Goal: Task Accomplishment & Management: Manage account settings

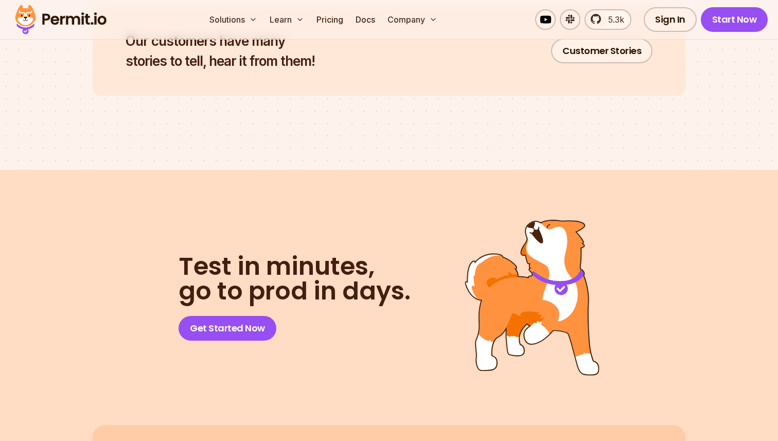
scroll to position [5536, 0]
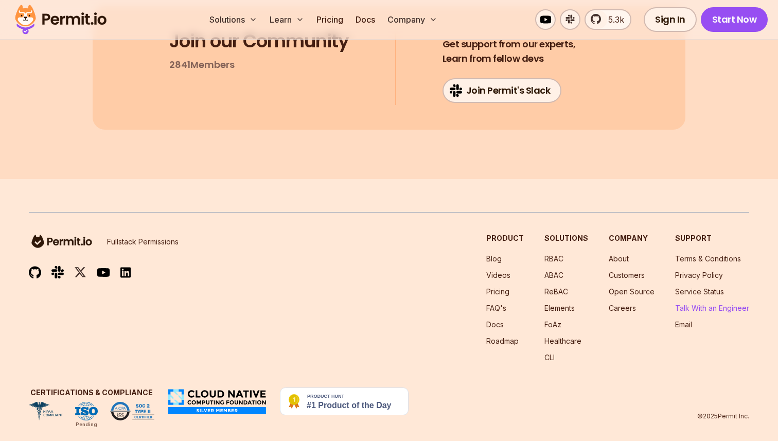
click at [680, 303] on link "Talk With an Engineer" at bounding box center [712, 307] width 74 height 9
click at [555, 320] on link "FoAz" at bounding box center [552, 324] width 17 height 9
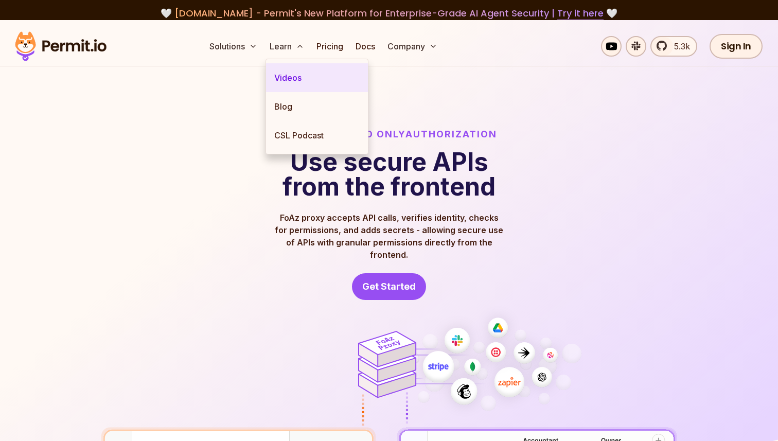
click at [294, 74] on link "Videos" at bounding box center [317, 77] width 102 height 29
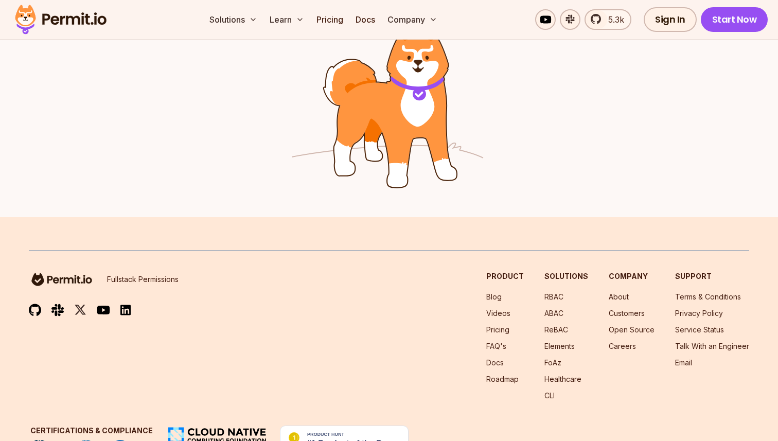
scroll to position [4301, 0]
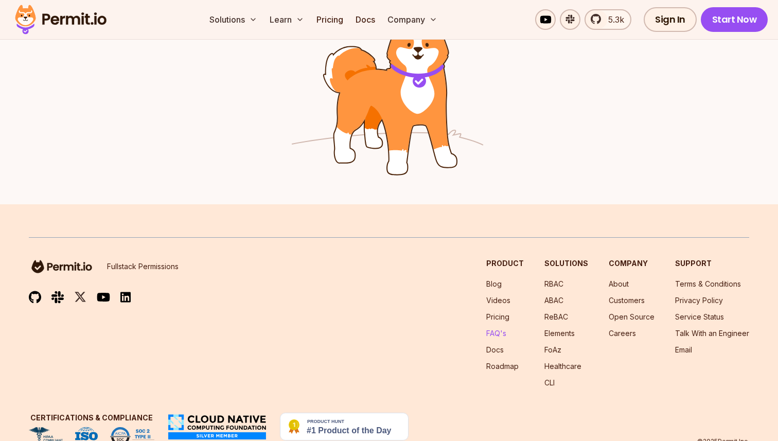
click at [503, 329] on link "FAQ's" at bounding box center [496, 333] width 20 height 9
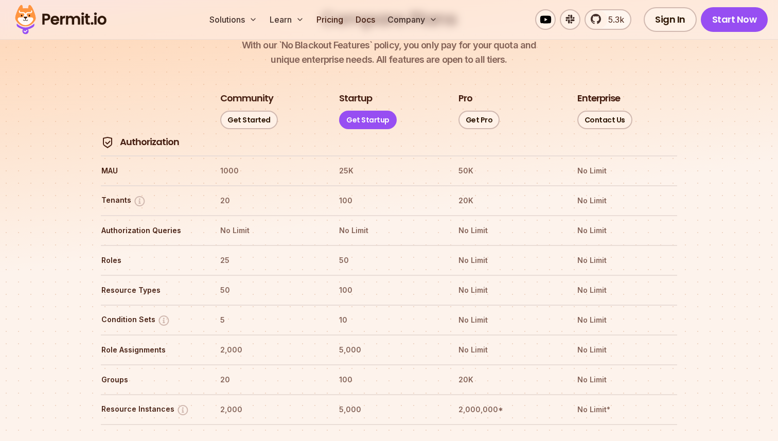
scroll to position [1177, 0]
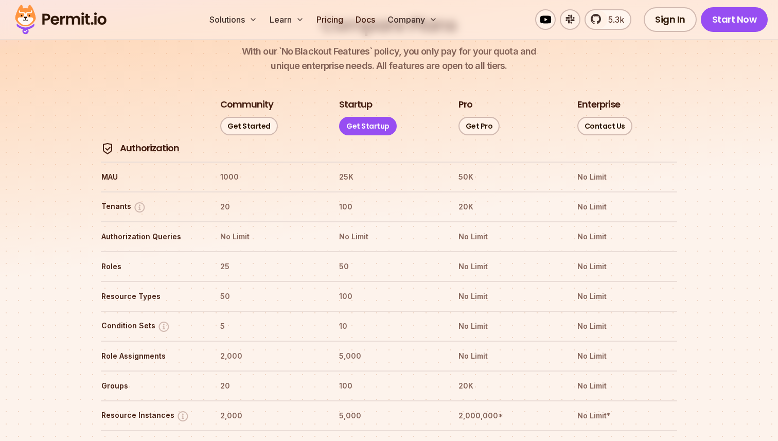
click at [85, 24] on img at bounding box center [60, 19] width 101 height 35
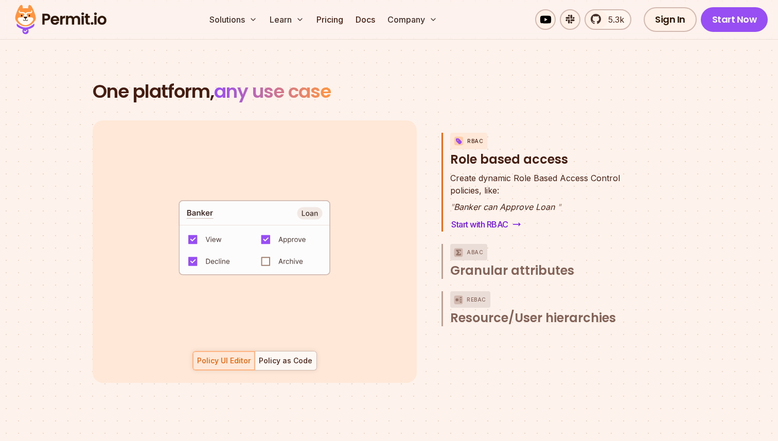
scroll to position [1473, 0]
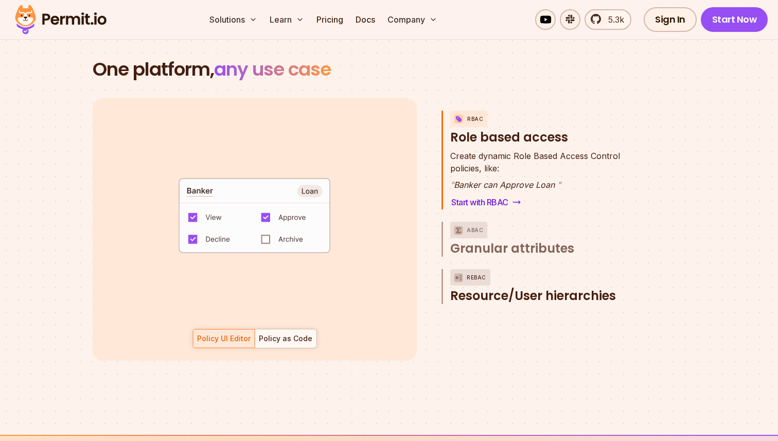
click at [477, 287] on span "Resource/User hierarchies" at bounding box center [533, 295] width 166 height 16
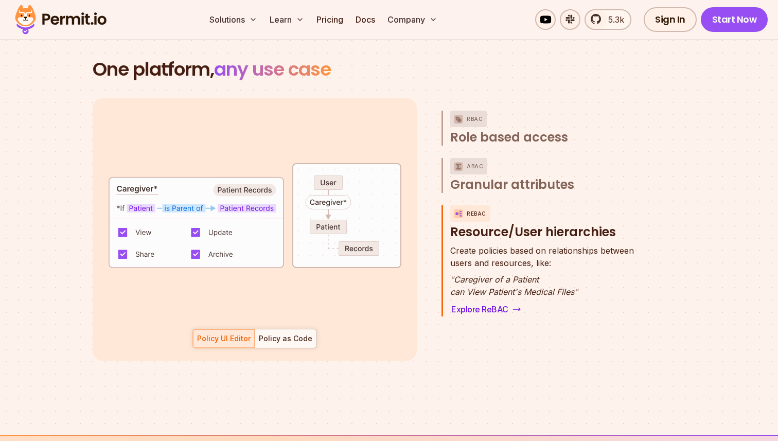
click at [249, 329] on div "Policy UI Editor Policy as Code" at bounding box center [254, 339] width 124 height 20
click at [286, 333] on div "Policy as Code" at bounding box center [285, 338] width 53 height 10
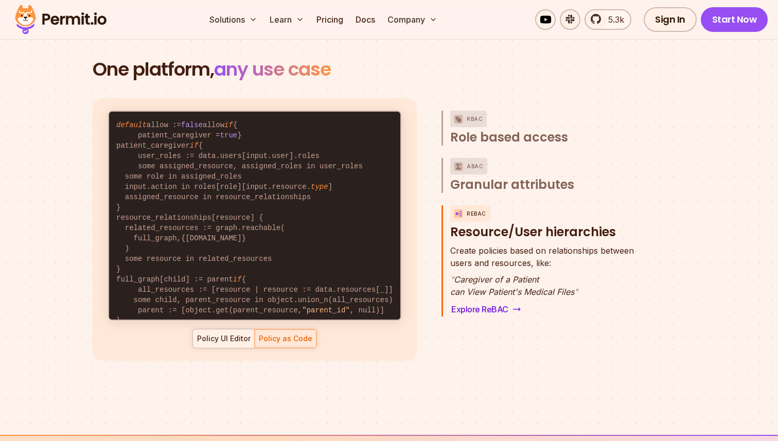
click at [229, 332] on div at bounding box center [224, 338] width 62 height 19
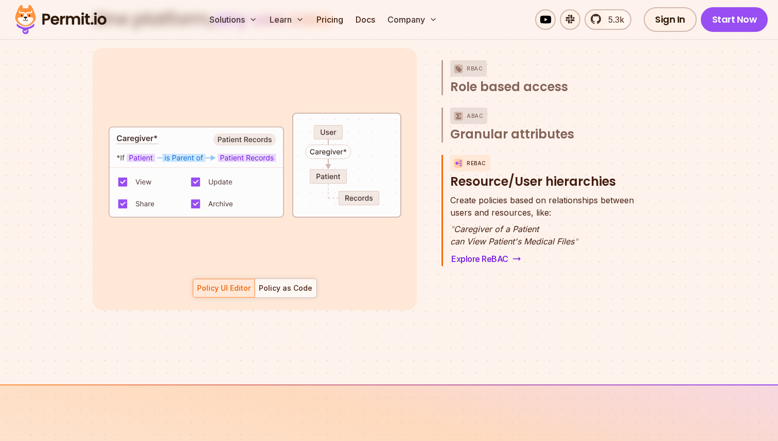
scroll to position [1529, 0]
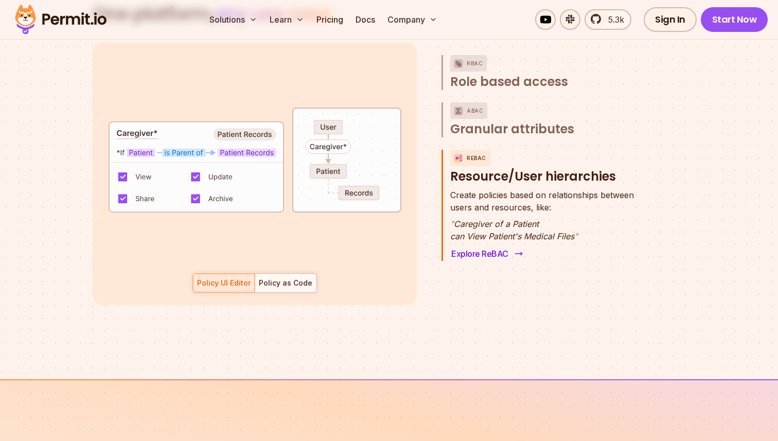
click at [465, 246] on link "Explore ReBAC" at bounding box center [485, 253] width 71 height 14
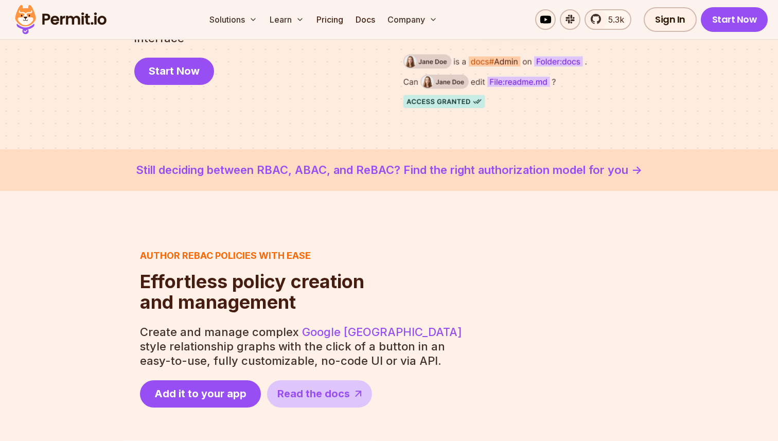
scroll to position [233, 0]
click at [451, 169] on link "Still deciding between RBAC, ABAC, and ReBAC? Find the right authorization mode…" at bounding box center [389, 169] width 728 height 17
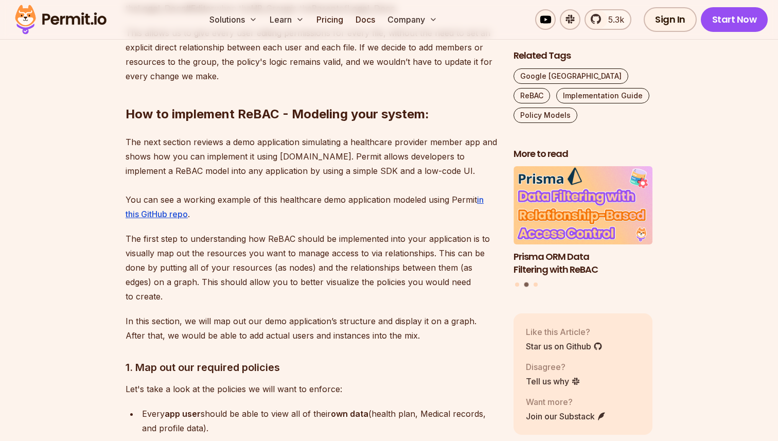
scroll to position [3230, 0]
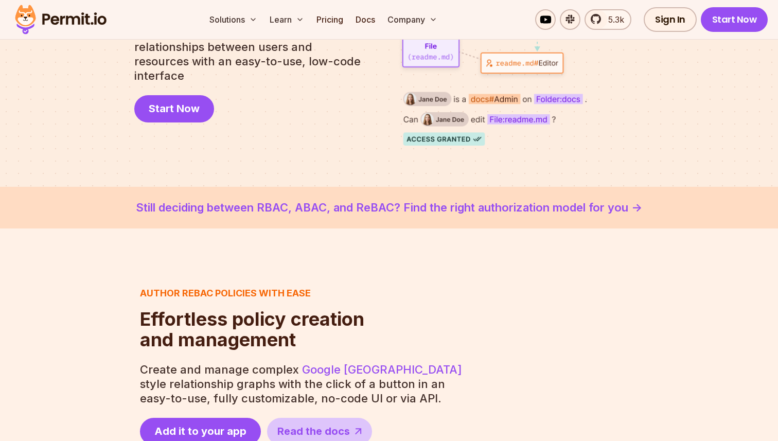
scroll to position [115, 0]
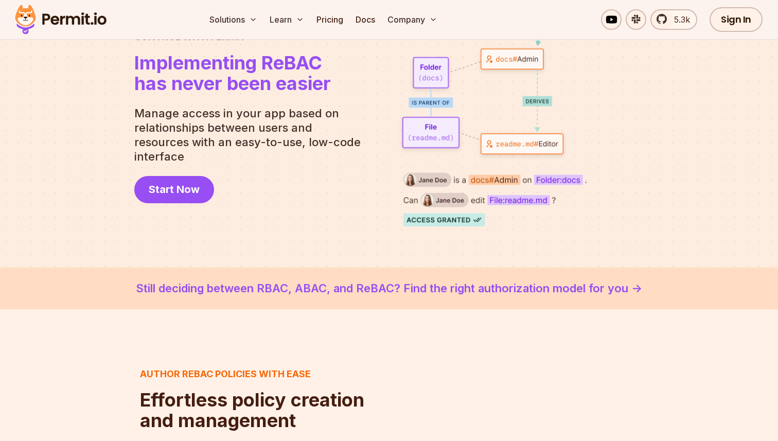
click at [269, 293] on link "Still deciding between RBAC, ABAC, and ReBAC? Find the right authorization mode…" at bounding box center [389, 288] width 728 height 17
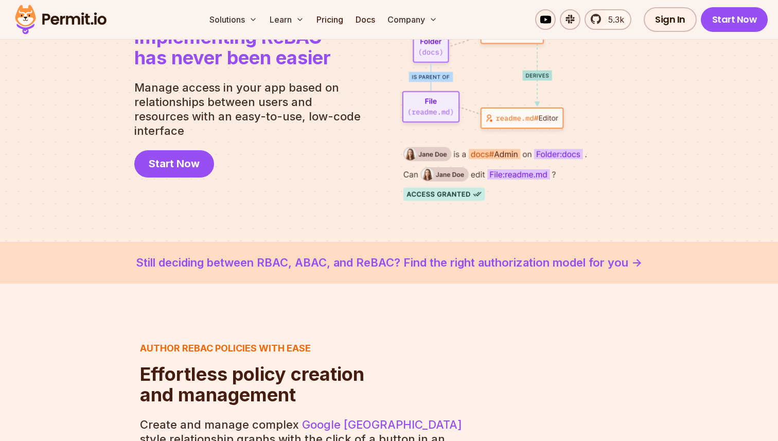
scroll to position [115, 0]
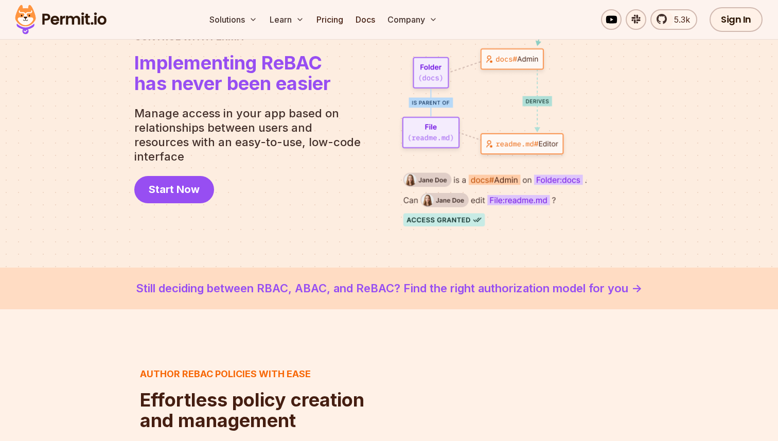
click at [269, 290] on link "Still deciding between RBAC, ABAC, and ReBAC? Find the right authorization mode…" at bounding box center [389, 288] width 728 height 17
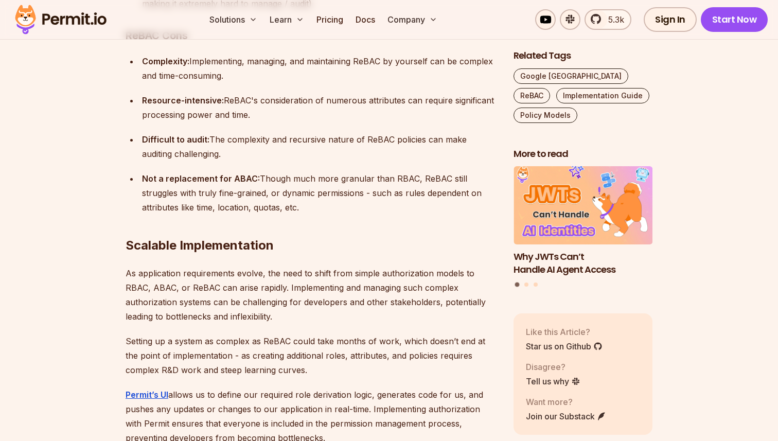
scroll to position [7638, 0]
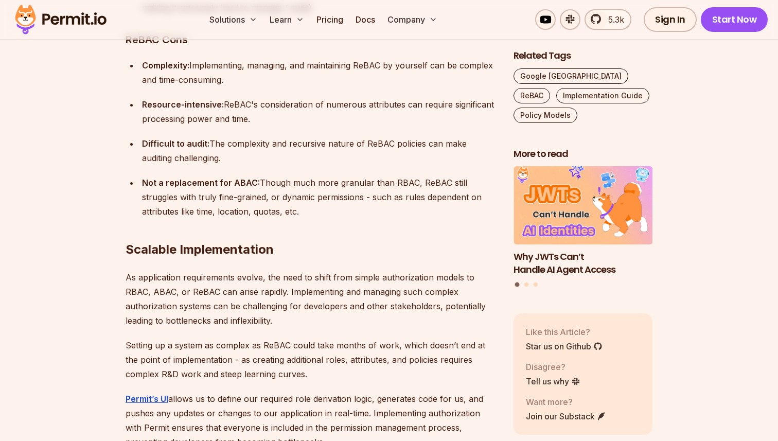
click at [290, 270] on p "As application requirements evolve, the need to shift from simple authorization…" at bounding box center [310, 299] width 371 height 58
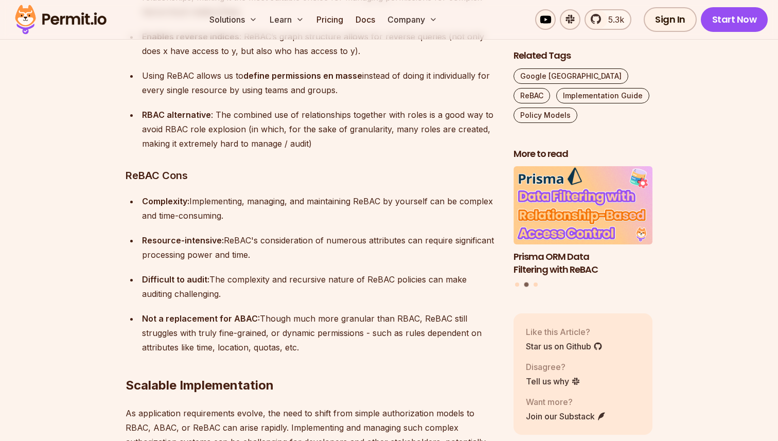
scroll to position [7487, 0]
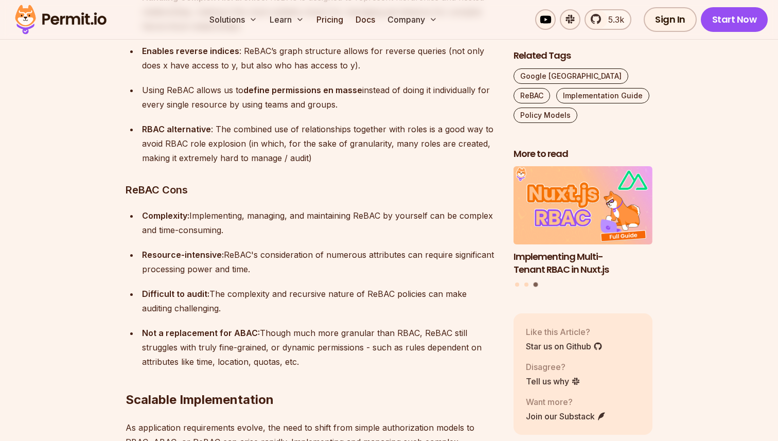
copy body "🤍 lorem.ipsumdol - Sitame'c Adi Elitsedd eiu Temporinci-Utlab ET Dolor Magnaali…"
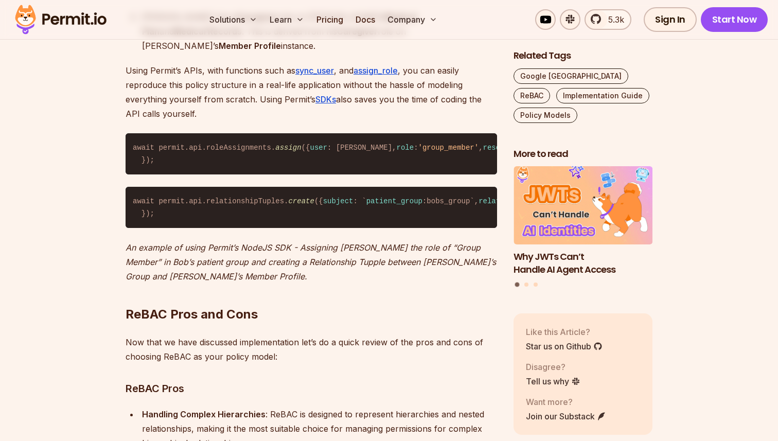
scroll to position [7070, 0]
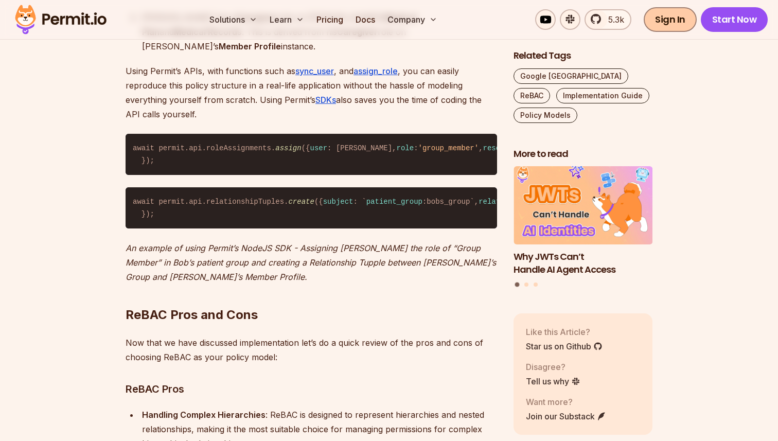
click at [680, 18] on link "Sign In" at bounding box center [669, 19] width 53 height 25
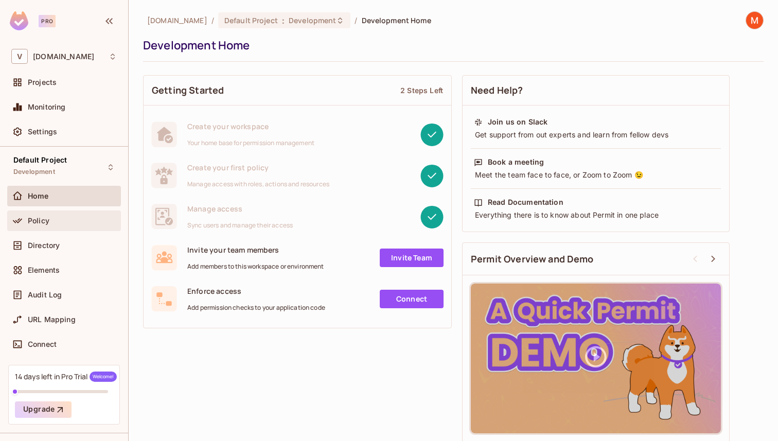
click at [83, 215] on div "Policy" at bounding box center [63, 220] width 105 height 12
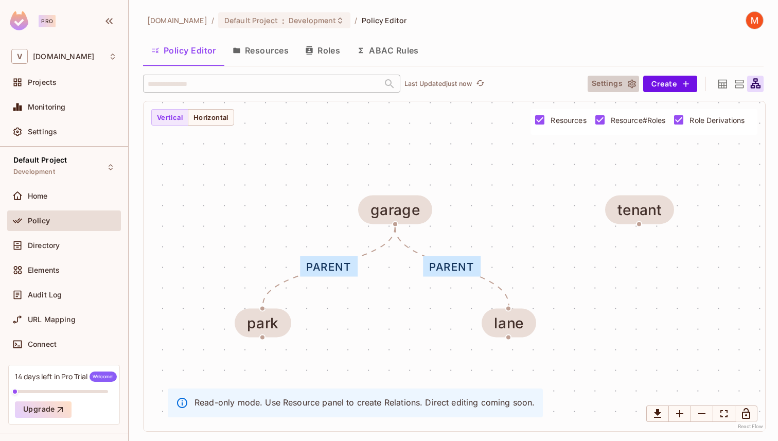
click at [626, 85] on icon "button" at bounding box center [631, 84] width 10 height 10
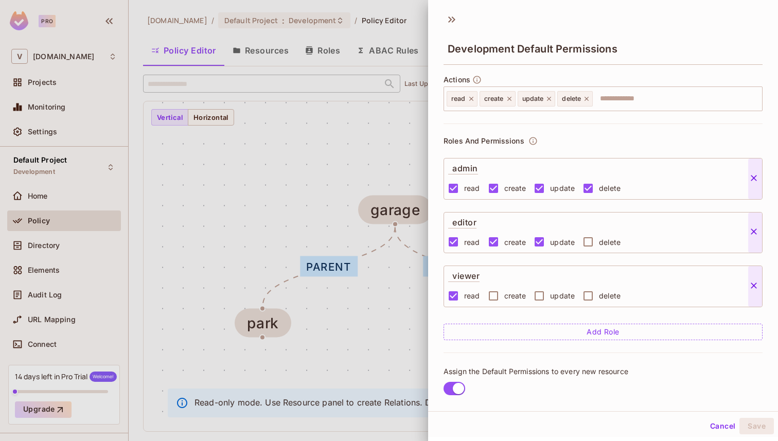
scroll to position [15, 0]
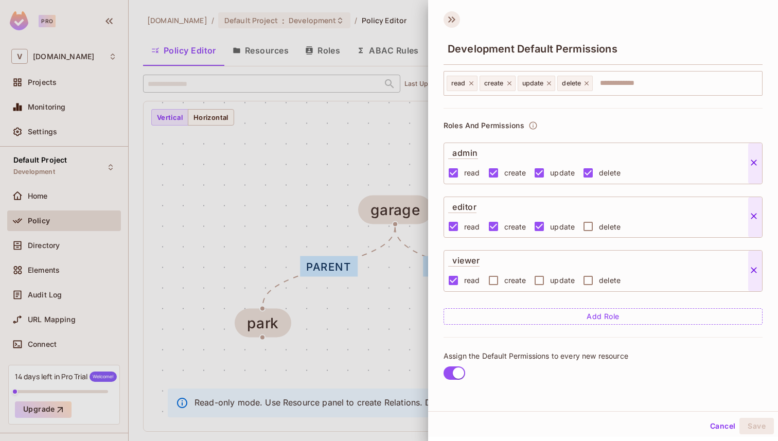
click at [451, 17] on icon at bounding box center [451, 19] width 16 height 16
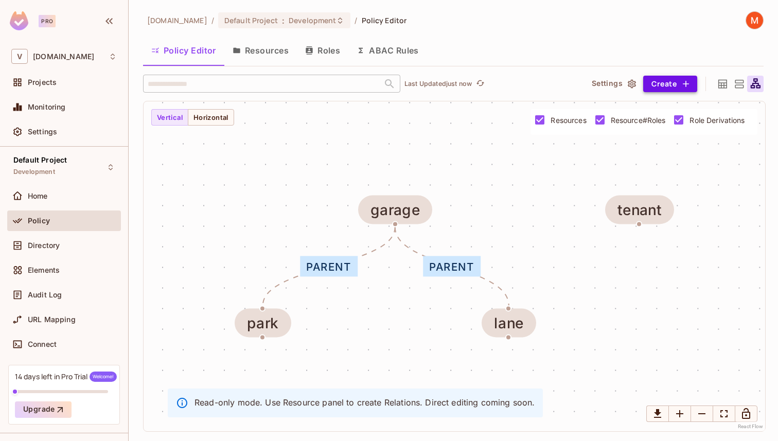
click at [654, 85] on button "Create" at bounding box center [670, 84] width 54 height 16
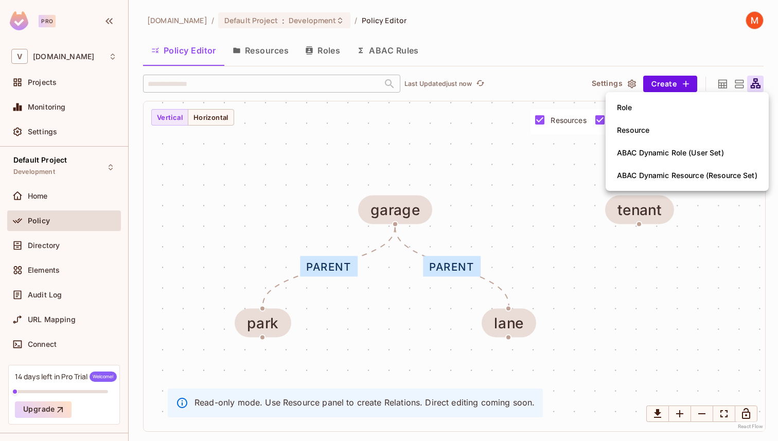
click at [559, 74] on div at bounding box center [389, 220] width 778 height 441
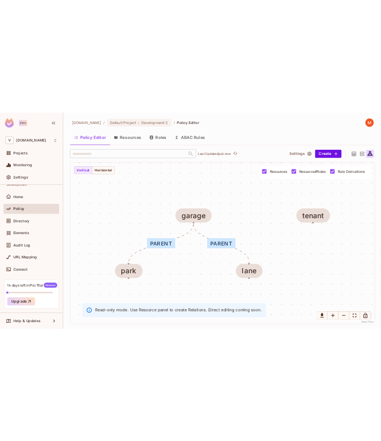
scroll to position [0, 0]
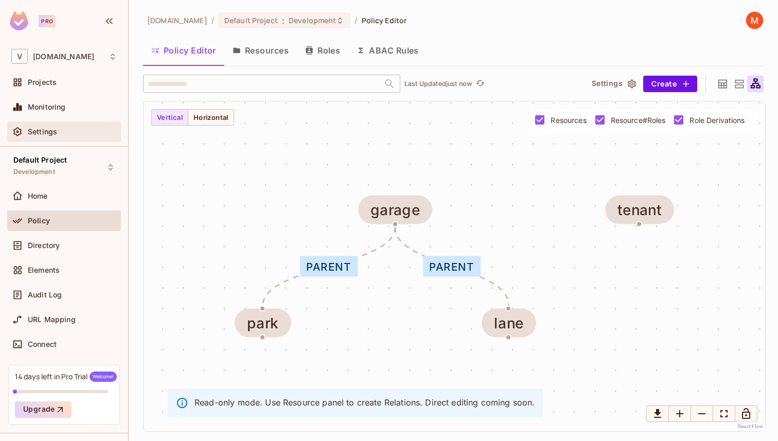
click at [91, 140] on div "Settings" at bounding box center [64, 131] width 114 height 21
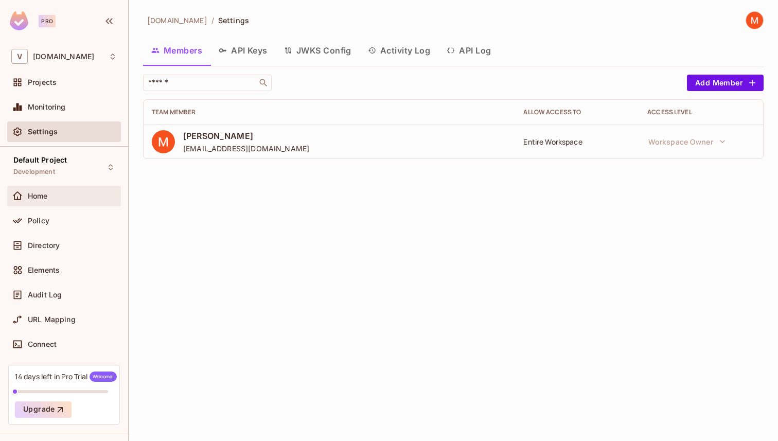
click at [87, 187] on div "Home" at bounding box center [64, 196] width 114 height 21
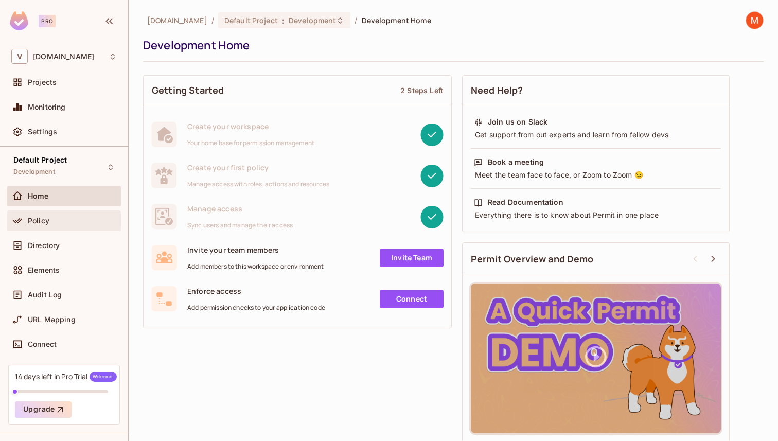
click at [80, 212] on div "Policy" at bounding box center [64, 220] width 114 height 21
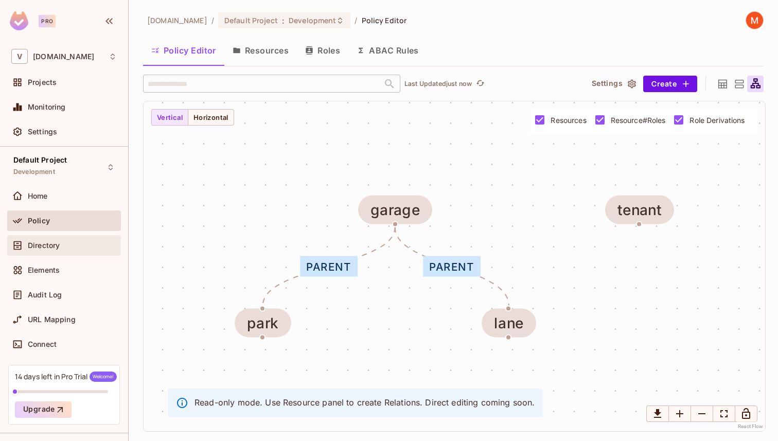
click at [92, 246] on div "Directory" at bounding box center [72, 245] width 89 height 8
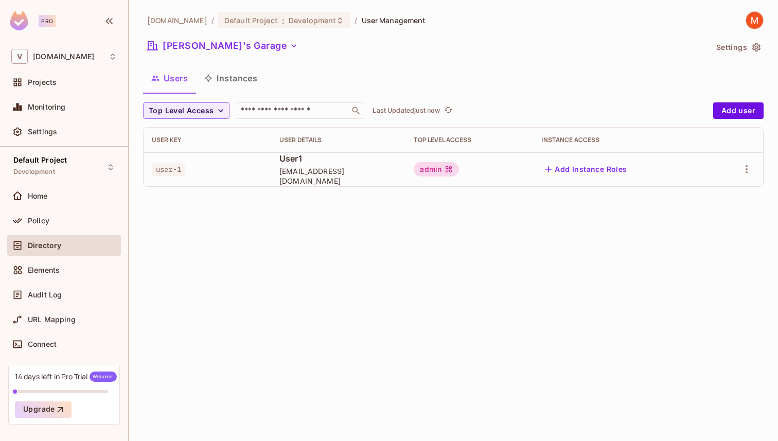
click at [247, 75] on button "Instances" at bounding box center [230, 78] width 69 height 26
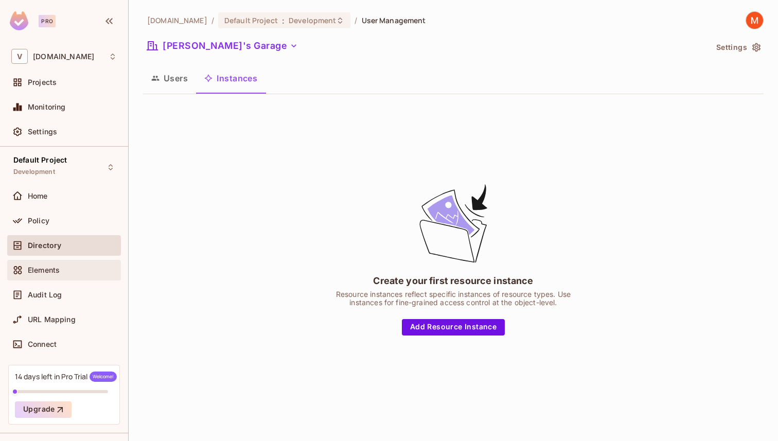
click at [62, 279] on div "Elements" at bounding box center [64, 270] width 114 height 21
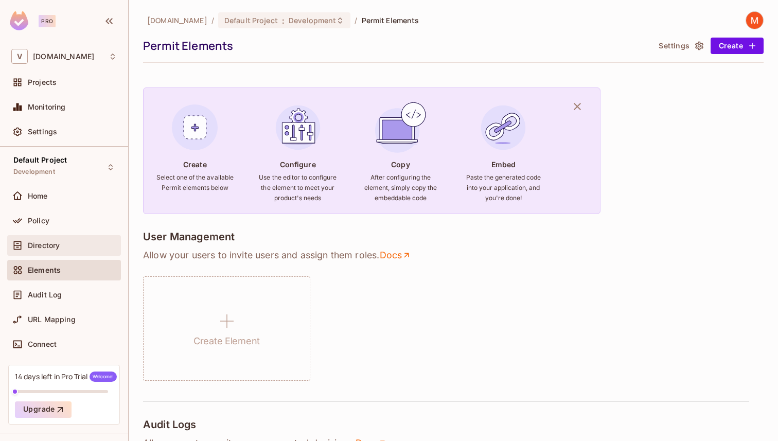
click at [79, 244] on div "Directory" at bounding box center [72, 245] width 89 height 8
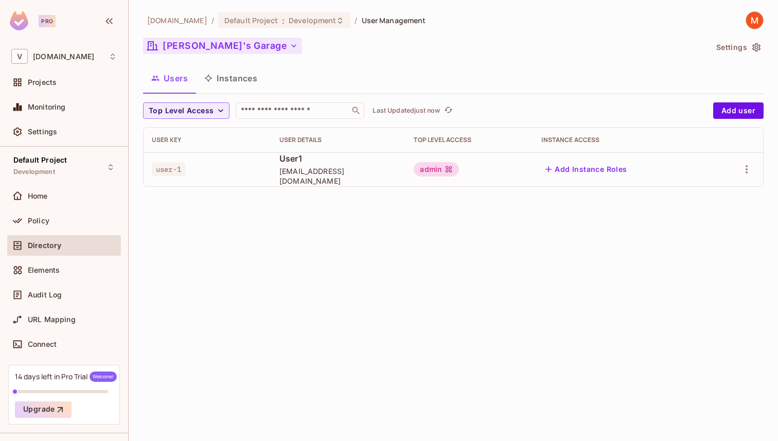
click at [241, 49] on button "Matt's Garage" at bounding box center [222, 46] width 159 height 16
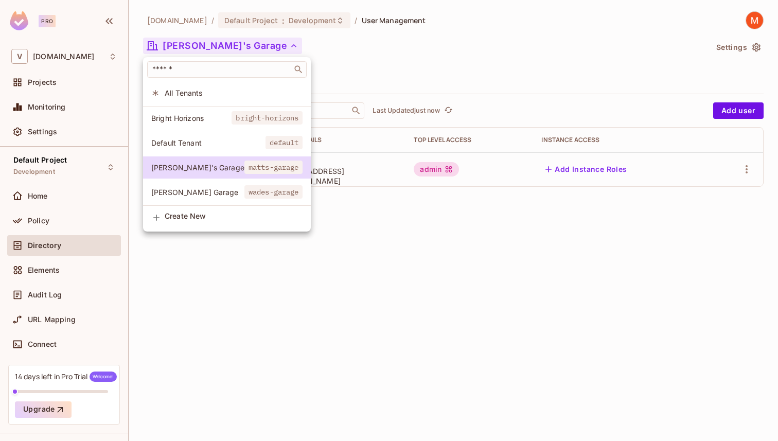
click at [588, 60] on div at bounding box center [389, 220] width 778 height 441
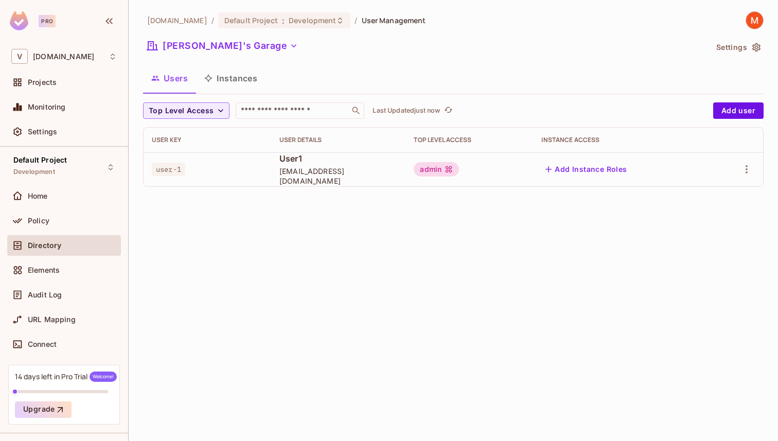
click at [736, 49] on button "Settings" at bounding box center [737, 47] width 51 height 16
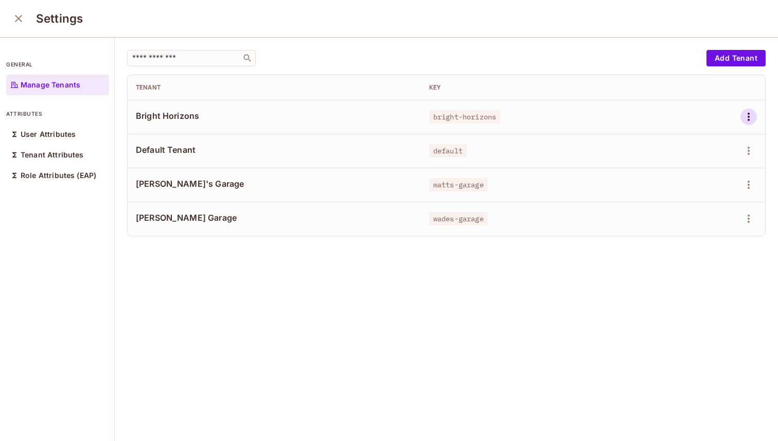
click at [747, 118] on icon "button" at bounding box center [748, 117] width 12 height 12
click at [713, 188] on div "Delete Tenant" at bounding box center [711, 186] width 48 height 10
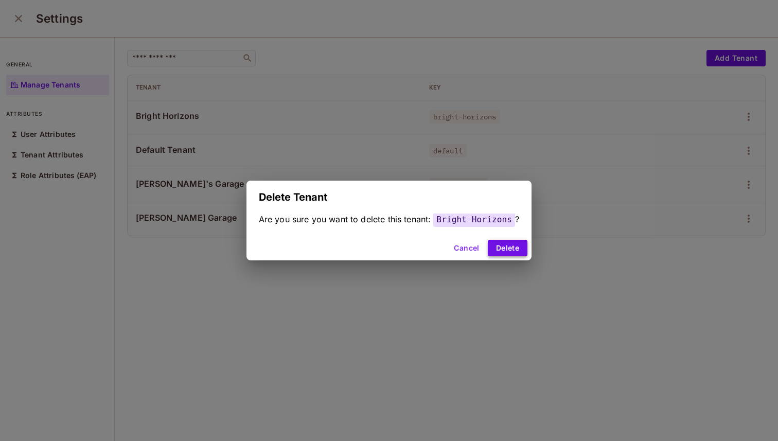
click at [496, 246] on button "Delete" at bounding box center [508, 248] width 40 height 16
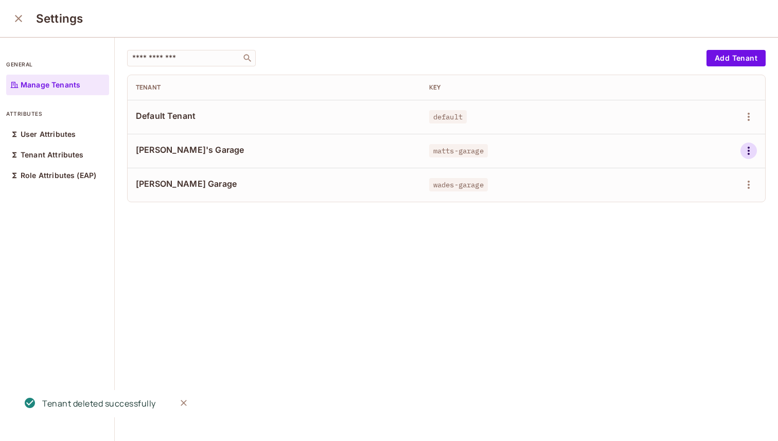
click at [749, 147] on icon "button" at bounding box center [748, 151] width 2 height 8
click at [698, 225] on span "Delete Tenant" at bounding box center [711, 219] width 55 height 16
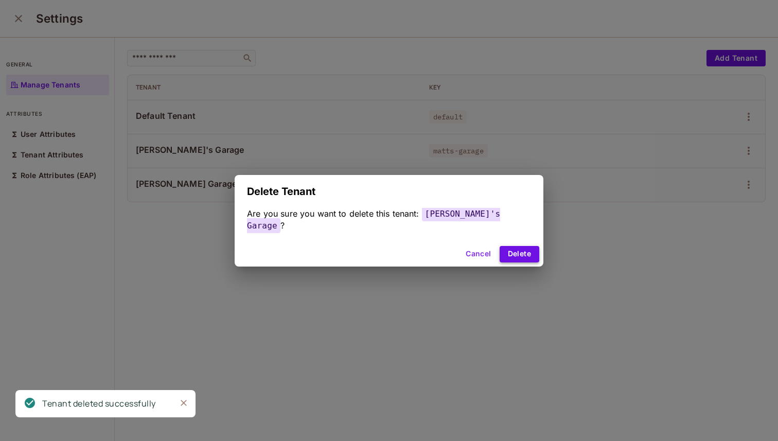
click at [509, 246] on button "Delete" at bounding box center [519, 254] width 40 height 16
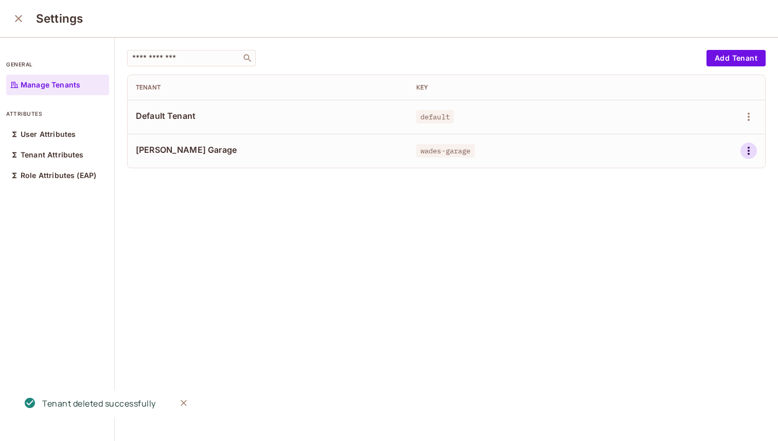
click at [751, 149] on icon "button" at bounding box center [748, 151] width 12 height 12
click at [697, 220] on div "Delete Tenant" at bounding box center [711, 219] width 48 height 10
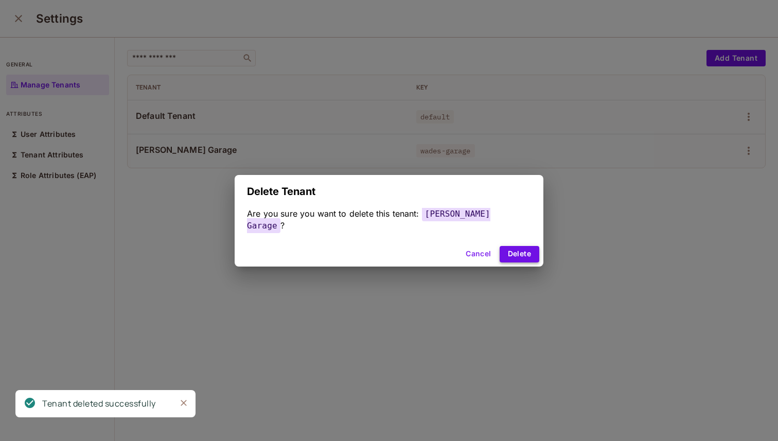
click at [506, 248] on button "Delete" at bounding box center [519, 254] width 40 height 16
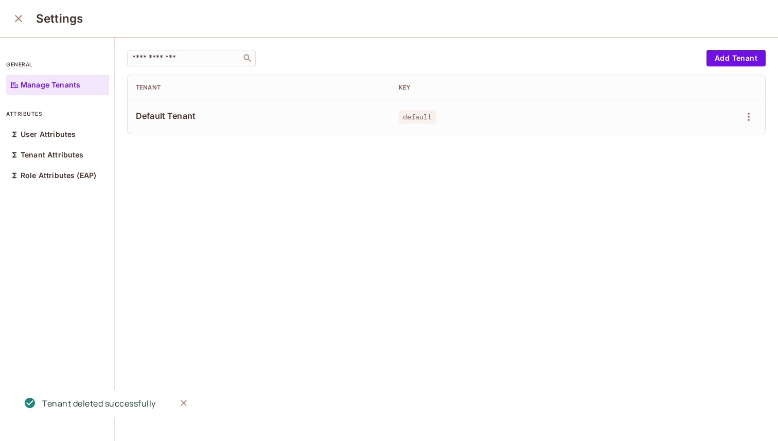
click at [20, 17] on icon "close" at bounding box center [18, 18] width 7 height 7
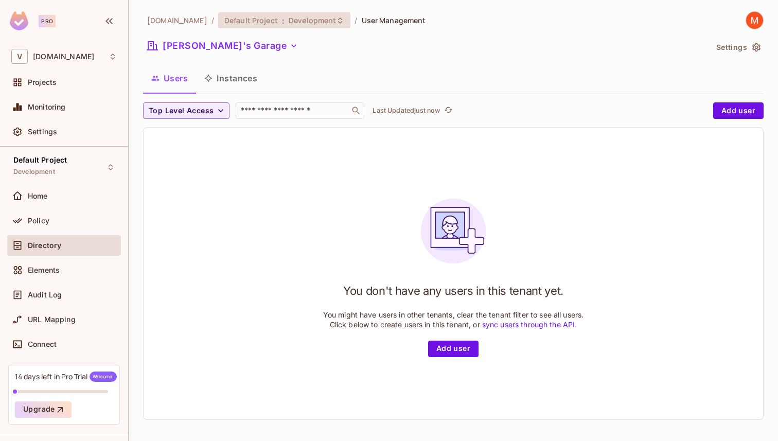
click at [248, 22] on span "Default Project" at bounding box center [250, 20] width 53 height 10
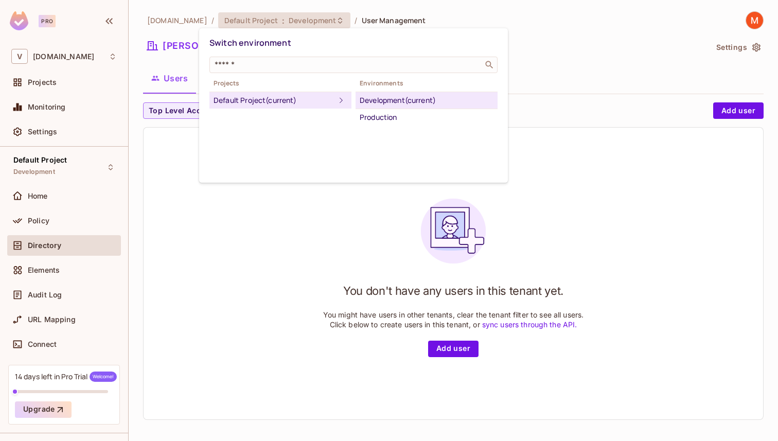
click at [375, 20] on div at bounding box center [389, 220] width 778 height 441
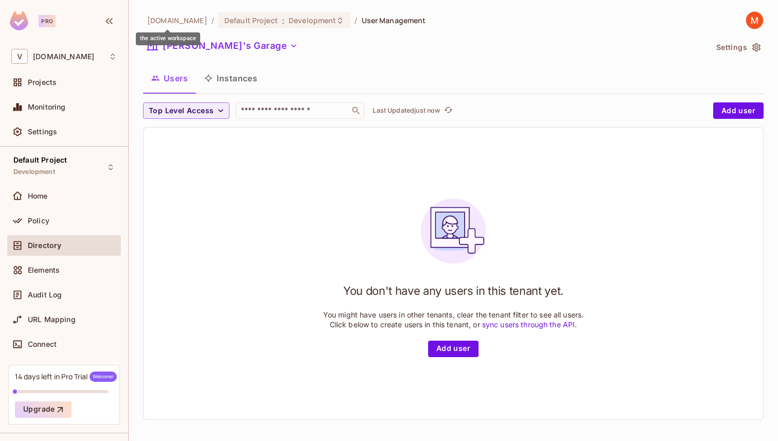
click at [175, 23] on span "vendpark.io" at bounding box center [177, 20] width 60 height 10
click at [76, 217] on div "Policy" at bounding box center [72, 220] width 89 height 8
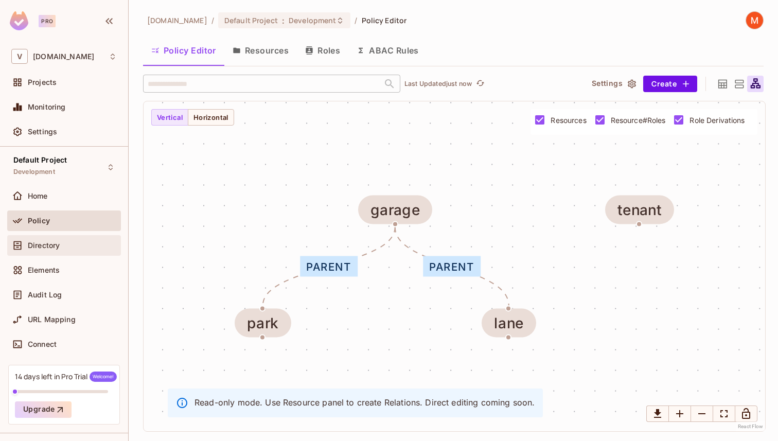
click at [76, 242] on div "Directory" at bounding box center [72, 245] width 89 height 8
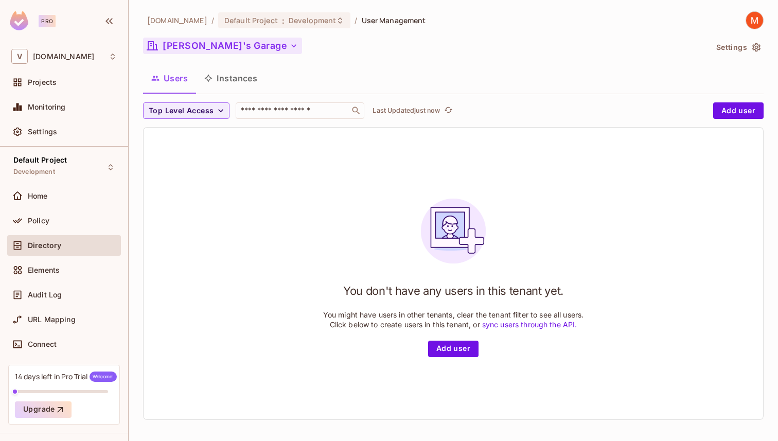
click at [204, 49] on button "Matt's Garage" at bounding box center [222, 46] width 159 height 16
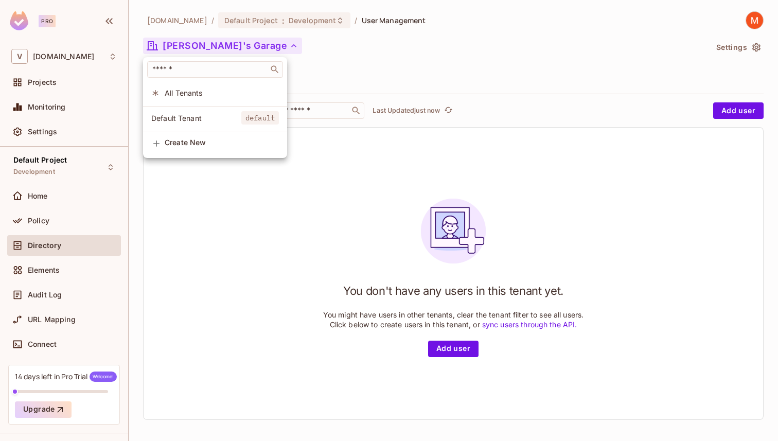
click at [199, 122] on span "Default Tenant" at bounding box center [196, 118] width 90 height 10
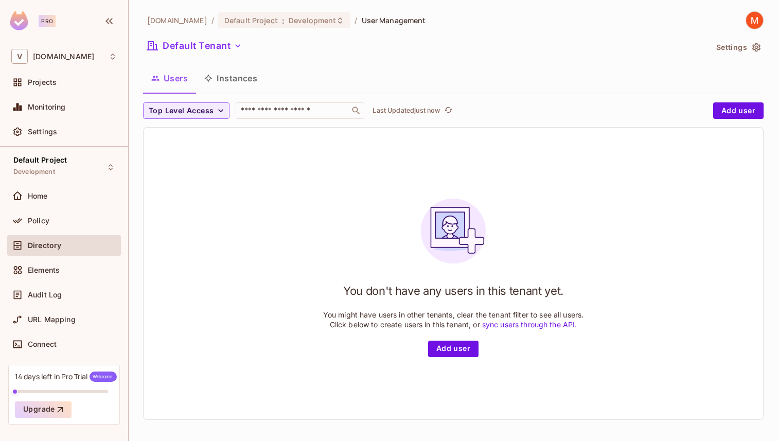
click at [68, 250] on div "Directory" at bounding box center [63, 245] width 105 height 12
click at [737, 55] on button "Settings" at bounding box center [737, 47] width 51 height 16
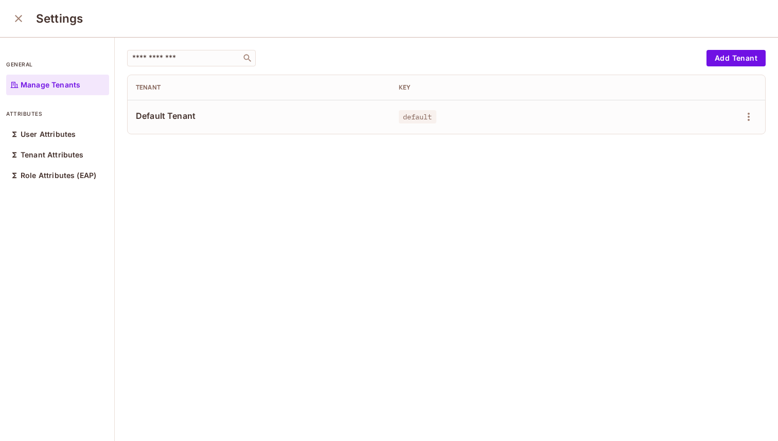
click at [17, 9] on button "close" at bounding box center [18, 18] width 21 height 21
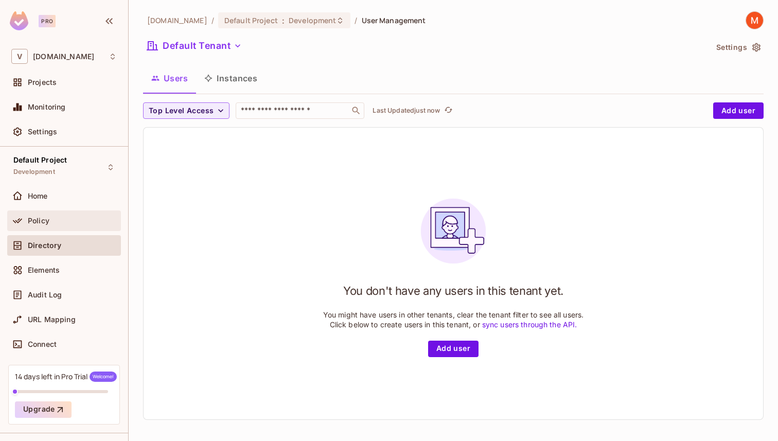
click at [68, 227] on div "Policy" at bounding box center [64, 220] width 114 height 21
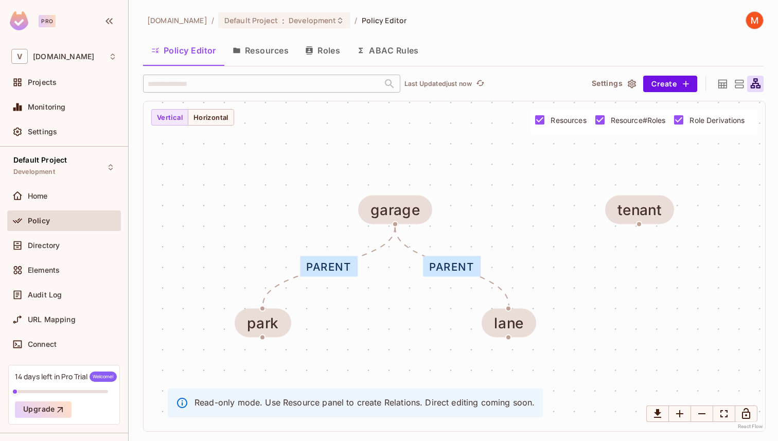
click at [276, 52] on button "Resources" at bounding box center [260, 51] width 73 height 26
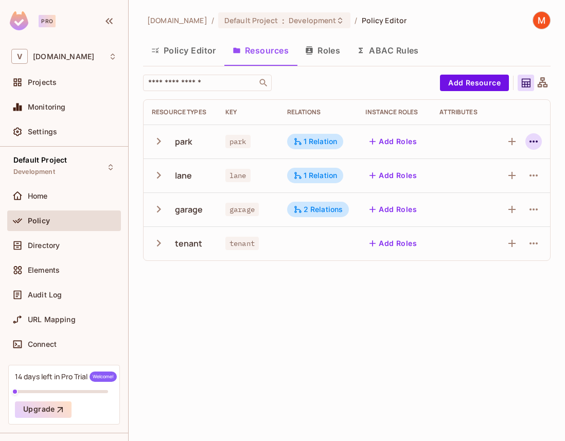
click at [528, 143] on icon "button" at bounding box center [533, 141] width 12 height 12
click at [528, 143] on div at bounding box center [282, 220] width 565 height 441
click at [466, 85] on button "Add Resource" at bounding box center [474, 83] width 69 height 16
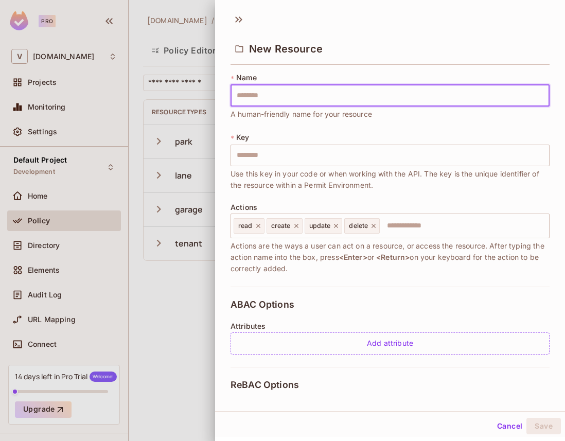
type input "*"
type input "**"
type input "***"
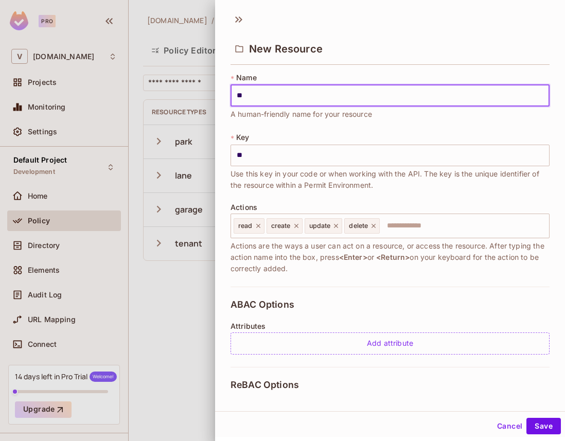
type input "***"
type input "****"
type input "*****"
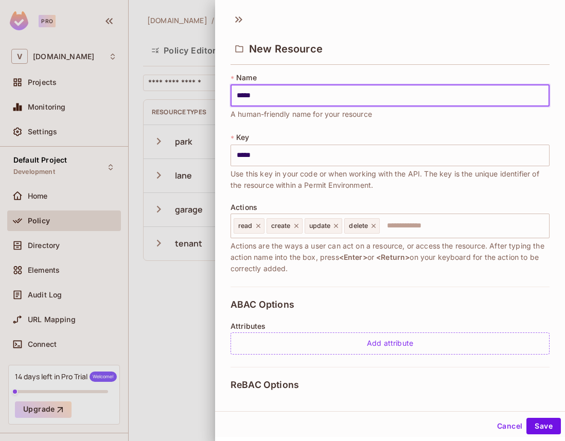
type input "******"
type input "*******"
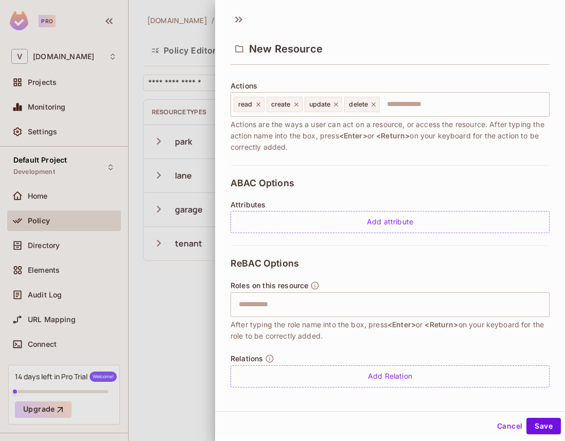
scroll to position [125, 0]
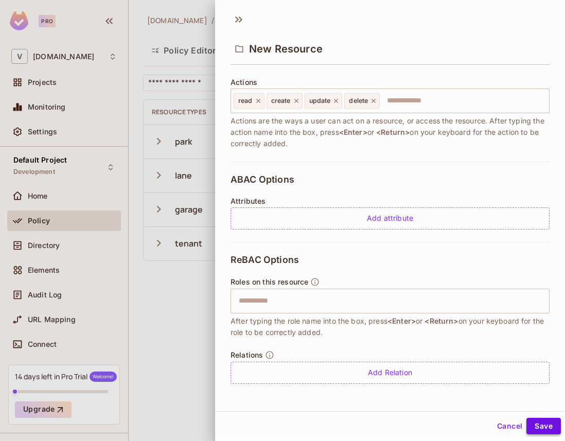
type input "*******"
click at [534, 423] on button "Save" at bounding box center [543, 426] width 34 height 16
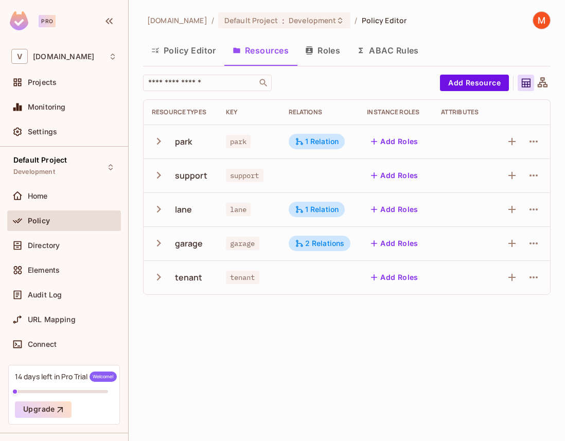
click at [368, 194] on td "Add Roles" at bounding box center [395, 209] width 74 height 34
click at [512, 174] on icon "button" at bounding box center [512, 175] width 12 height 12
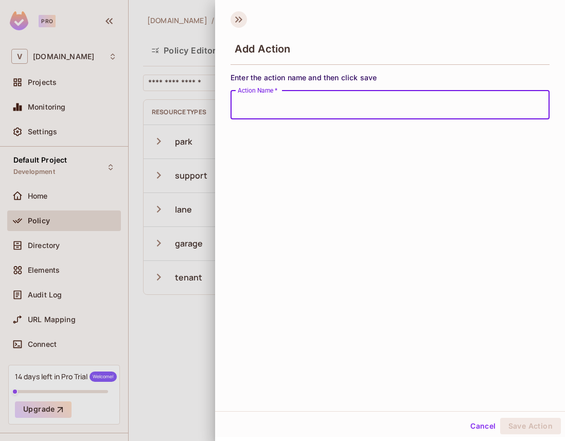
click at [239, 20] on icon at bounding box center [238, 19] width 16 height 16
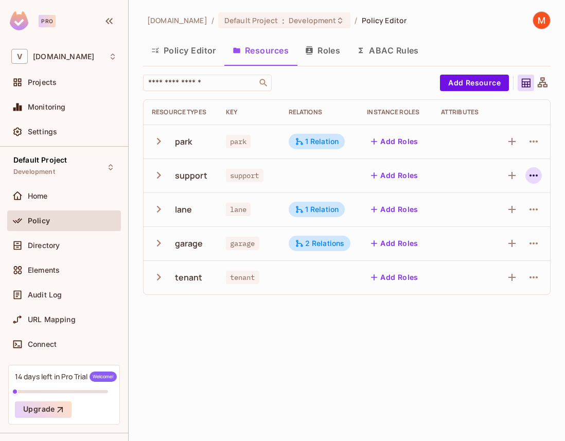
click at [531, 177] on icon "button" at bounding box center [533, 175] width 12 height 12
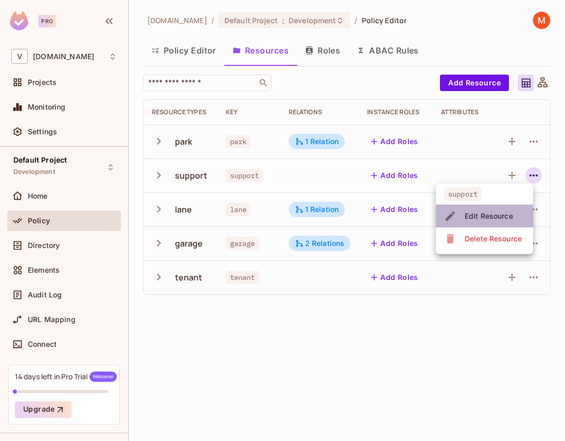
click at [507, 221] on div "Edit Resource" at bounding box center [488, 216] width 48 height 10
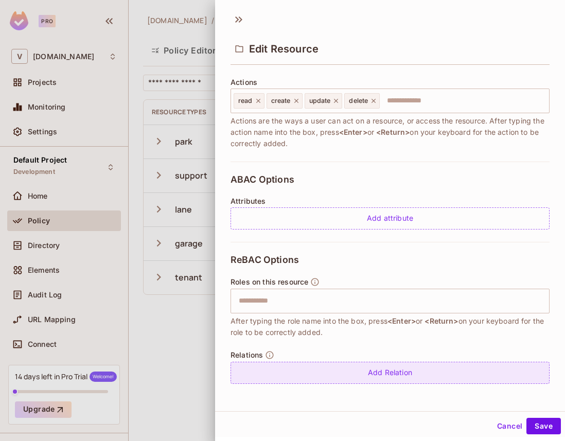
click at [321, 376] on div "Add Relation" at bounding box center [389, 373] width 319 height 22
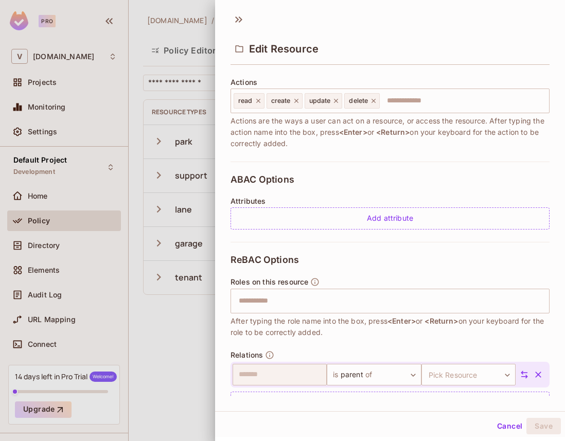
scroll to position [155, 0]
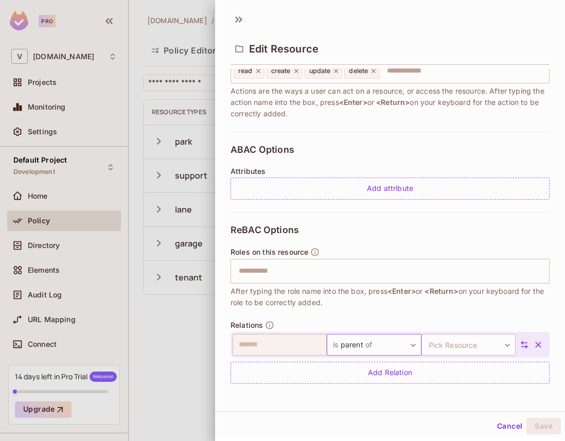
click at [357, 344] on body "Pro V vendpark.io Projects Monitoring Settings Default Project Development Home…" at bounding box center [282, 220] width 565 height 441
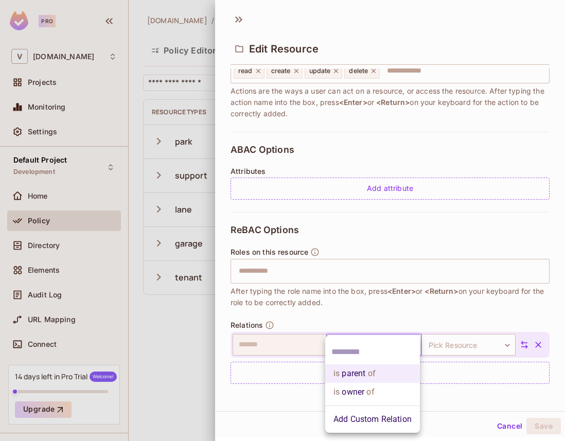
click at [357, 344] on input "text" at bounding box center [372, 352] width 82 height 16
click at [457, 359] on div at bounding box center [282, 220] width 565 height 441
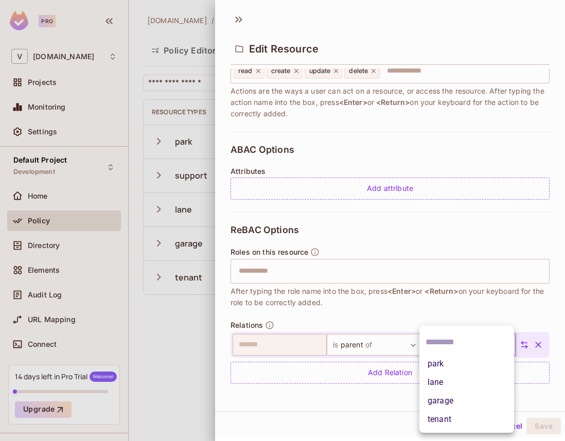
click at [456, 349] on body "Pro V vendpark.io Projects Monitoring Settings Default Project Development Home…" at bounding box center [282, 220] width 565 height 441
click at [446, 402] on li "garage" at bounding box center [466, 400] width 95 height 19
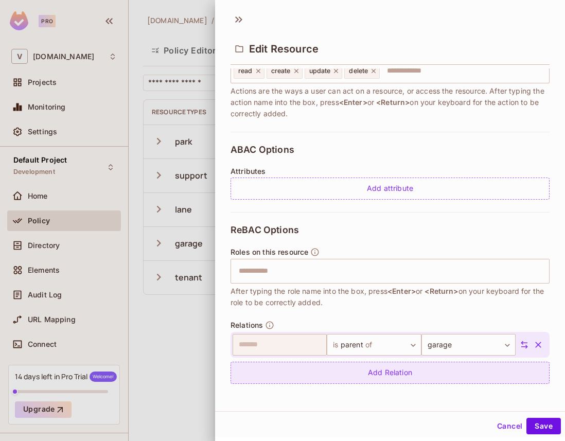
click at [437, 375] on div "Add Relation" at bounding box center [389, 373] width 319 height 22
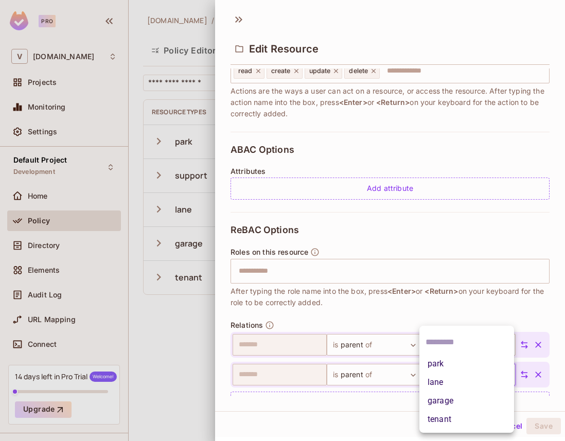
click at [442, 375] on body "Pro V vendpark.io Projects Monitoring Settings Default Project Development Home…" at bounding box center [282, 220] width 565 height 441
click at [442, 418] on li "tenant" at bounding box center [466, 419] width 95 height 19
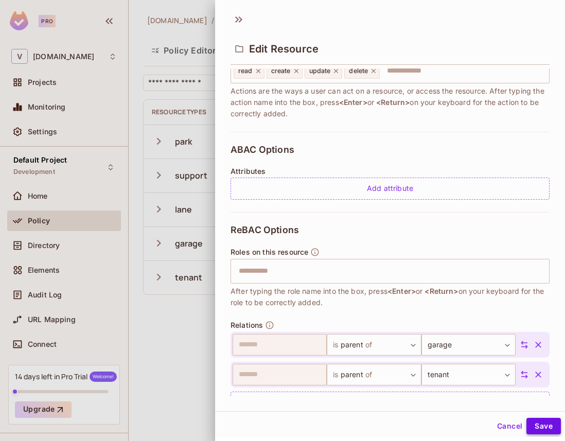
click at [536, 423] on button "Save" at bounding box center [543, 426] width 34 height 16
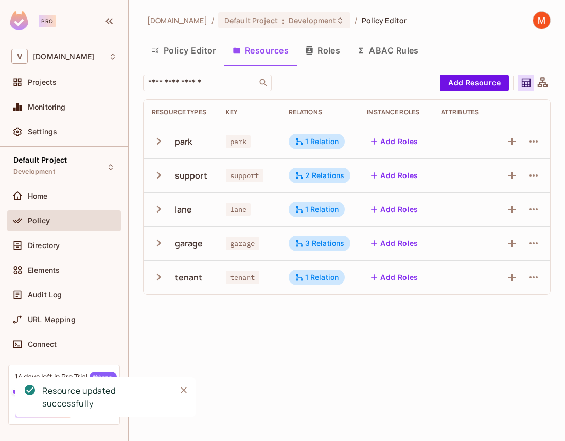
click at [156, 245] on icon "button" at bounding box center [159, 243] width 14 height 14
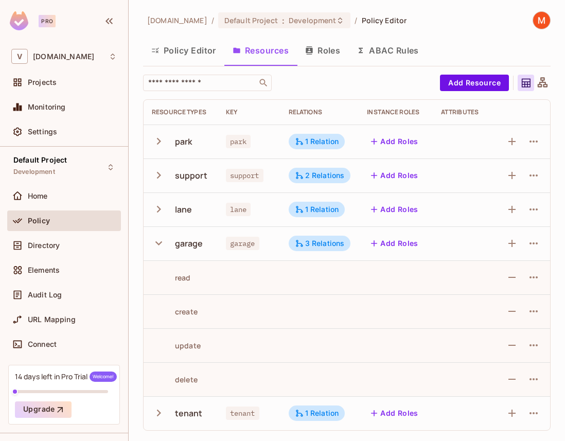
click at [156, 245] on icon "button" at bounding box center [159, 243] width 14 height 14
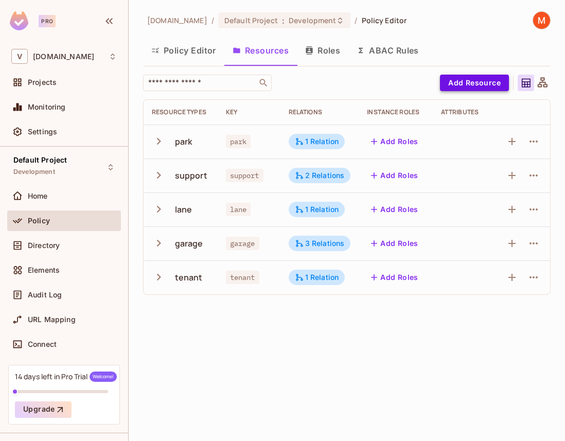
click at [461, 81] on button "Add Resource" at bounding box center [474, 83] width 69 height 16
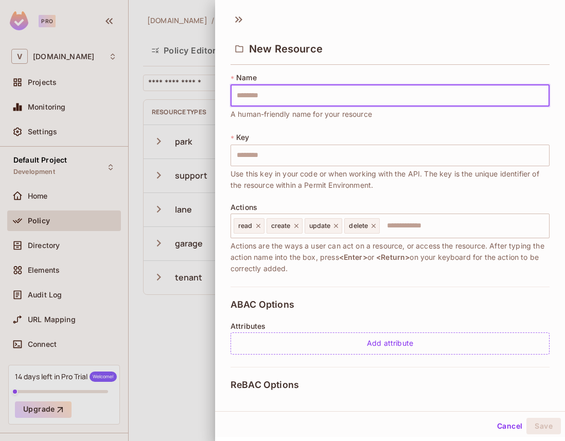
type input "*"
type input "**"
type input "***"
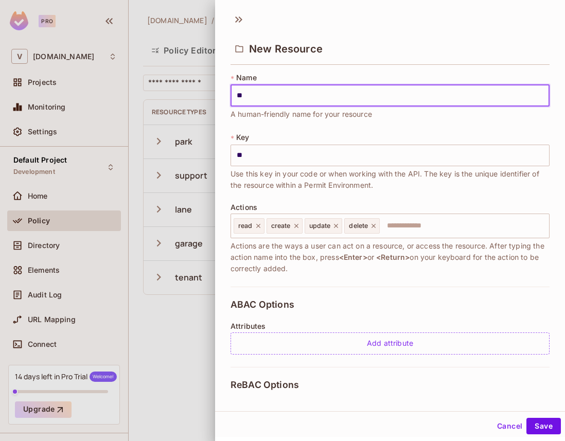
type input "***"
type input "****"
type input "*****"
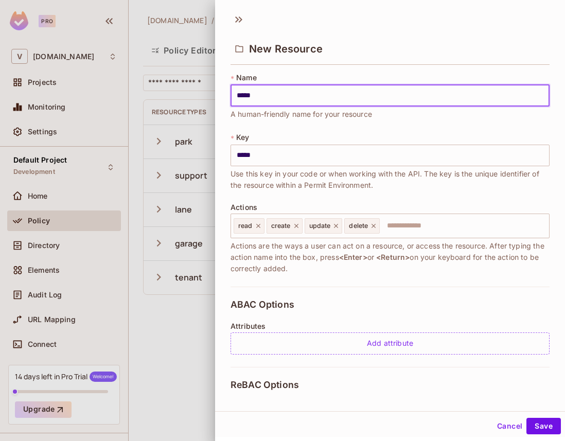
type input "******"
type input "*******"
type input "********"
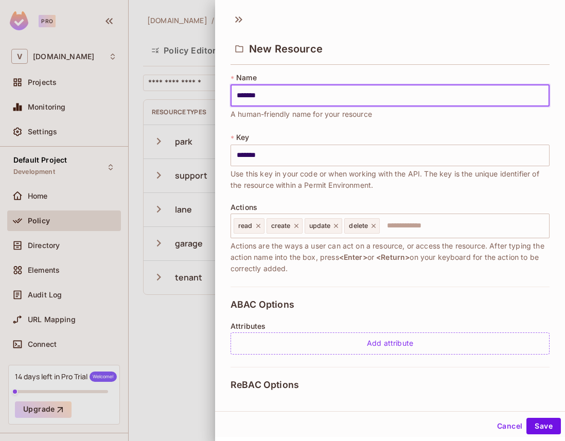
type input "********"
type input "*********"
type input "**********"
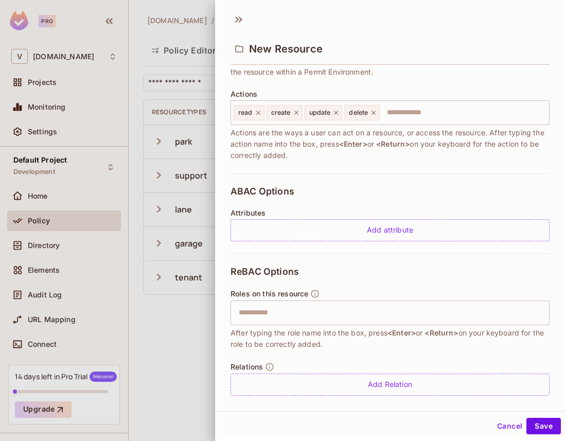
scroll to position [125, 0]
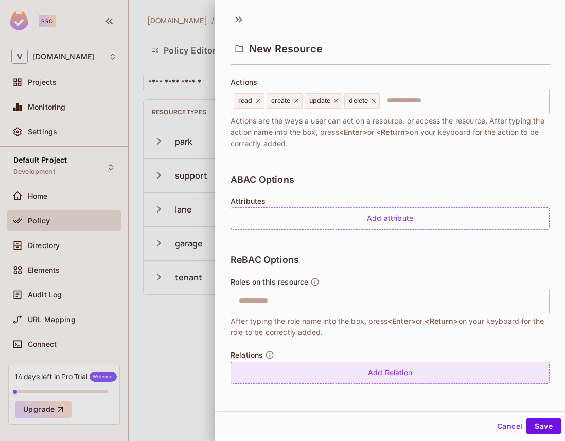
type input "**********"
click at [426, 376] on div "Add Relation" at bounding box center [389, 373] width 319 height 22
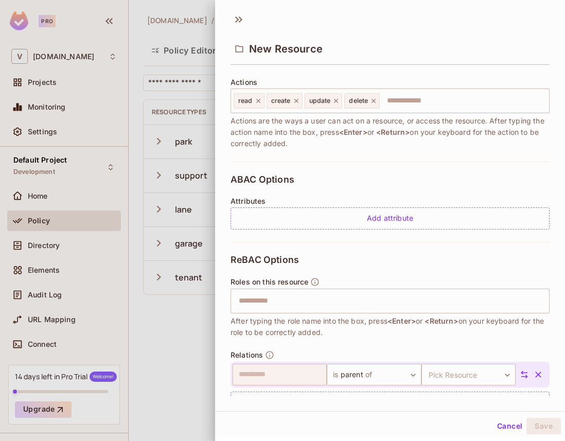
click at [504, 422] on button "Cancel" at bounding box center [509, 426] width 33 height 16
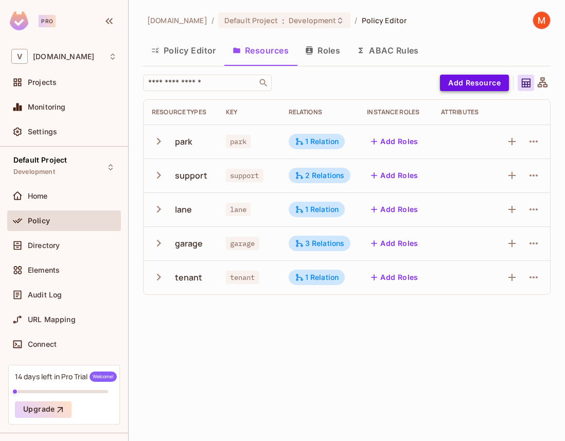
click at [479, 81] on button "Add Resource" at bounding box center [474, 83] width 69 height 16
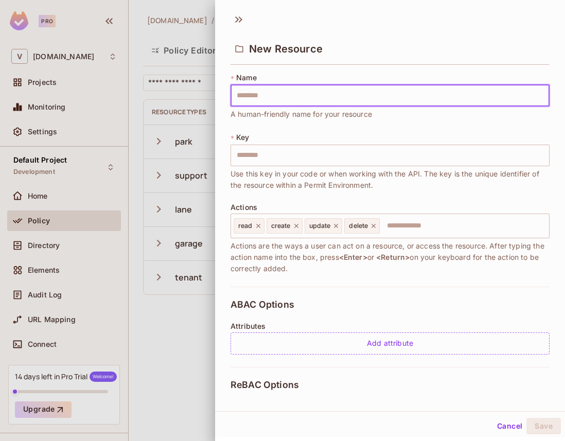
type input "*"
type input "**"
type input "***"
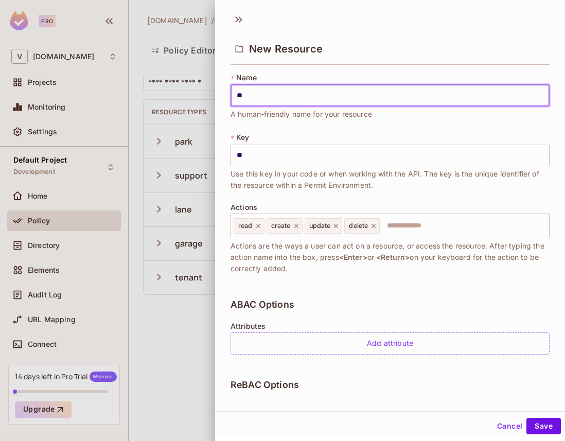
type input "***"
type input "****"
type input "*****"
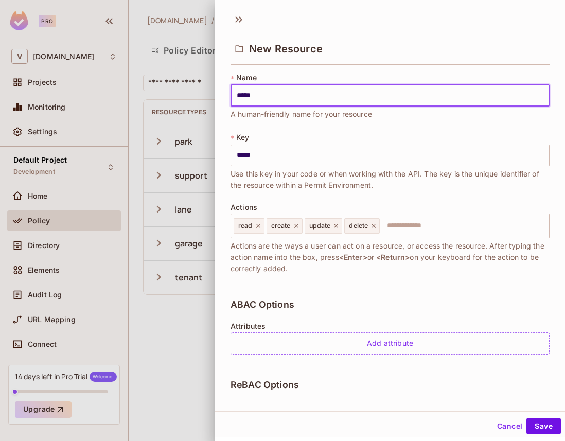
type input "******"
type input "*******"
type input "********"
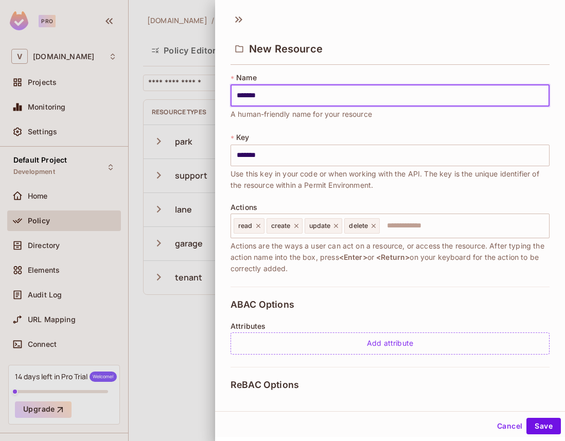
type input "********"
type input "*********"
type input "**********"
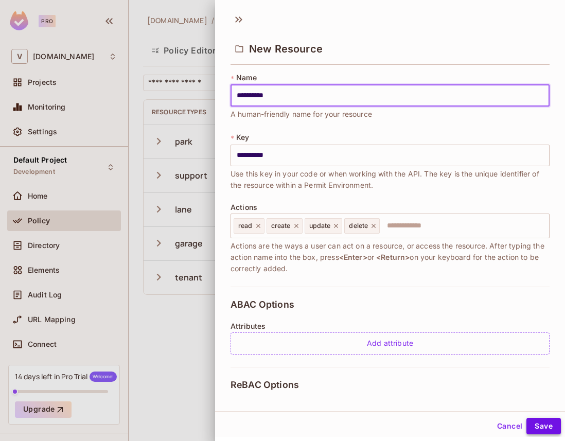
type input "**********"
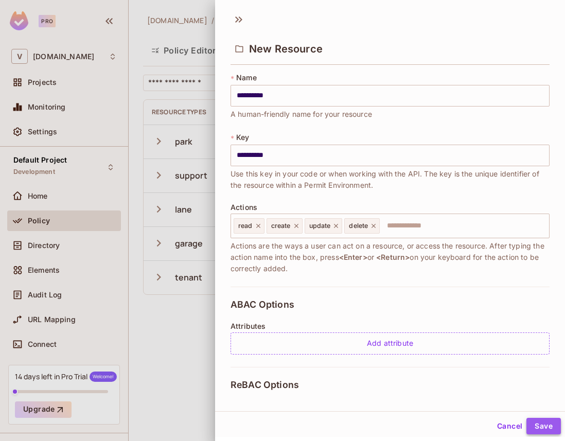
click at [546, 427] on button "Save" at bounding box center [543, 426] width 34 height 16
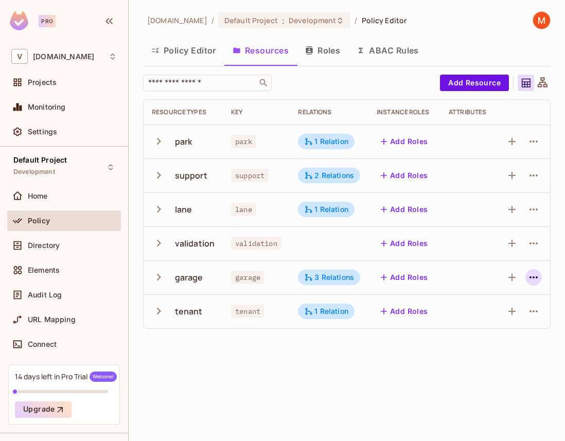
click at [528, 277] on icon "button" at bounding box center [533, 277] width 12 height 12
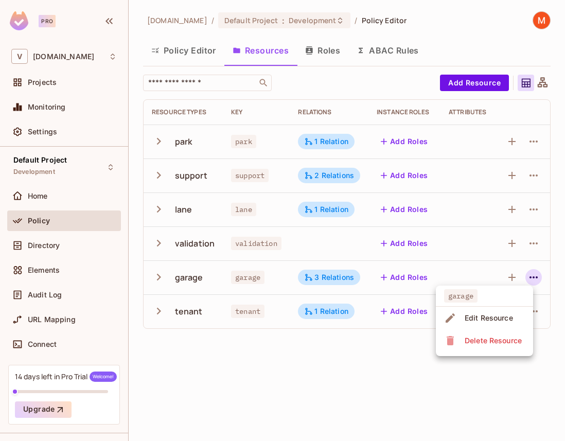
click at [493, 322] on div "Edit Resource" at bounding box center [488, 318] width 48 height 10
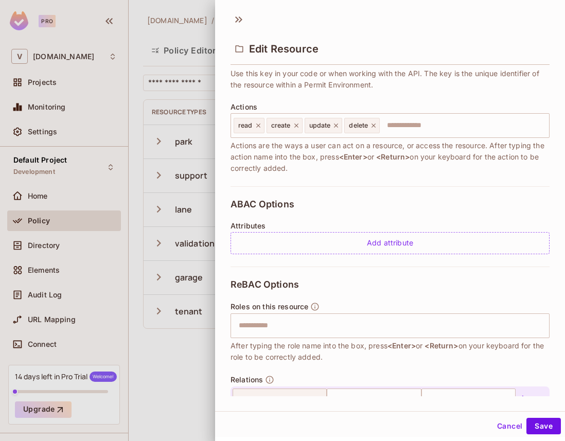
scroll to position [214, 0]
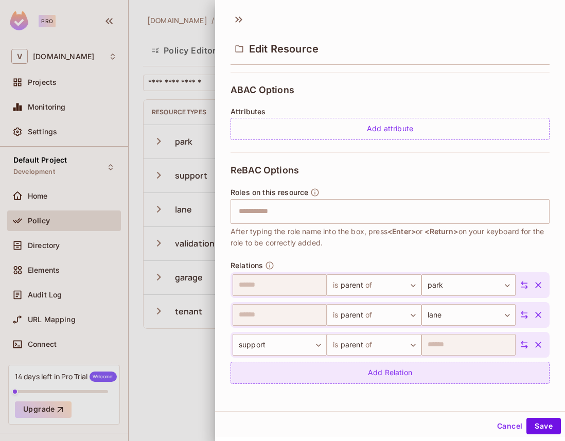
click at [344, 374] on div "Add Relation" at bounding box center [389, 373] width 319 height 22
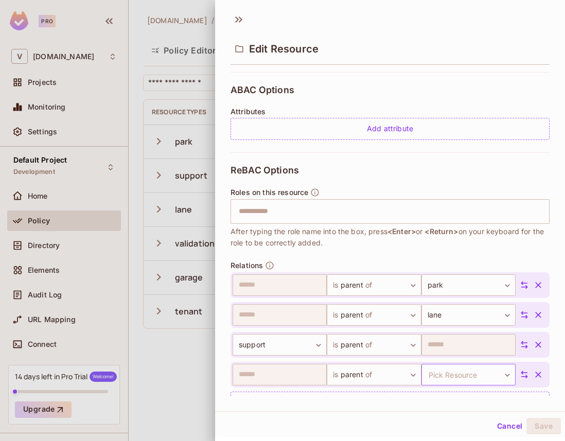
click at [443, 367] on body "Pro V vendpark.io Projects Monitoring Settings Default Project Development Home…" at bounding box center [282, 220] width 565 height 441
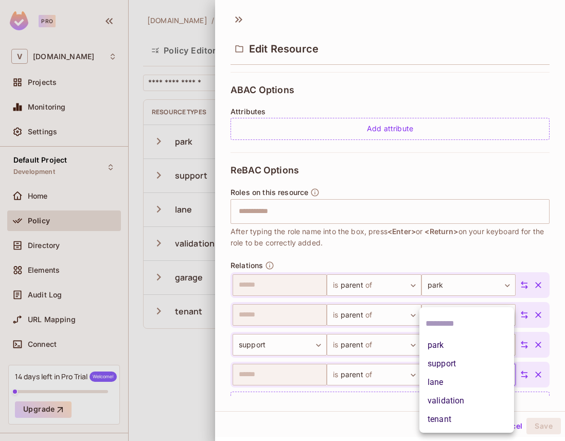
click at [440, 403] on li "validation" at bounding box center [466, 400] width 95 height 19
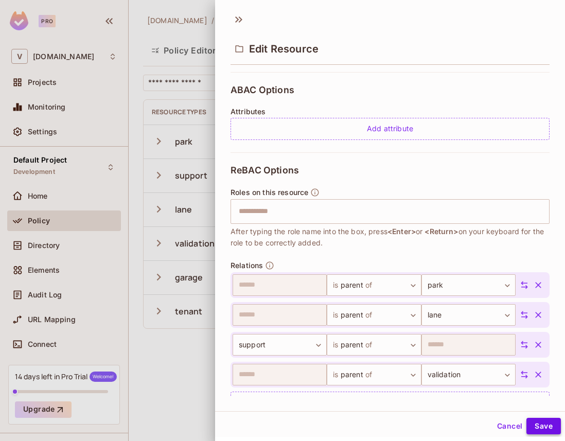
click at [534, 427] on button "Save" at bounding box center [543, 426] width 34 height 16
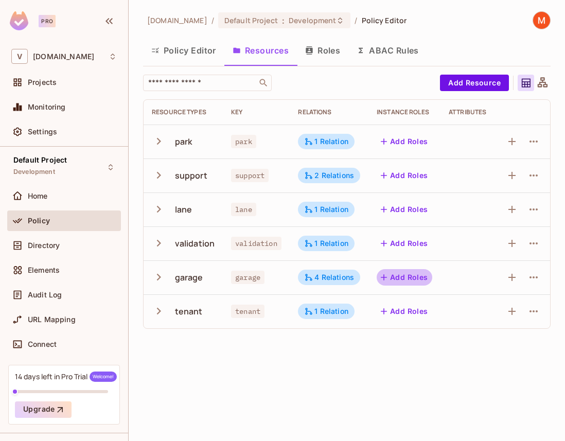
click at [395, 280] on button "Add Roles" at bounding box center [404, 277] width 56 height 16
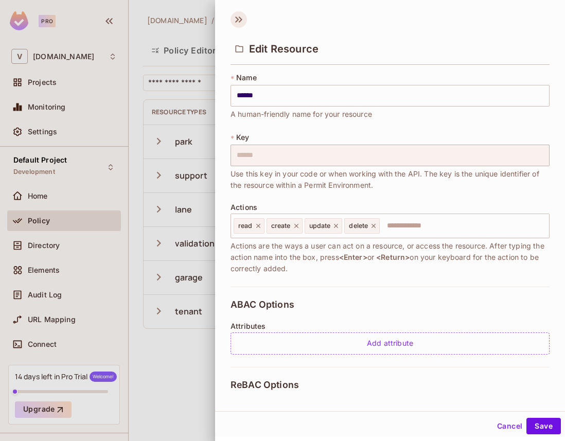
click at [240, 18] on icon at bounding box center [241, 19] width 4 height 6
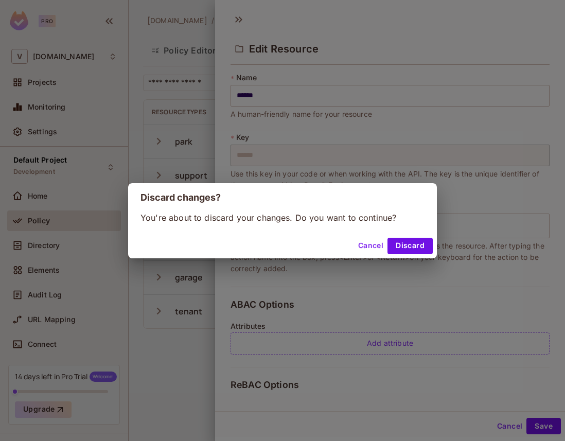
click at [383, 243] on button "Cancel" at bounding box center [370, 246] width 33 height 16
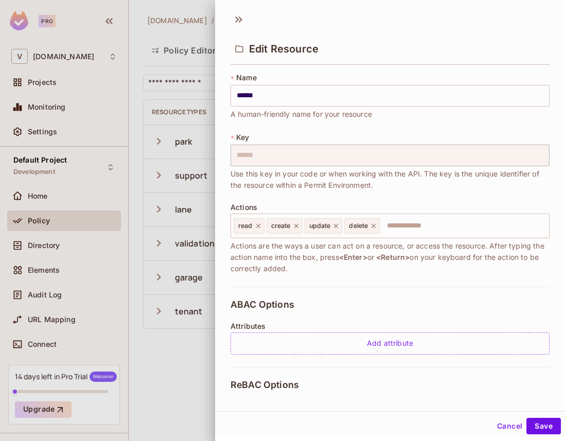
click at [183, 381] on div at bounding box center [282, 220] width 565 height 441
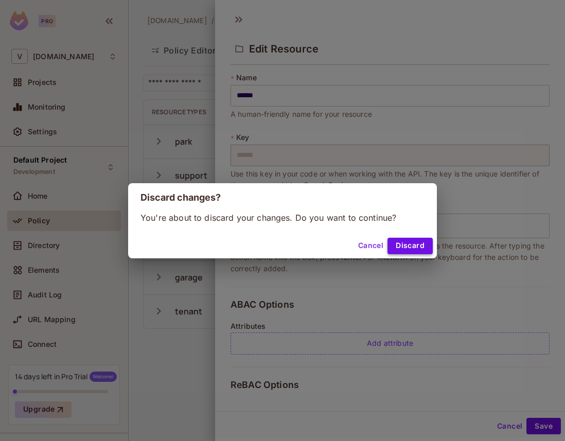
click at [407, 245] on button "Discard" at bounding box center [409, 246] width 45 height 16
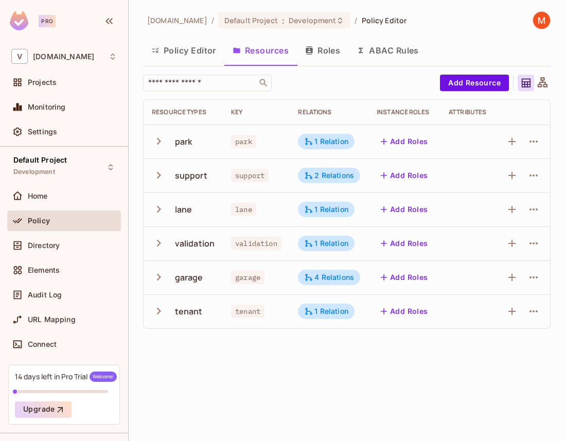
click at [403, 275] on button "Add Roles" at bounding box center [404, 277] width 56 height 16
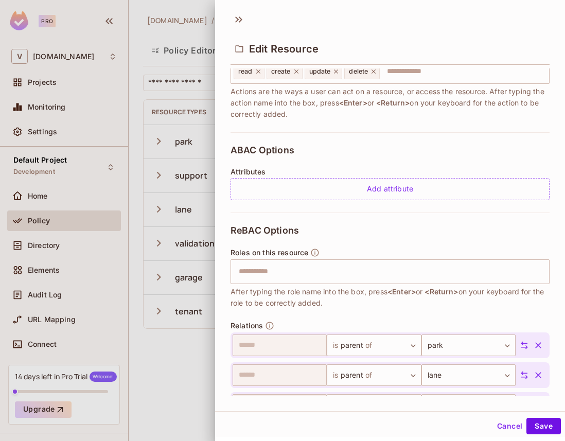
scroll to position [244, 0]
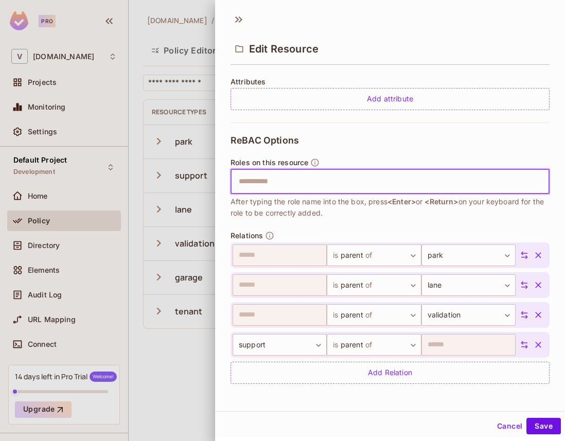
click at [307, 184] on input "text" at bounding box center [388, 181] width 312 height 21
type input "*****"
type input "*"
type input "*****"
type input "*******"
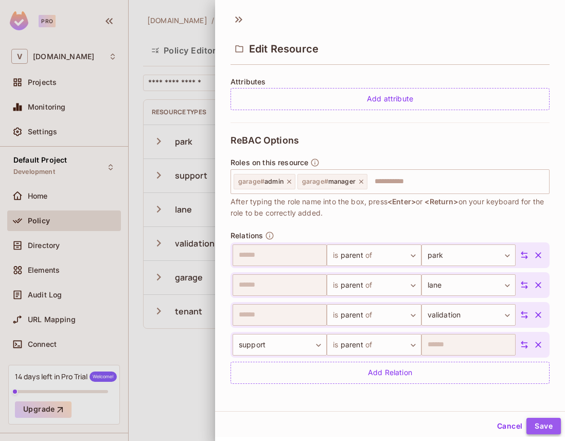
click at [544, 427] on button "Save" at bounding box center [543, 426] width 34 height 16
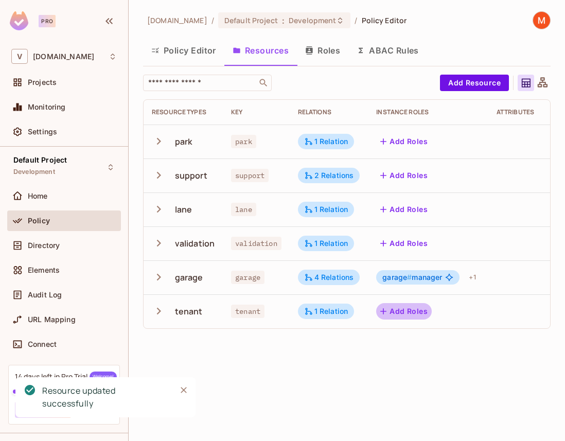
click at [416, 316] on button "Add Roles" at bounding box center [404, 311] width 56 height 16
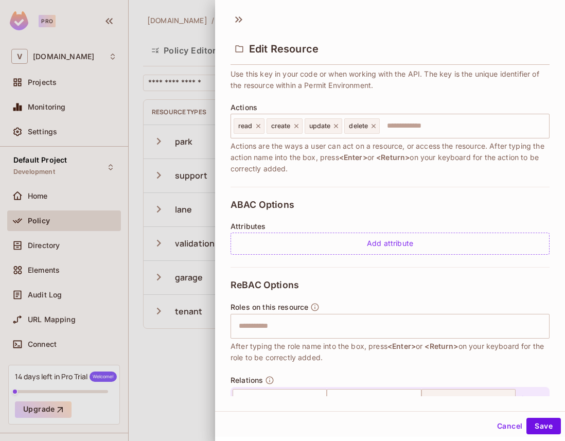
scroll to position [105, 0]
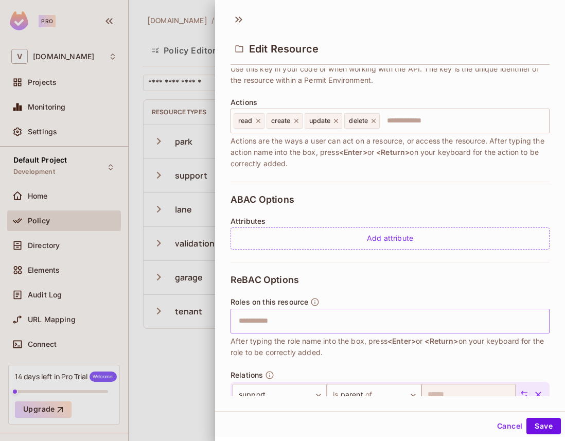
click at [272, 320] on input "text" at bounding box center [388, 321] width 312 height 21
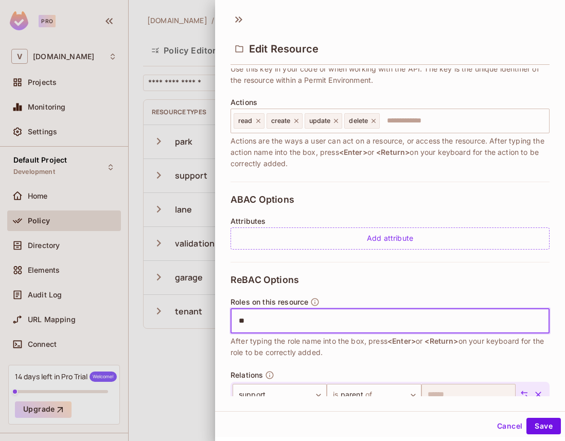
type input "*"
type input "*****"
type input "*******"
click at [538, 423] on button "Save" at bounding box center [543, 426] width 34 height 16
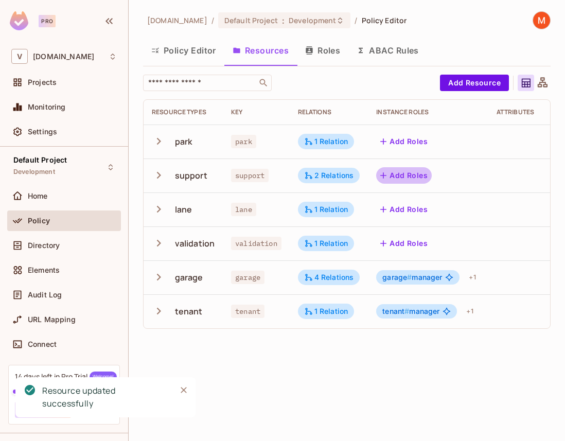
click at [399, 176] on button "Add Roles" at bounding box center [404, 175] width 56 height 16
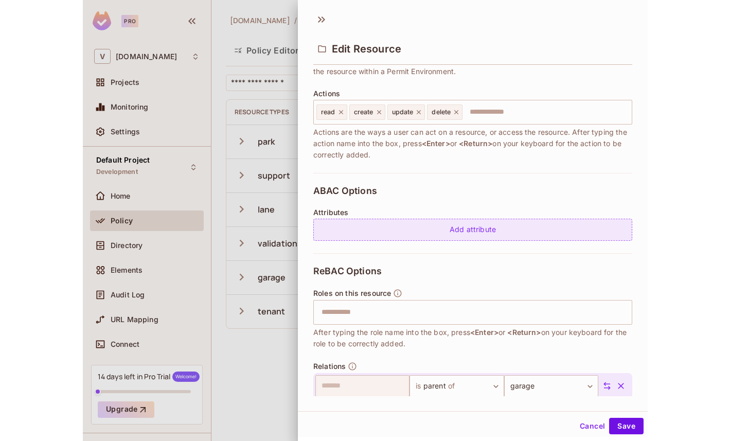
scroll to position [185, 0]
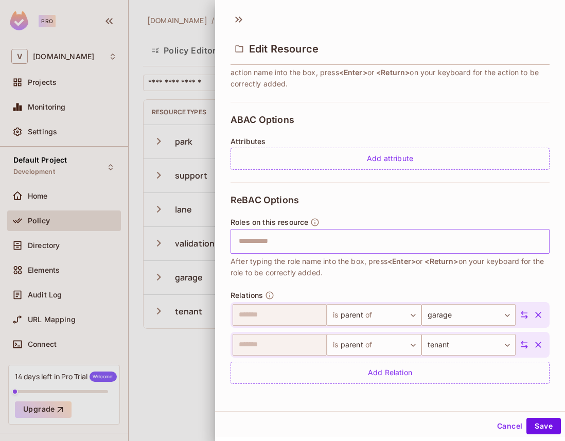
click at [279, 245] on input "text" at bounding box center [388, 241] width 312 height 21
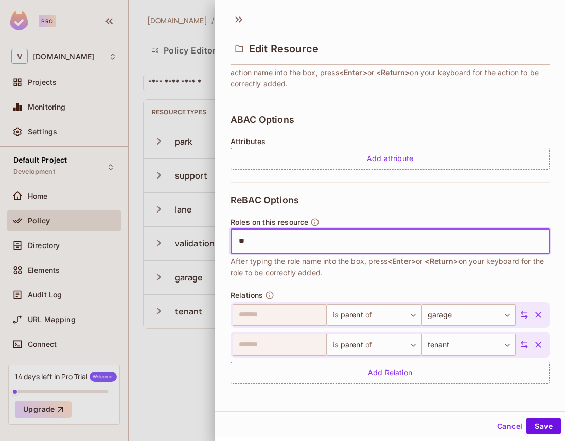
type input "*"
type input "*****"
click at [537, 431] on button "Save" at bounding box center [543, 426] width 34 height 16
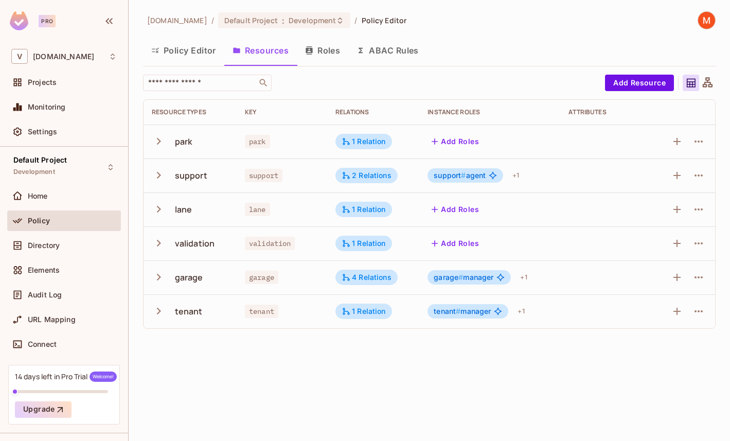
click at [321, 49] on button "Roles" at bounding box center [322, 51] width 51 height 26
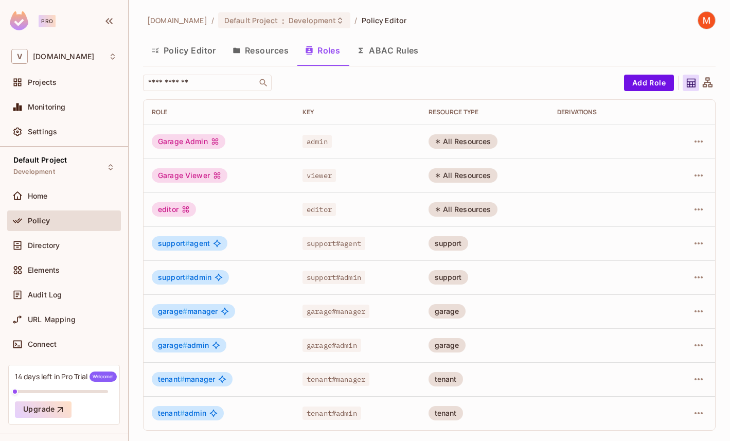
click at [407, 56] on button "ABAC Rules" at bounding box center [387, 51] width 79 height 26
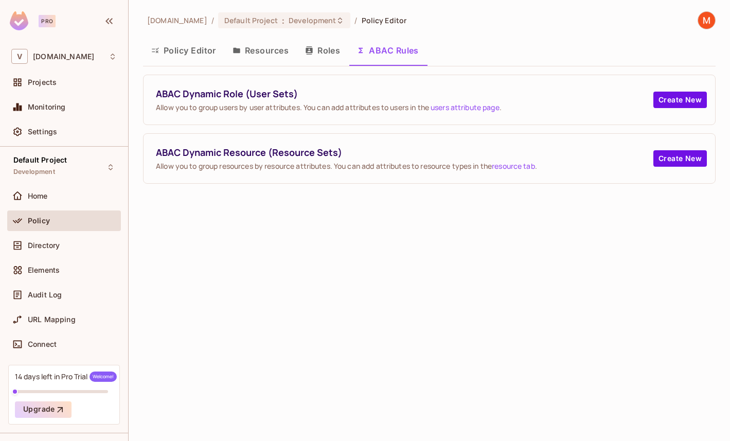
click at [341, 57] on button "Roles" at bounding box center [322, 51] width 51 height 26
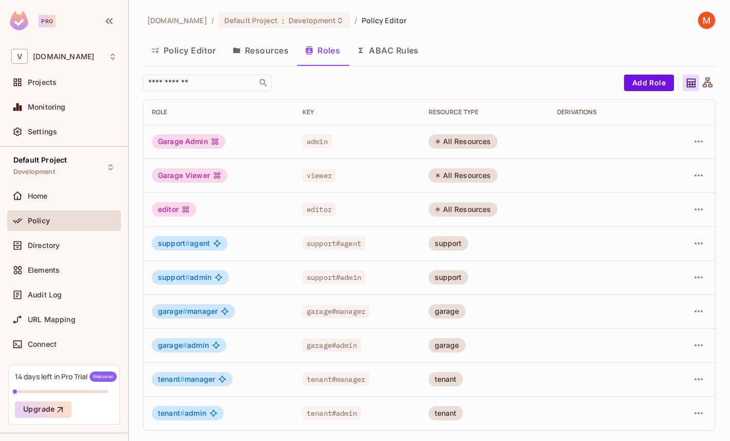
click at [706, 81] on icon at bounding box center [707, 83] width 13 height 13
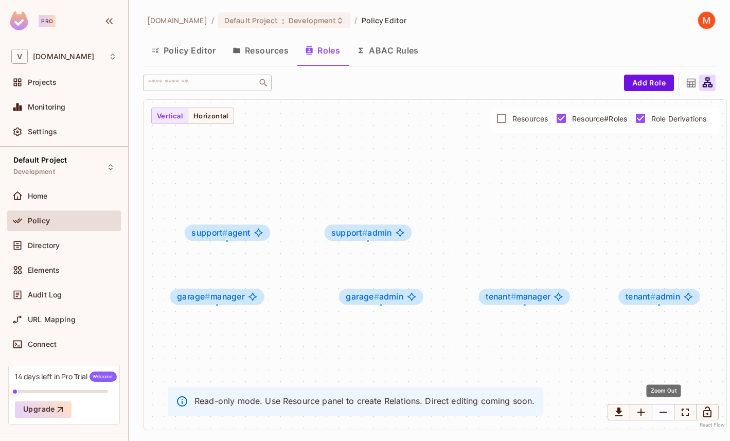
click at [660, 411] on icon "Zoom Out" at bounding box center [663, 412] width 12 height 12
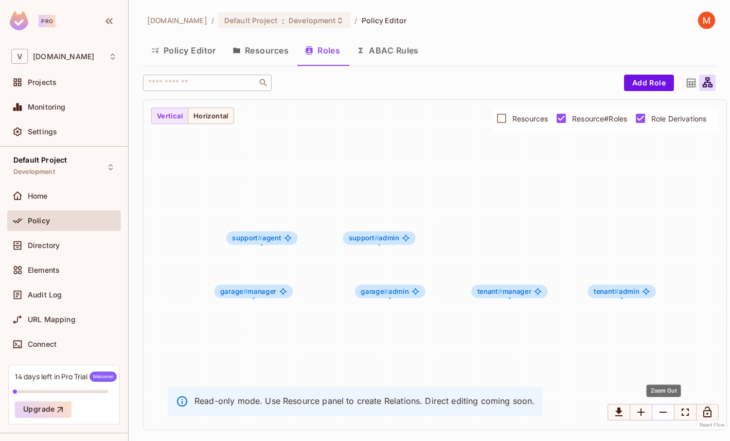
click at [661, 411] on icon "Zoom Out" at bounding box center [663, 412] width 12 height 12
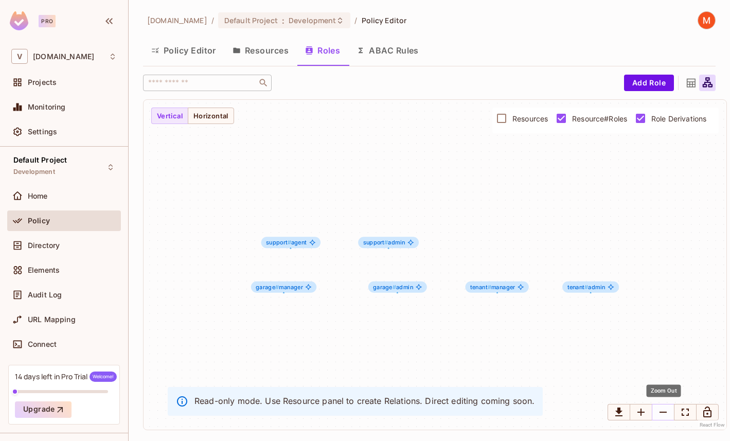
click at [661, 411] on icon "Zoom Out" at bounding box center [663, 412] width 12 height 12
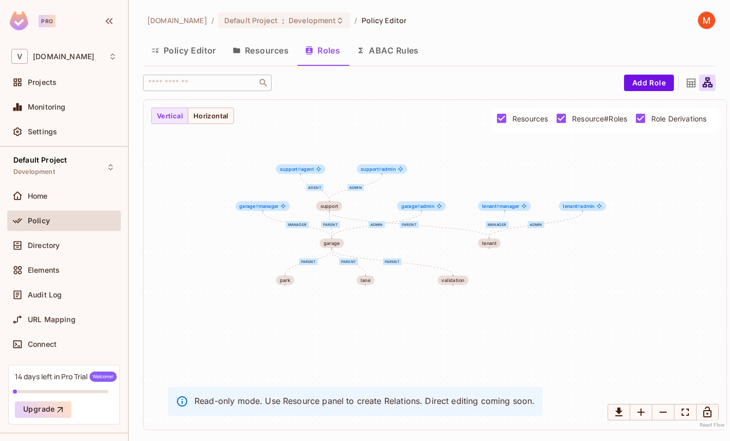
drag, startPoint x: 541, startPoint y: 233, endPoint x: 495, endPoint y: 159, distance: 87.5
click at [495, 159] on div "parent agent admin parent parent parent parent manager admin manager admin park…" at bounding box center [434, 265] width 583 height 330
drag, startPoint x: 490, startPoint y: 243, endPoint x: 506, endPoint y: 255, distance: 19.9
click at [506, 255] on div "tenant" at bounding box center [504, 253] width 14 height 5
click at [268, 58] on button "Resources" at bounding box center [260, 51] width 73 height 26
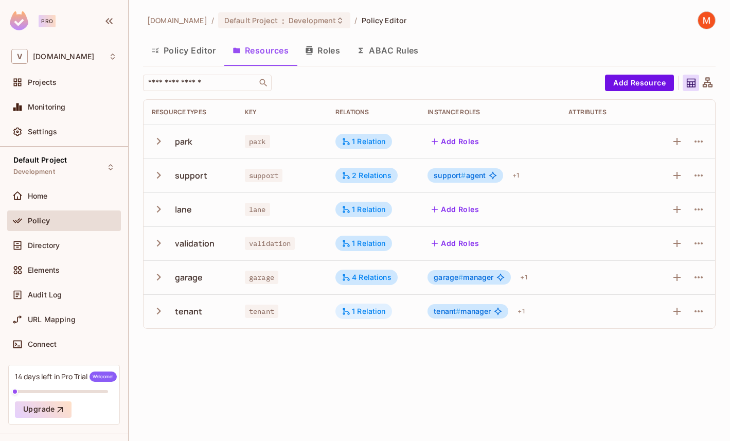
click at [374, 312] on div "1 Relation" at bounding box center [363, 310] width 44 height 9
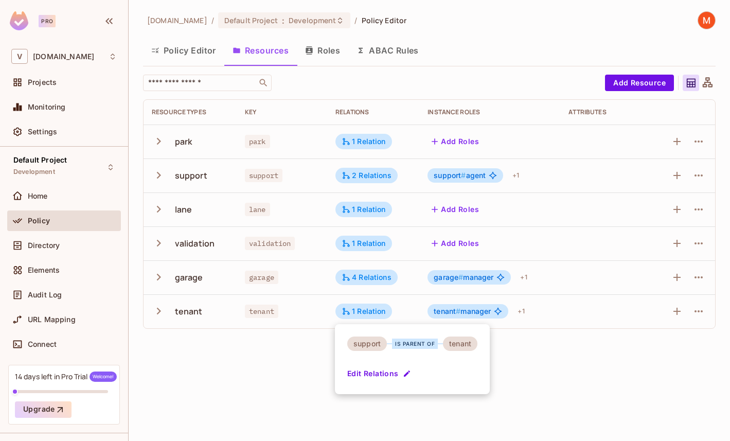
click at [371, 312] on div at bounding box center [365, 220] width 730 height 441
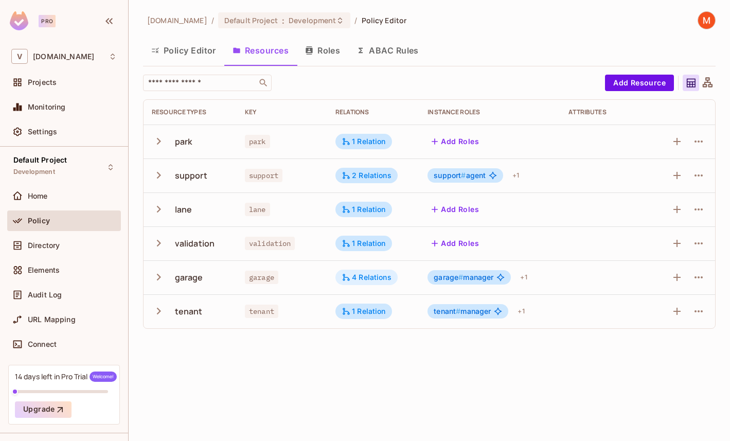
click at [371, 276] on div "4 Relations" at bounding box center [366, 277] width 50 height 9
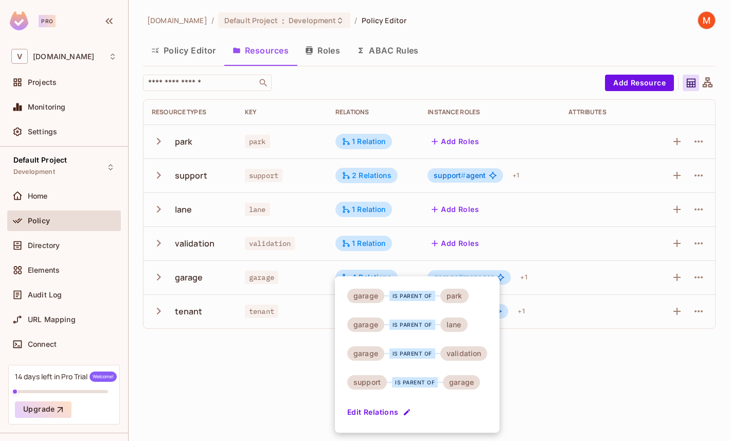
click at [316, 395] on div at bounding box center [365, 220] width 730 height 441
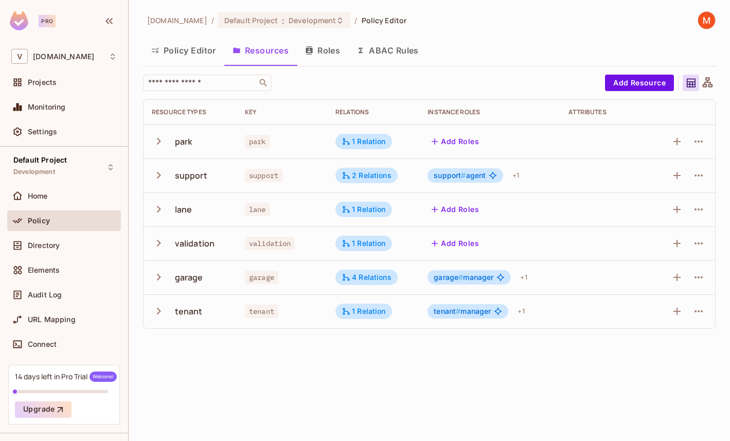
click at [689, 278] on div at bounding box center [682, 277] width 47 height 16
click at [695, 278] on icon "button" at bounding box center [698, 277] width 12 height 12
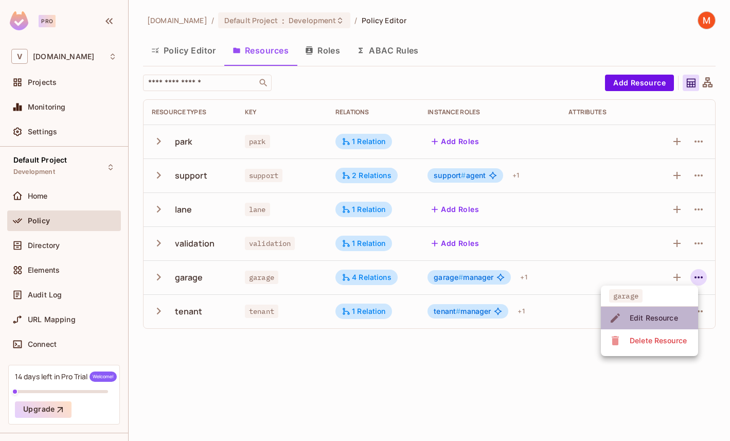
click at [668, 319] on div "Edit Resource" at bounding box center [653, 318] width 48 height 10
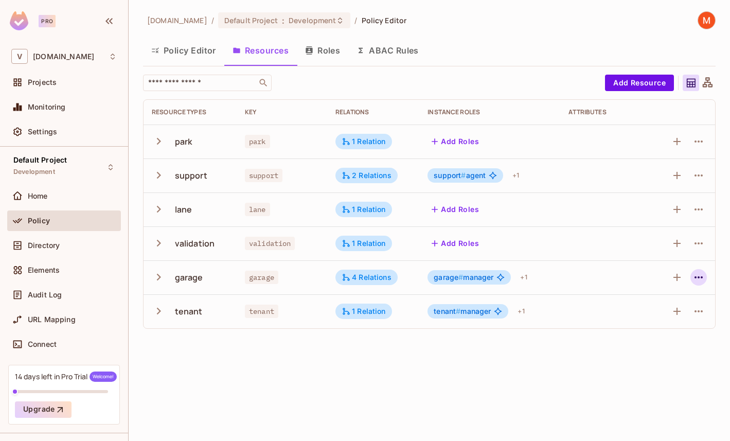
click at [703, 276] on icon "button" at bounding box center [698, 277] width 12 height 12
click at [636, 318] on div "Edit Resource" at bounding box center [653, 318] width 48 height 10
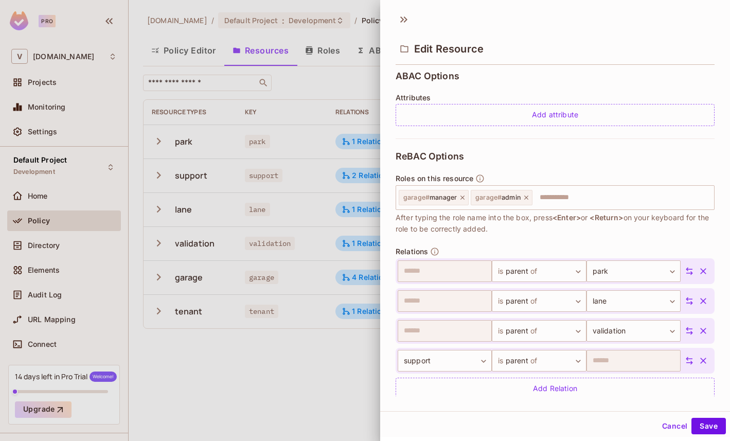
scroll to position [244, 0]
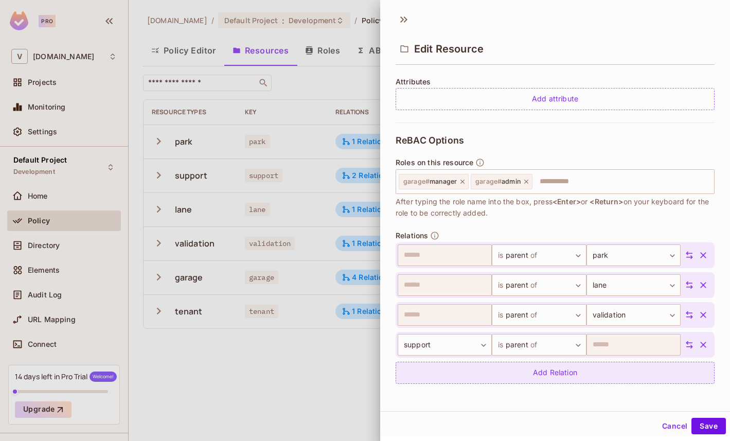
click at [474, 370] on div "Add Relation" at bounding box center [554, 373] width 319 height 22
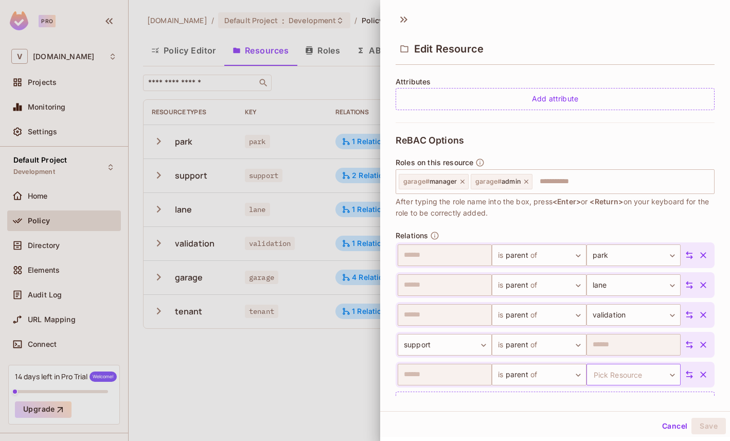
click at [612, 376] on body "Pro V vendpark.io Projects Monitoring Settings Default Project Development Home…" at bounding box center [365, 220] width 730 height 441
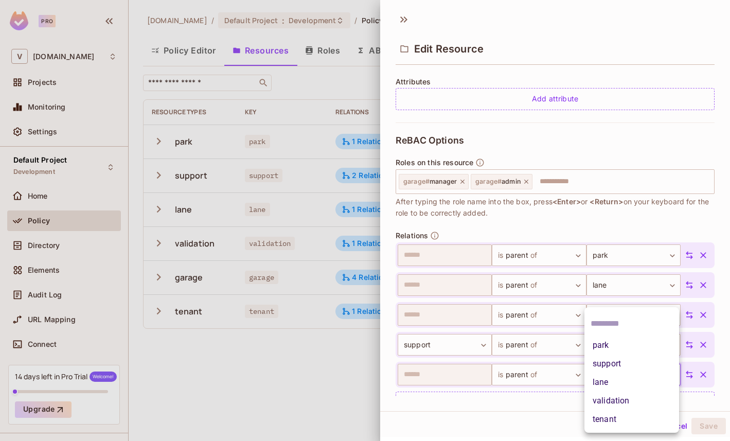
click at [605, 422] on li "tenant" at bounding box center [631, 419] width 95 height 19
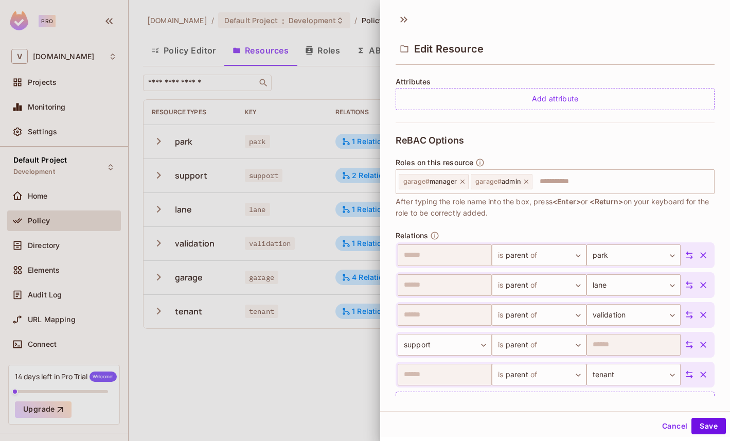
scroll to position [258, 0]
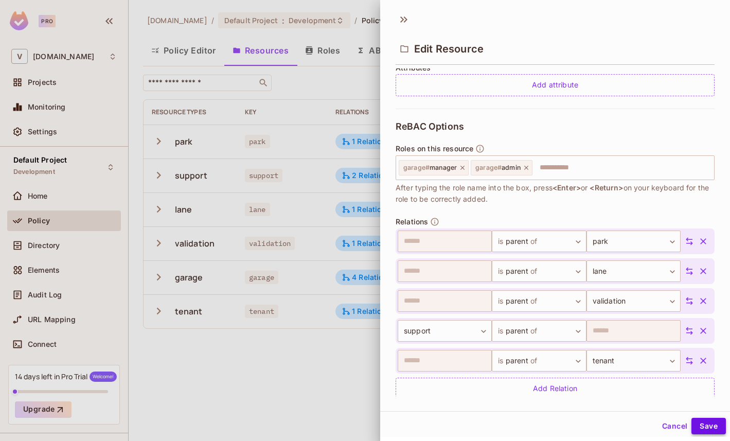
click at [709, 424] on button "Save" at bounding box center [708, 426] width 34 height 16
click at [294, 407] on div at bounding box center [365, 220] width 730 height 441
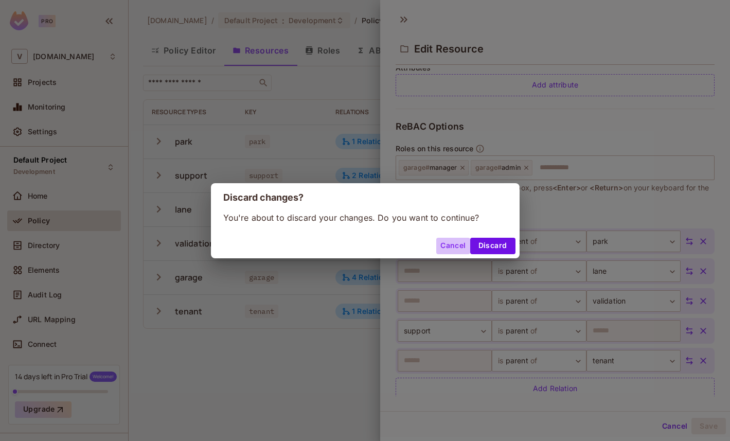
click at [463, 246] on button "Cancel" at bounding box center [452, 246] width 33 height 16
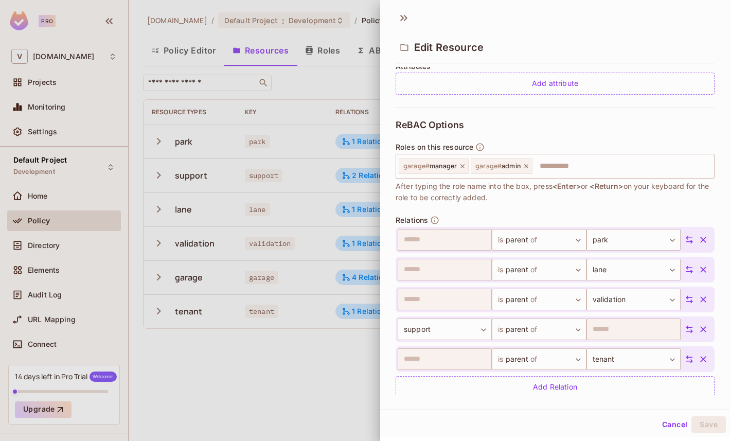
scroll to position [287, 0]
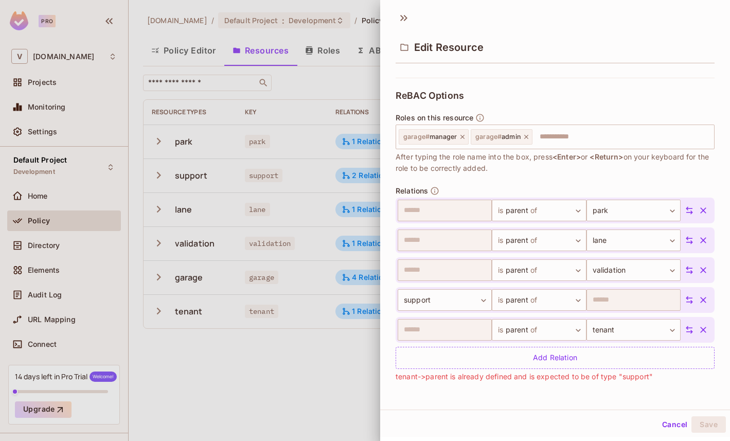
click at [705, 331] on icon "button" at bounding box center [703, 330] width 6 height 6
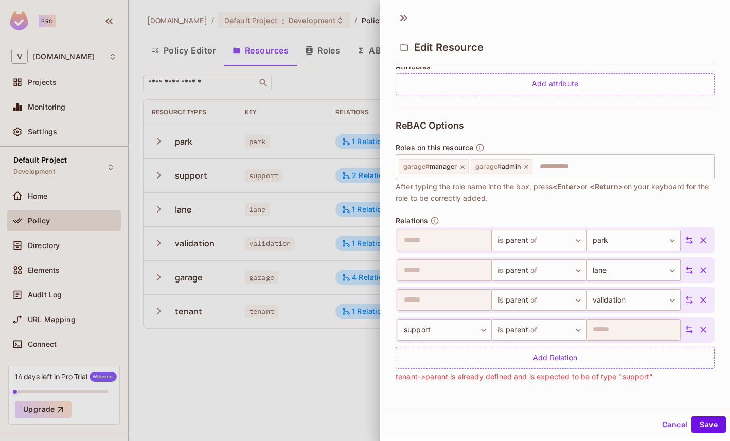
click at [678, 425] on button "Cancel" at bounding box center [674, 424] width 33 height 16
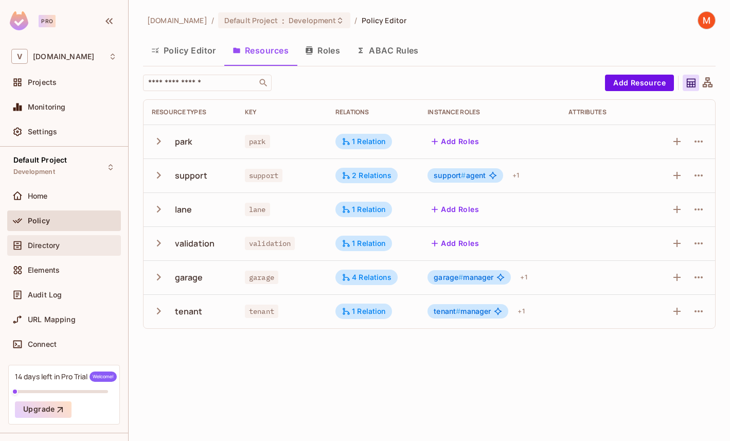
click at [55, 248] on span "Directory" at bounding box center [44, 245] width 32 height 8
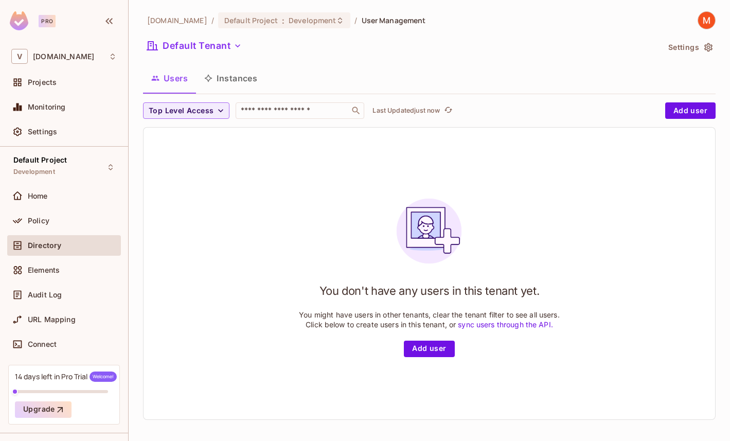
click at [232, 78] on button "Instances" at bounding box center [230, 78] width 69 height 26
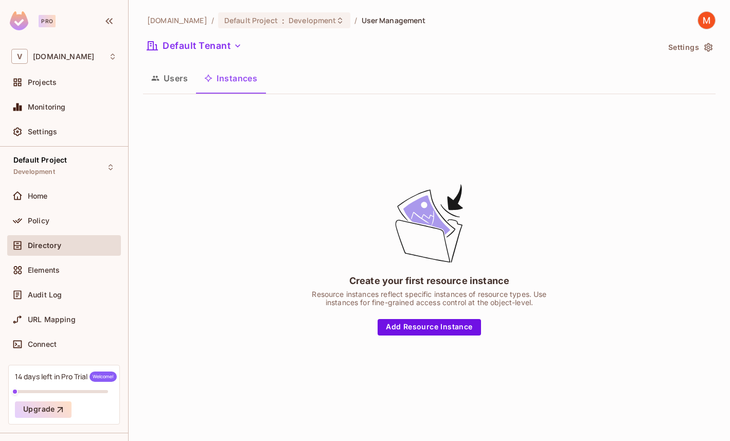
click at [183, 83] on button "Users" at bounding box center [169, 78] width 53 height 26
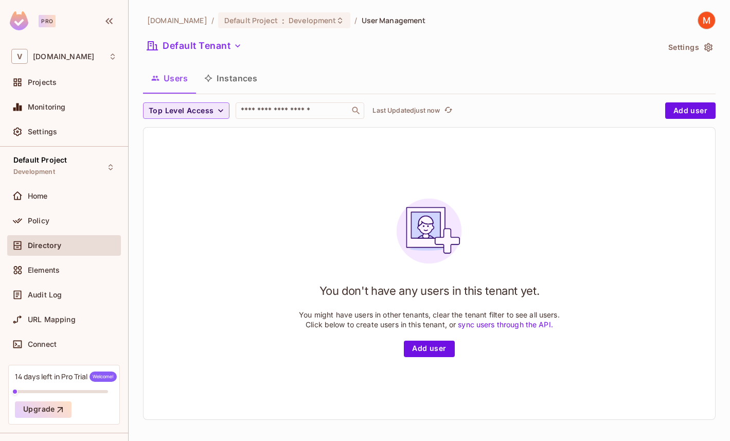
click at [221, 110] on icon "button" at bounding box center [220, 110] width 10 height 10
click at [453, 176] on div at bounding box center [365, 220] width 730 height 441
click at [215, 102] on button "Top Level Access" at bounding box center [186, 110] width 86 height 16
click at [329, 142] on div at bounding box center [365, 220] width 730 height 441
click at [70, 200] on div "Home" at bounding box center [63, 196] width 105 height 12
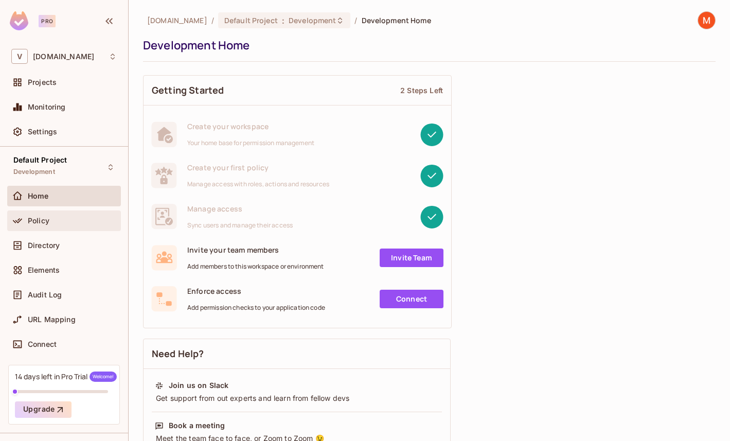
click at [65, 219] on div "Policy" at bounding box center [72, 220] width 89 height 8
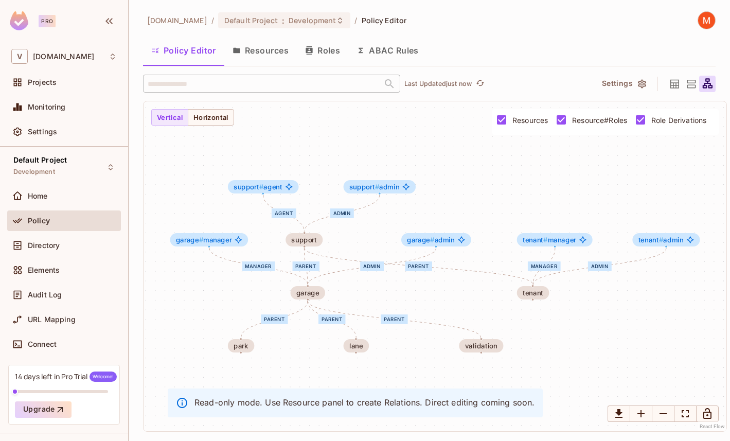
click at [326, 55] on button "Roles" at bounding box center [322, 51] width 51 height 26
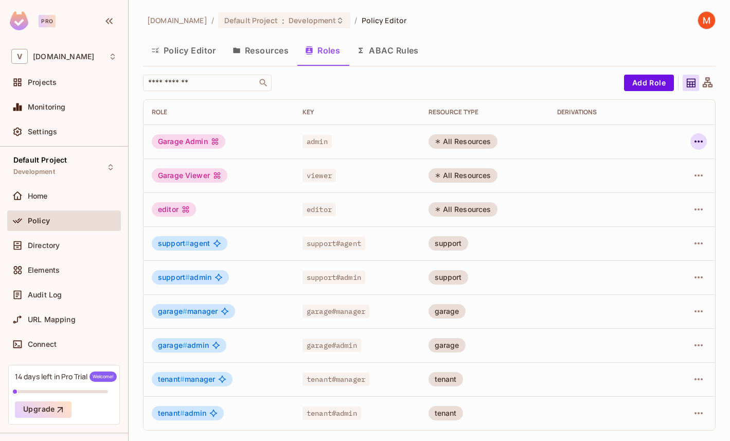
click at [695, 138] on icon "button" at bounding box center [698, 141] width 12 height 12
click at [660, 212] on div "Delete Role" at bounding box center [657, 210] width 40 height 10
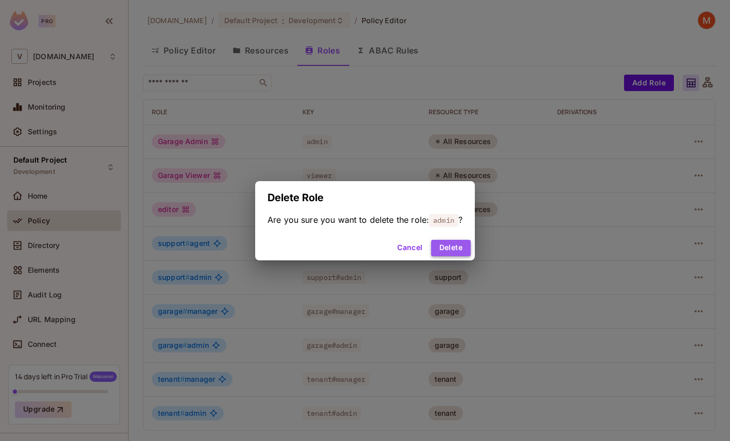
click at [468, 244] on button "Delete" at bounding box center [451, 248] width 40 height 16
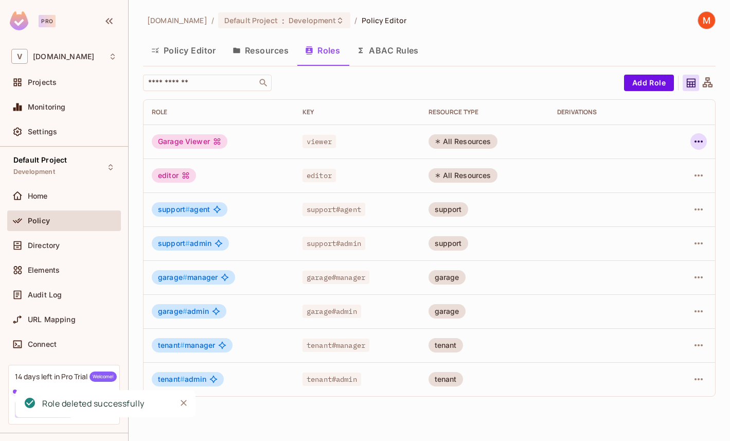
click at [701, 142] on icon "button" at bounding box center [698, 141] width 8 height 2
click at [638, 213] on div "Delete Role" at bounding box center [657, 210] width 40 height 10
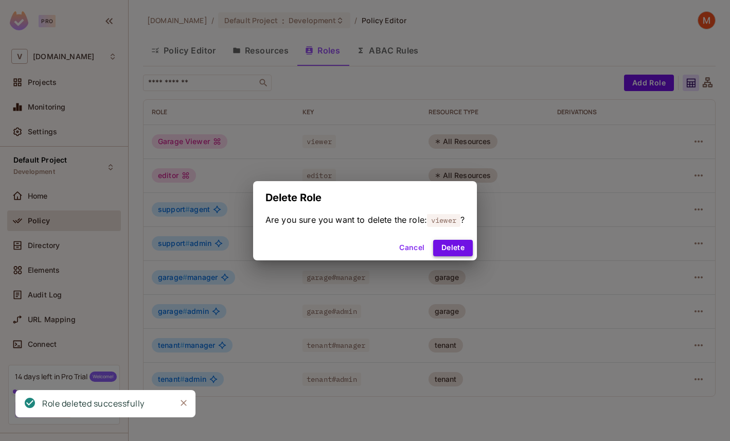
click at [466, 245] on button "Delete" at bounding box center [453, 248] width 40 height 16
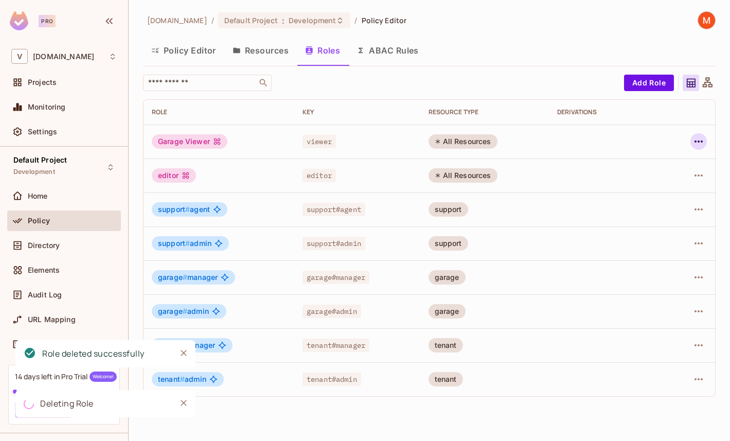
click at [699, 140] on icon "button" at bounding box center [698, 141] width 12 height 12
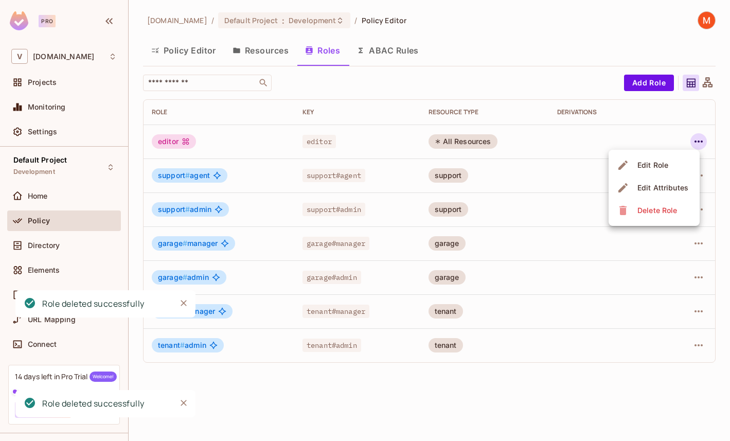
click at [698, 144] on div at bounding box center [365, 220] width 730 height 441
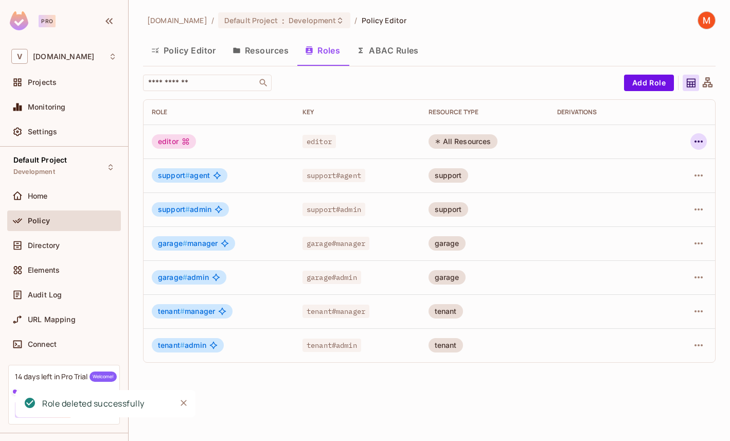
click at [695, 143] on icon "button" at bounding box center [698, 141] width 12 height 12
click at [641, 207] on div "Delete Role" at bounding box center [657, 210] width 40 height 10
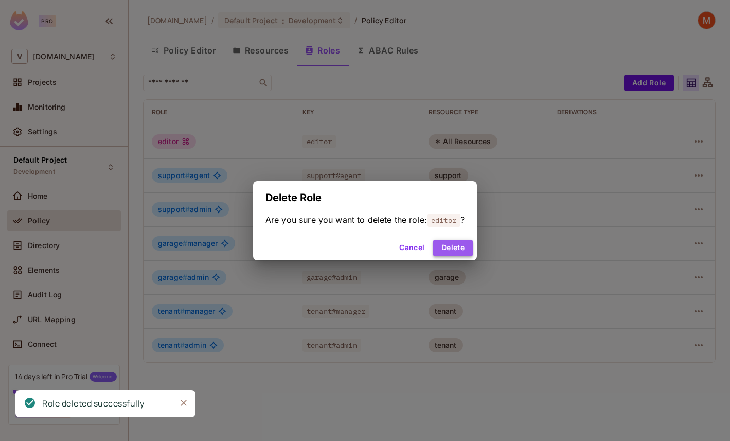
click at [456, 249] on button "Delete" at bounding box center [453, 248] width 40 height 16
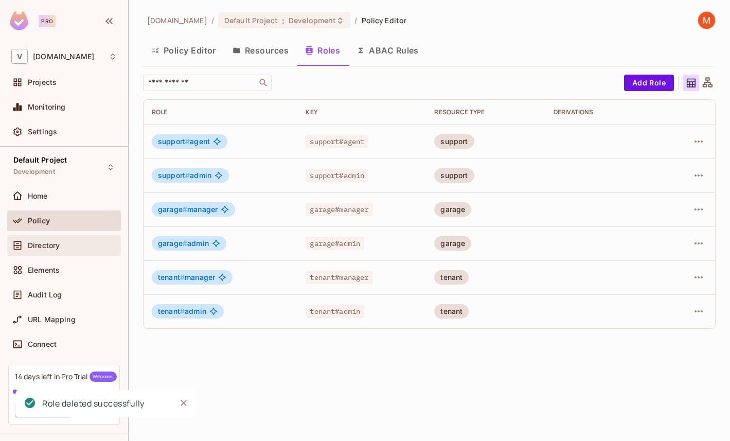
click at [59, 247] on span "Directory" at bounding box center [44, 245] width 32 height 8
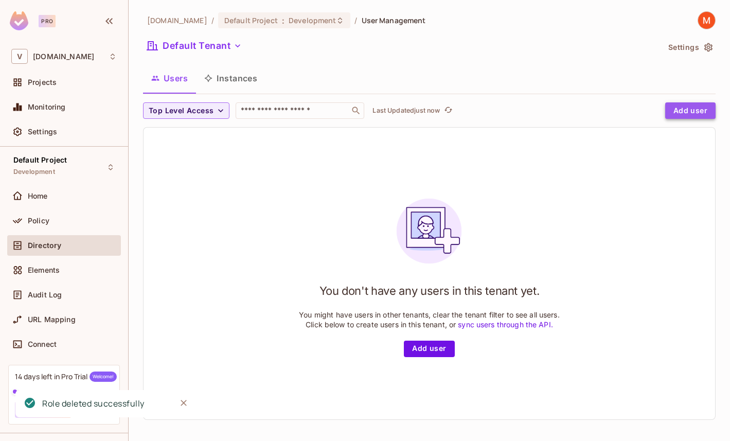
click at [693, 112] on button "Add user" at bounding box center [690, 110] width 50 height 16
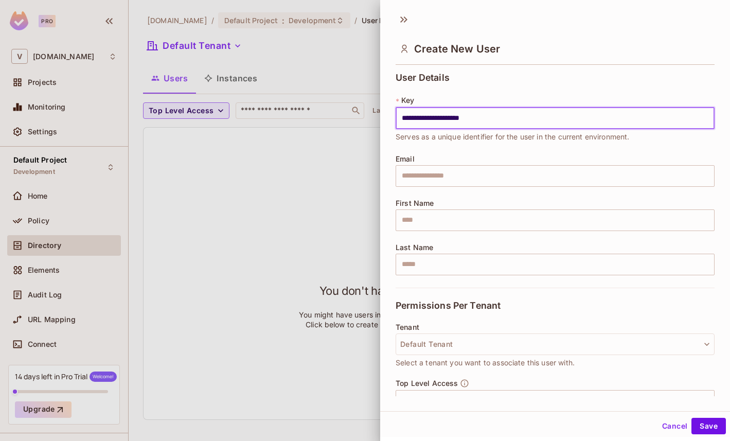
click at [468, 127] on input "**********" at bounding box center [554, 118] width 319 height 22
click at [465, 119] on input "**********" at bounding box center [554, 118] width 319 height 22
type input "**********"
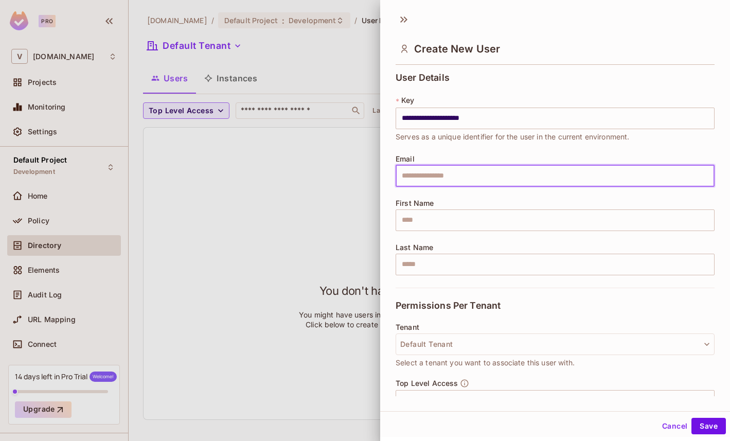
click at [453, 175] on input "text" at bounding box center [554, 176] width 319 height 22
paste input "**********"
type input "**********"
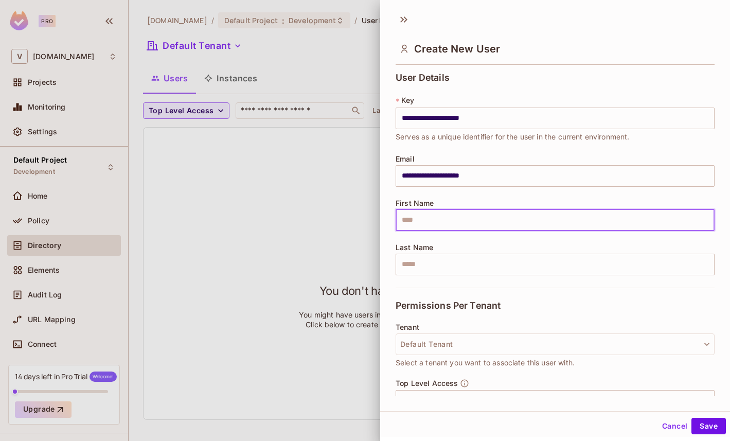
click at [426, 219] on input "text" at bounding box center [554, 220] width 319 height 22
type input "*******"
click at [429, 264] on input "text" at bounding box center [554, 265] width 319 height 22
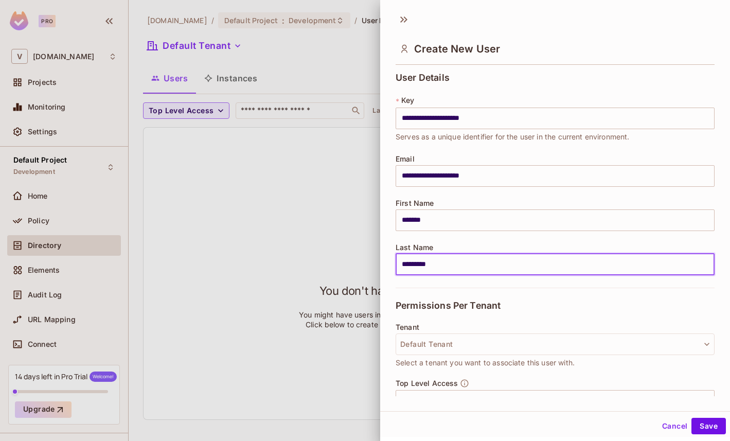
type input "*********"
click at [567, 302] on div "Permissions Per Tenant" at bounding box center [554, 304] width 319 height 35
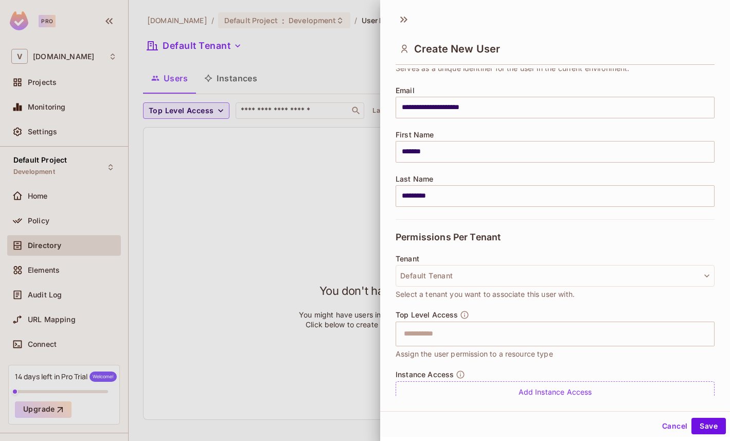
scroll to position [106, 0]
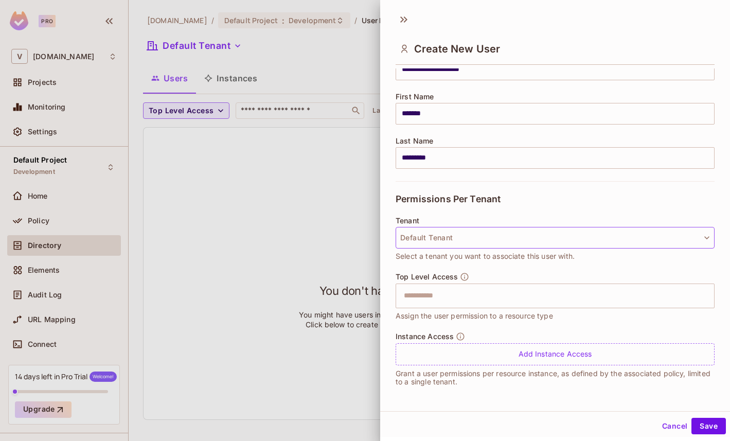
click at [536, 241] on button "Default Tenant" at bounding box center [554, 238] width 319 height 22
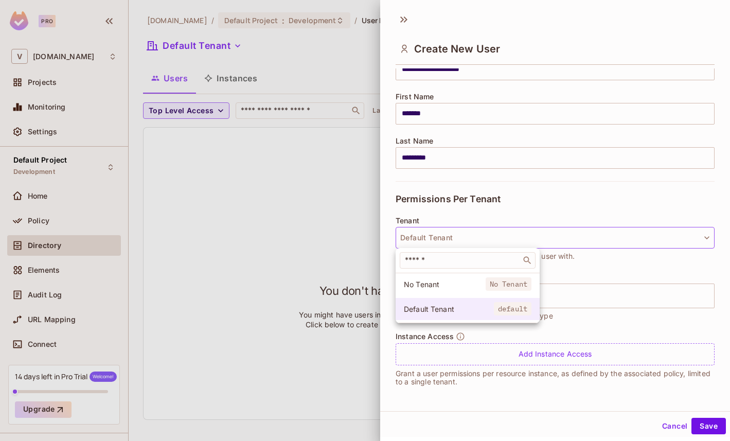
click at [473, 302] on li "Default Tenant default" at bounding box center [467, 309] width 144 height 22
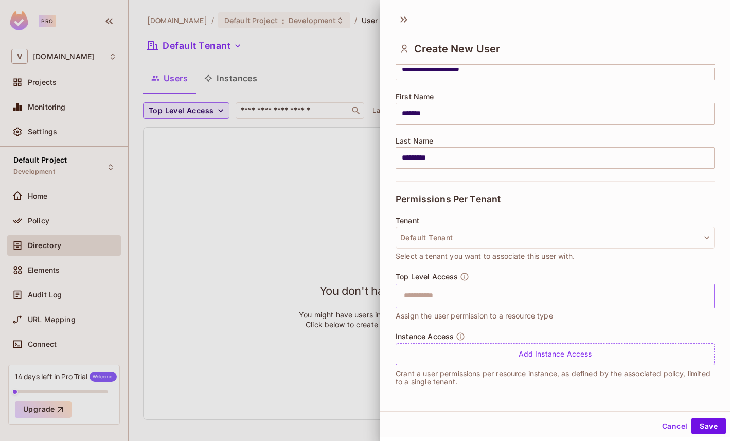
click at [482, 301] on input "text" at bounding box center [546, 295] width 297 height 21
click at [593, 273] on div "Top Level Access ​ Assign the user permission to a resource type" at bounding box center [554, 296] width 319 height 49
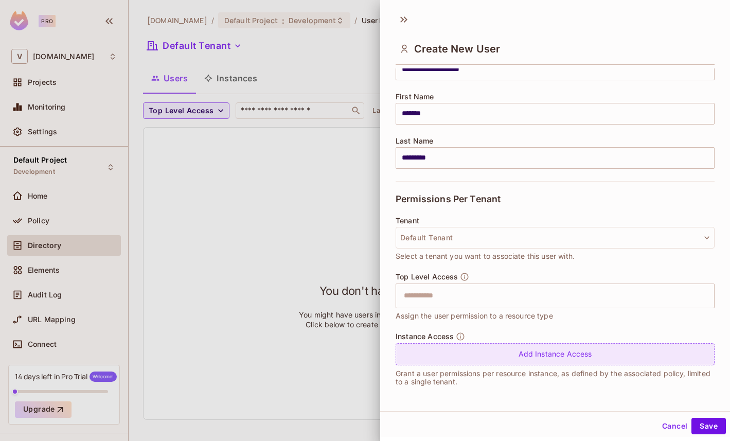
click at [537, 359] on div "Add Instance Access" at bounding box center [554, 354] width 319 height 22
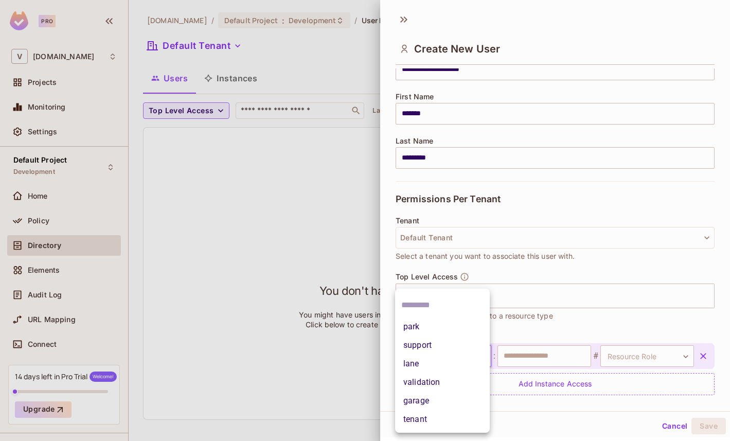
click at [467, 358] on body "**********" at bounding box center [365, 220] width 730 height 441
click at [448, 403] on li "garage" at bounding box center [442, 400] width 95 height 19
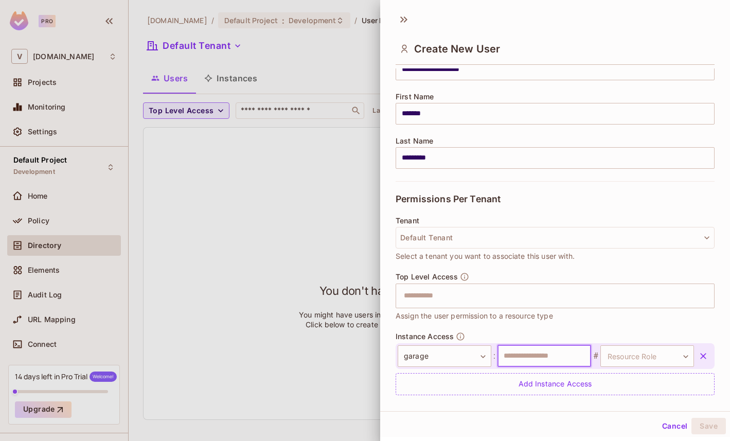
click at [522, 359] on input "text" at bounding box center [544, 356] width 94 height 22
click at [455, 363] on body "**********" at bounding box center [365, 220] width 730 height 441
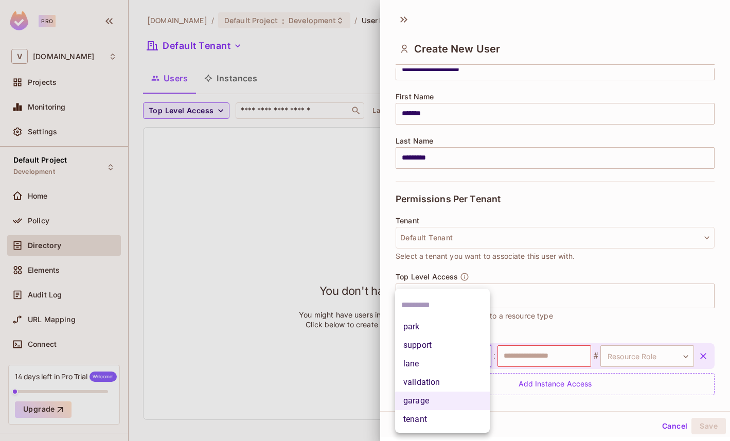
click at [438, 416] on li "tenant" at bounding box center [442, 419] width 95 height 19
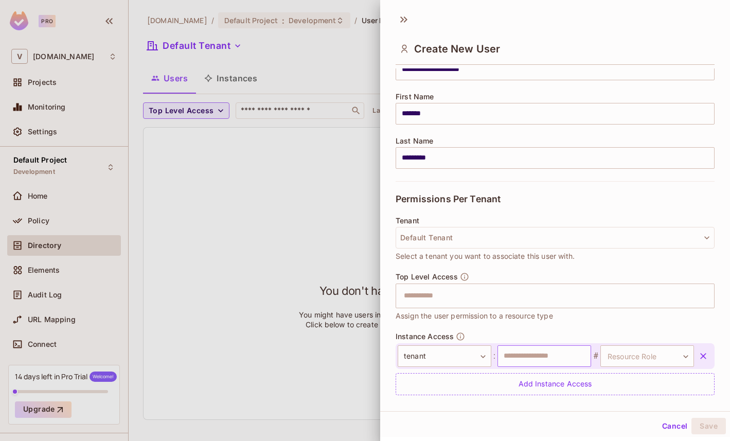
click at [530, 352] on input "text" at bounding box center [544, 356] width 94 height 22
click at [530, 357] on input "text" at bounding box center [544, 356] width 94 height 22
click at [461, 366] on body "**********" at bounding box center [365, 220] width 730 height 441
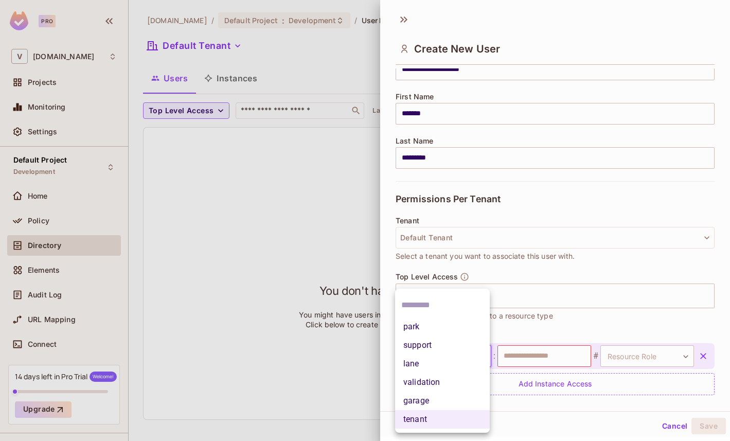
click at [460, 402] on li "garage" at bounding box center [442, 400] width 95 height 19
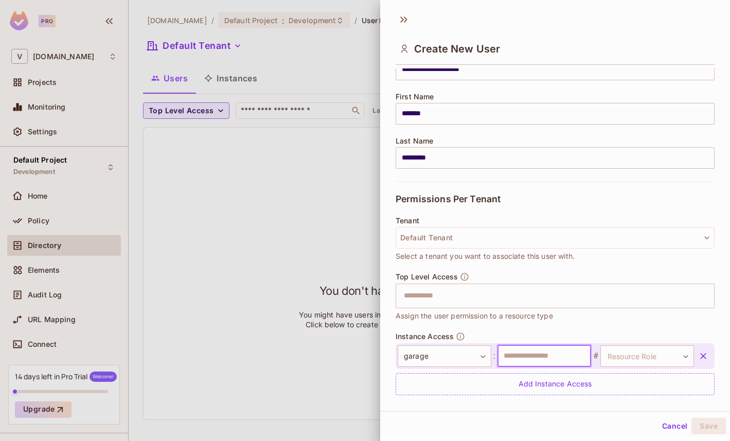
click at [527, 364] on input "text" at bounding box center [544, 356] width 94 height 22
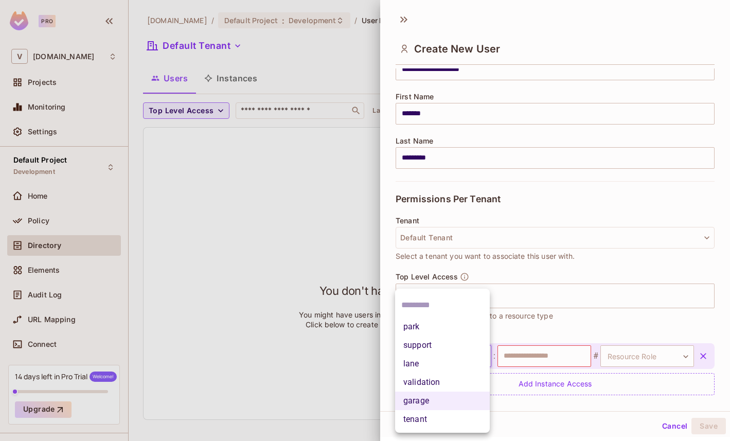
click at [430, 363] on body "**********" at bounding box center [365, 220] width 730 height 441
click at [435, 382] on li "validation" at bounding box center [442, 382] width 95 height 19
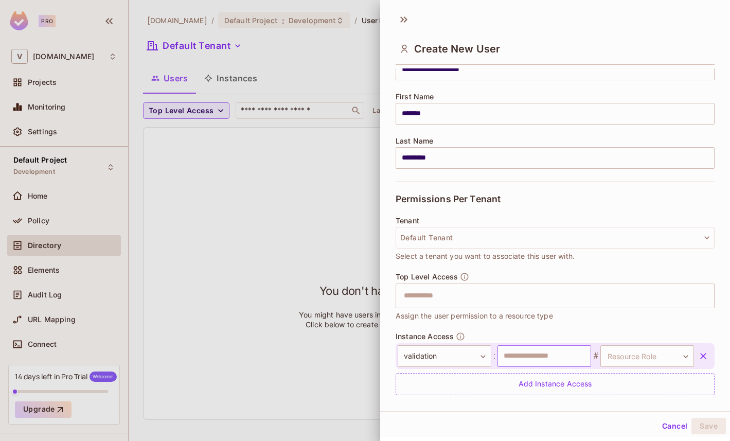
click at [507, 352] on input "text" at bounding box center [544, 356] width 94 height 22
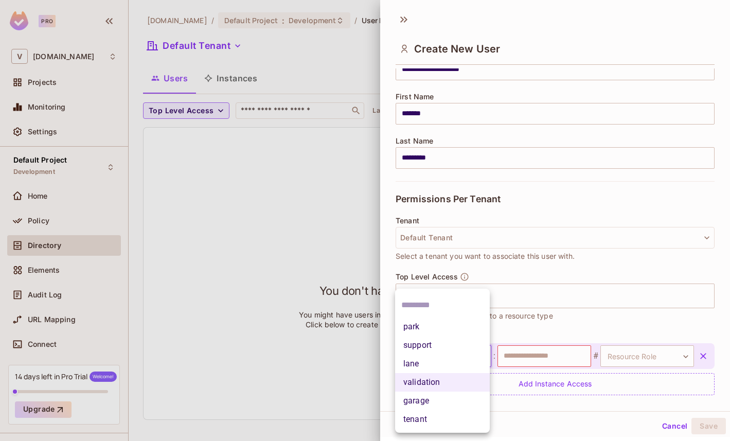
drag, startPoint x: 453, startPoint y: 358, endPoint x: 498, endPoint y: 358, distance: 45.8
click at [456, 358] on body "**********" at bounding box center [365, 220] width 730 height 441
click at [541, 357] on div at bounding box center [365, 220] width 730 height 441
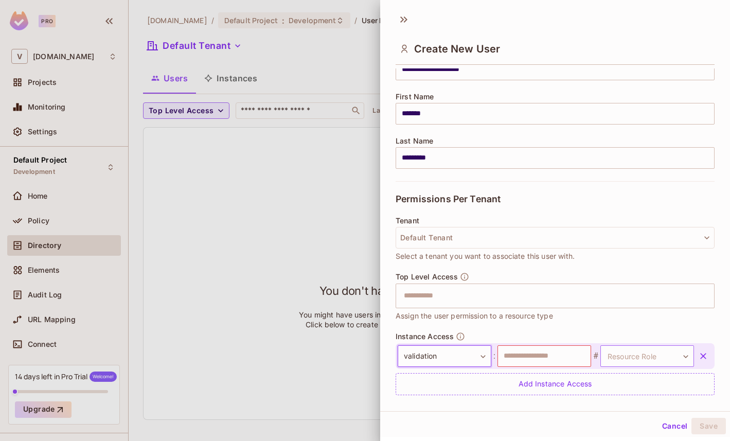
click at [602, 357] on body "**********" at bounding box center [365, 220] width 730 height 441
click at [542, 366] on div at bounding box center [365, 220] width 730 height 441
click at [532, 362] on input "text" at bounding box center [544, 356] width 94 height 22
click at [326, 339] on div at bounding box center [365, 220] width 730 height 441
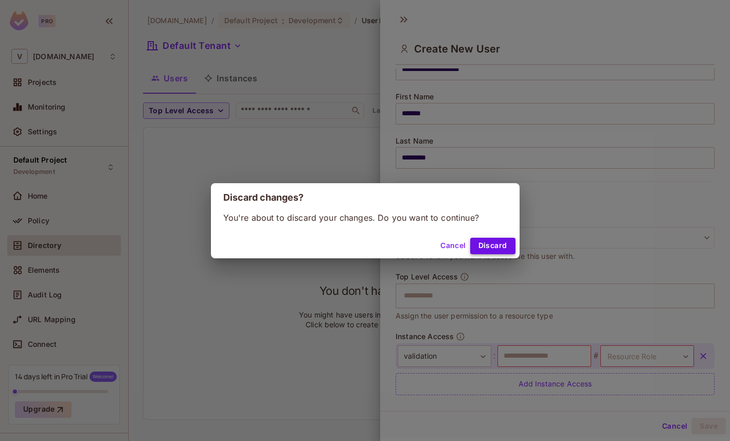
click at [480, 246] on button "Discard" at bounding box center [492, 246] width 45 height 16
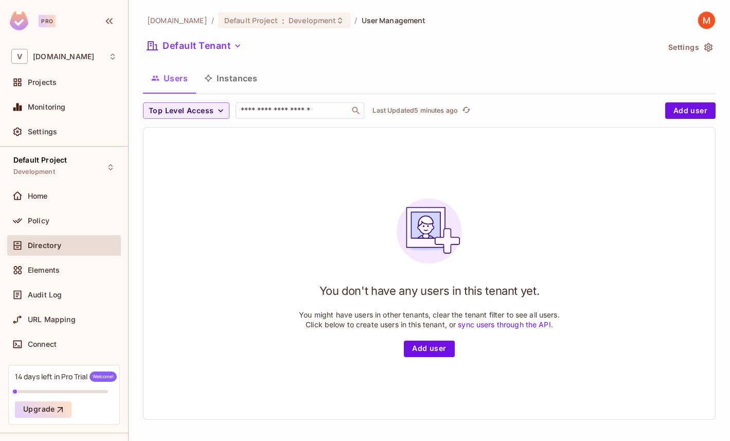
click at [43, 248] on span "Directory" at bounding box center [44, 245] width 33 height 8
click at [50, 225] on div "Policy" at bounding box center [63, 220] width 105 height 12
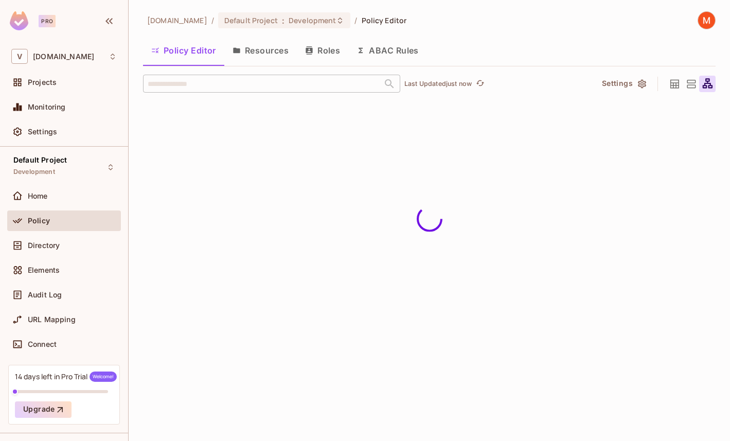
click at [267, 52] on button "Resources" at bounding box center [260, 51] width 73 height 26
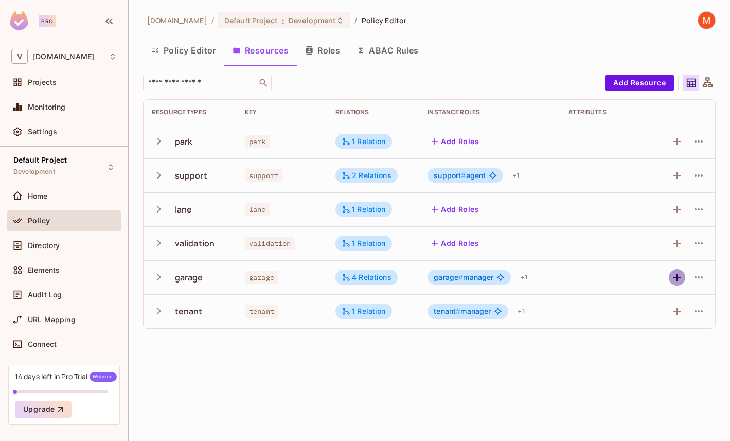
click at [675, 275] on icon "button" at bounding box center [677, 277] width 12 height 12
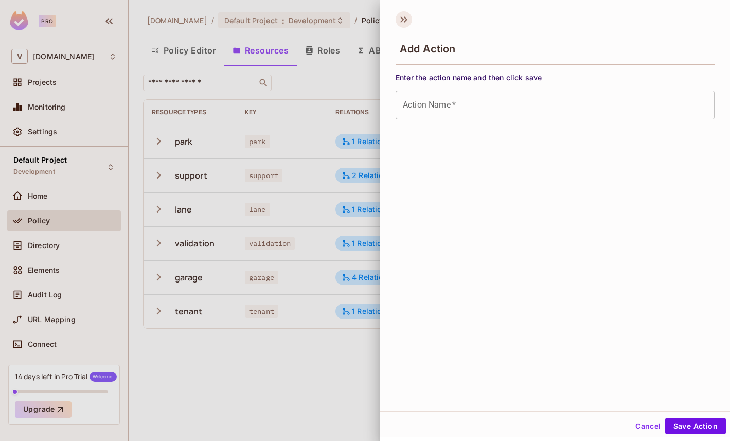
click at [396, 20] on icon at bounding box center [403, 19] width 16 height 16
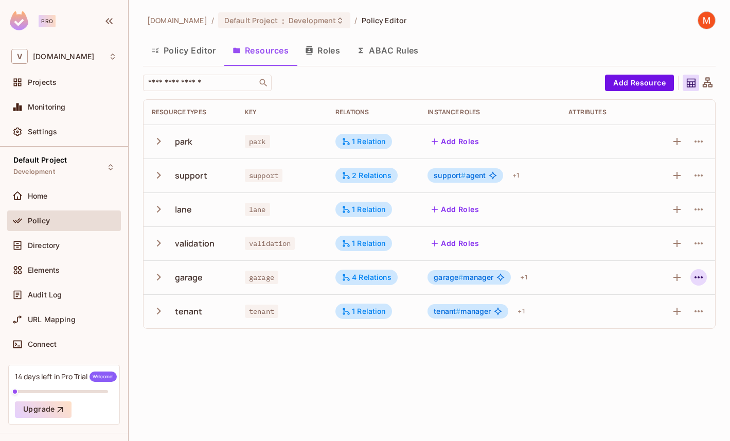
click at [692, 277] on button "button" at bounding box center [698, 277] width 16 height 16
click at [526, 370] on div at bounding box center [365, 220] width 730 height 441
click at [159, 275] on icon "button" at bounding box center [159, 277] width 14 height 14
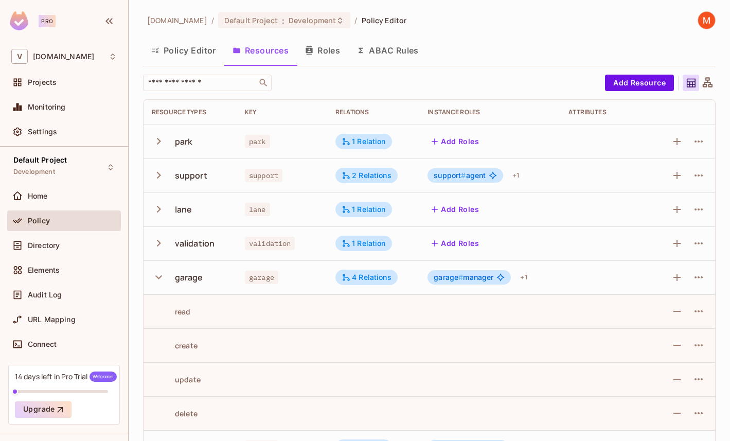
scroll to position [32, 0]
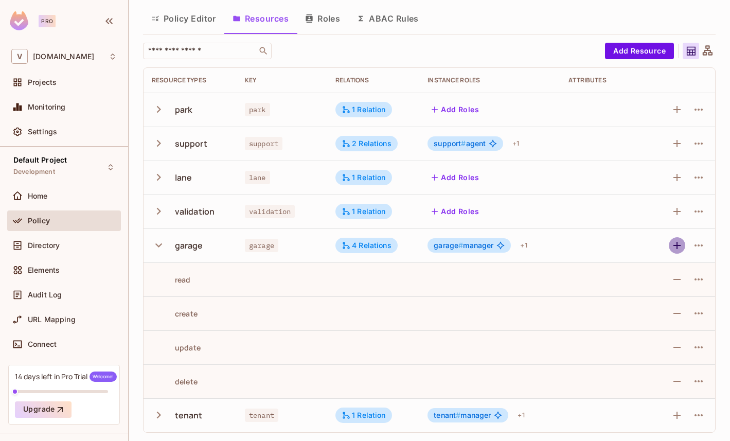
click at [681, 249] on icon "button" at bounding box center [677, 245] width 12 height 12
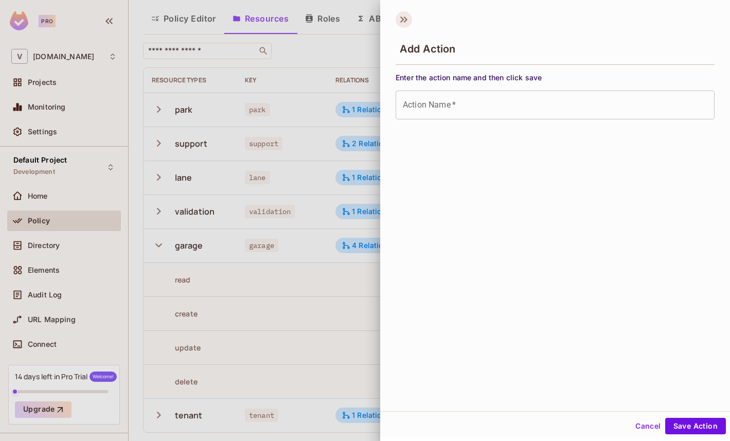
click at [403, 16] on icon at bounding box center [403, 19] width 16 height 16
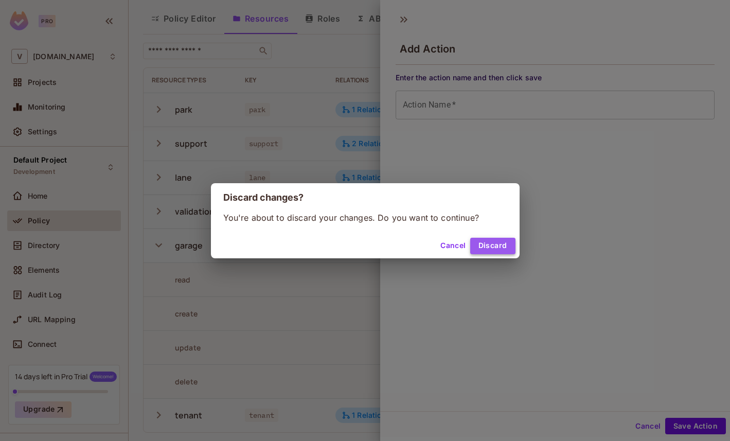
click at [479, 242] on button "Discard" at bounding box center [492, 246] width 45 height 16
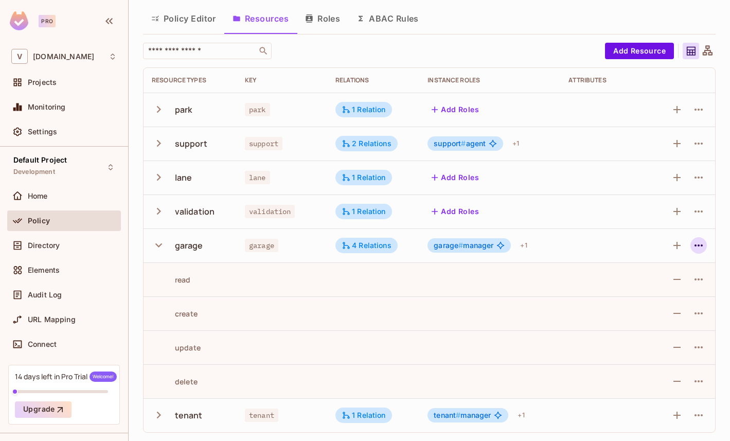
click at [697, 246] on icon "button" at bounding box center [698, 245] width 12 height 12
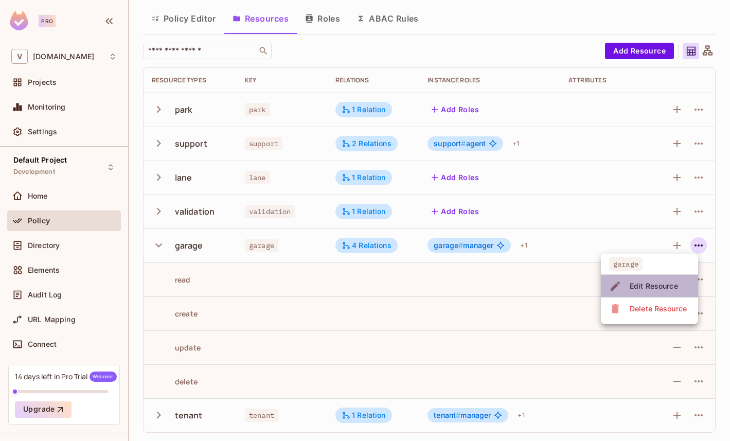
click at [667, 287] on div "Edit Resource" at bounding box center [653, 286] width 48 height 10
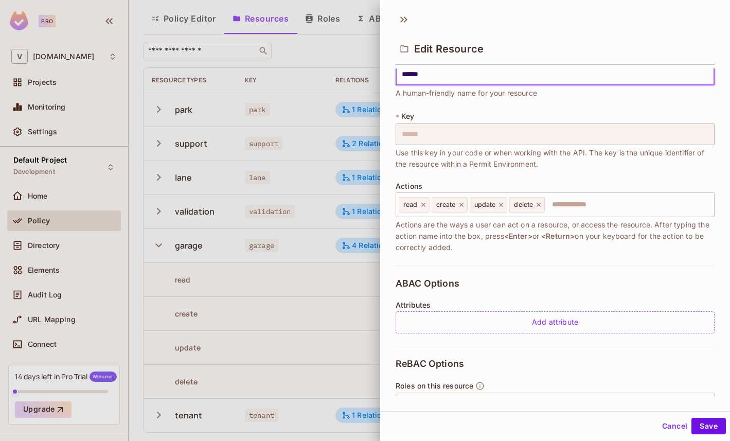
scroll to position [0, 0]
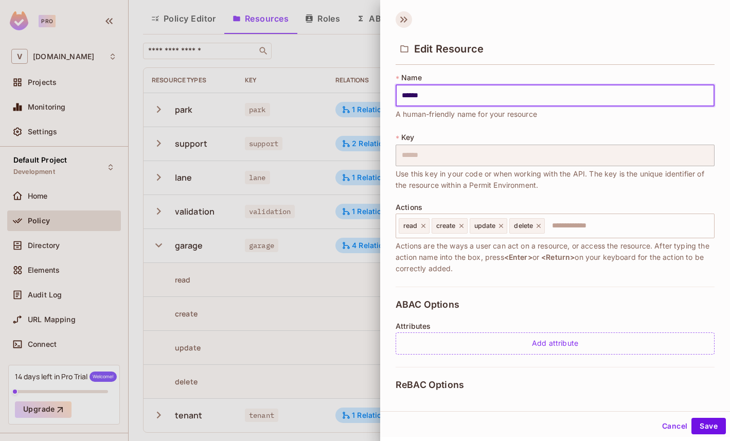
click at [400, 25] on icon at bounding box center [403, 19] width 16 height 16
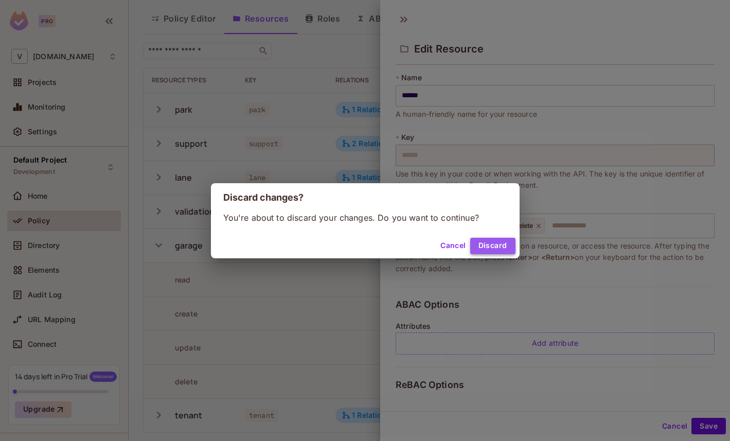
click at [488, 244] on button "Discard" at bounding box center [492, 246] width 45 height 16
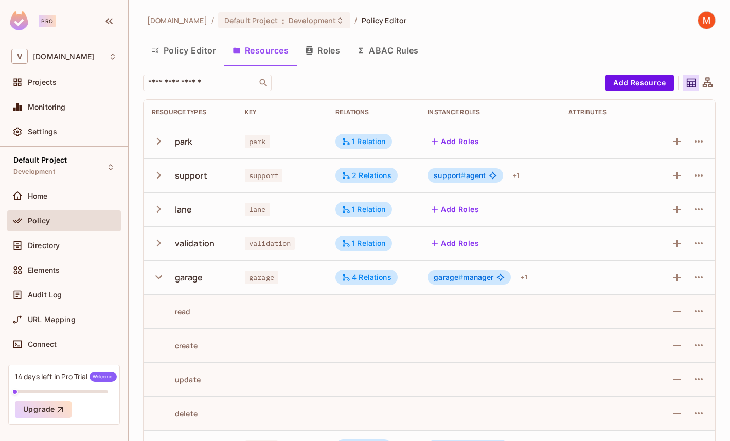
click at [716, 83] on div "vendpark.io / Default Project : Development / Policy Editor Policy Editor Resou…" at bounding box center [429, 220] width 601 height 441
click at [708, 82] on icon at bounding box center [707, 82] width 10 height 10
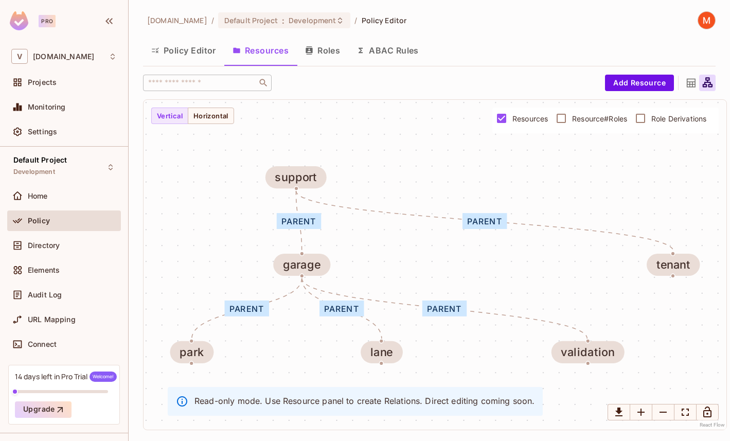
click at [692, 81] on icon at bounding box center [691, 83] width 9 height 9
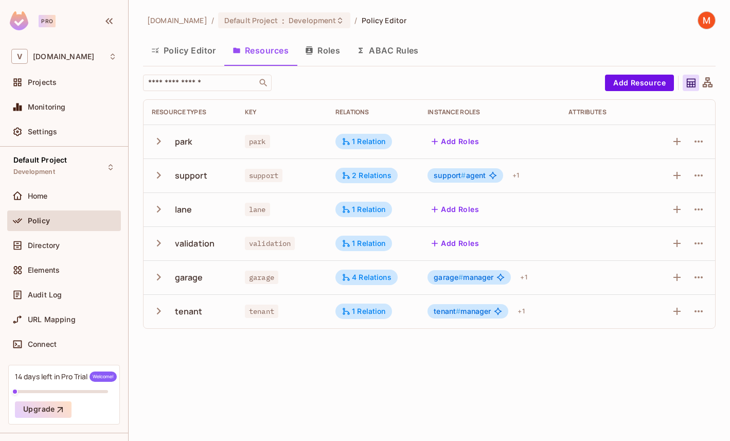
click at [337, 52] on button "Roles" at bounding box center [322, 51] width 51 height 26
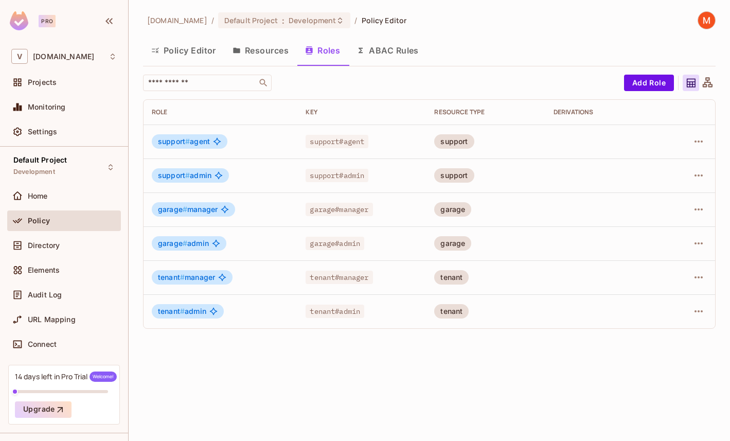
click at [375, 52] on button "ABAC Rules" at bounding box center [387, 51] width 79 height 26
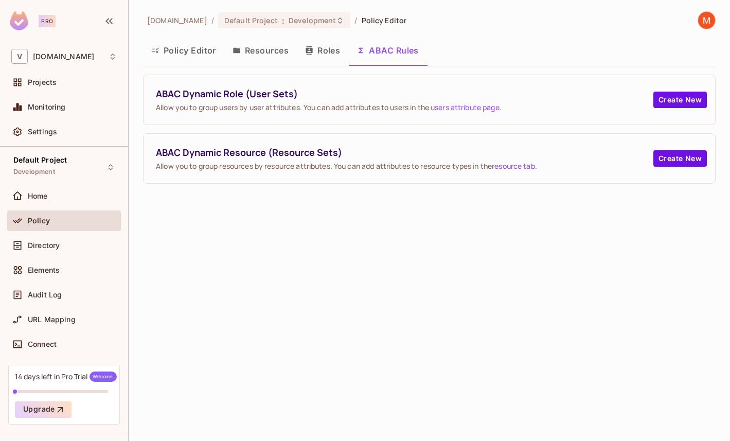
click at [304, 52] on button "Roles" at bounding box center [322, 51] width 51 height 26
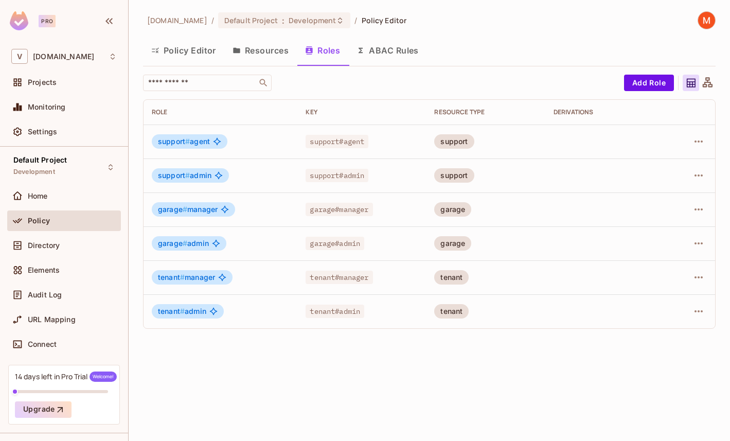
click at [234, 56] on button "Resources" at bounding box center [260, 51] width 73 height 26
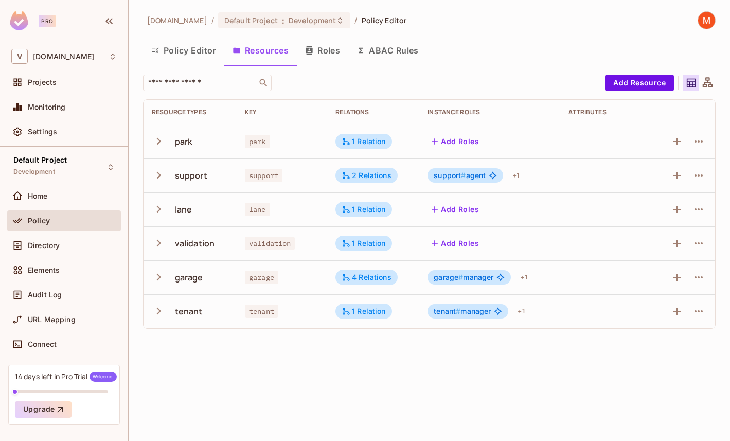
click at [186, 53] on button "Policy Editor" at bounding box center [183, 51] width 81 height 26
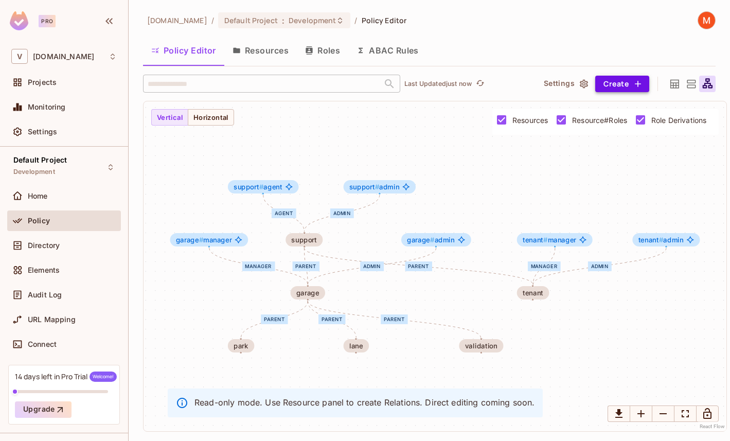
click at [605, 84] on button "Create" at bounding box center [622, 84] width 54 height 16
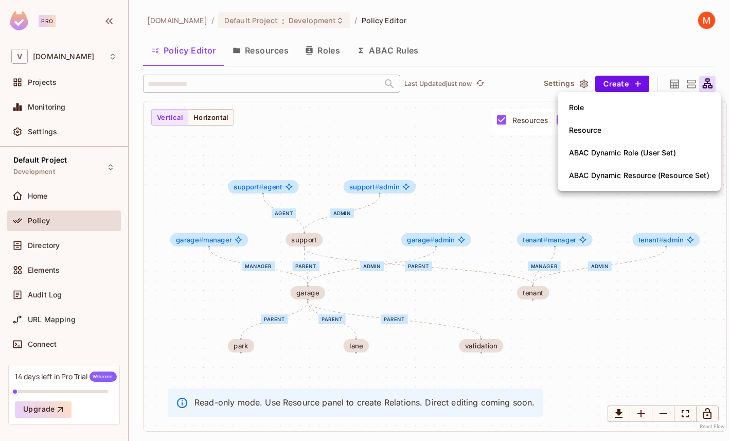
click at [473, 42] on div at bounding box center [365, 220] width 730 height 441
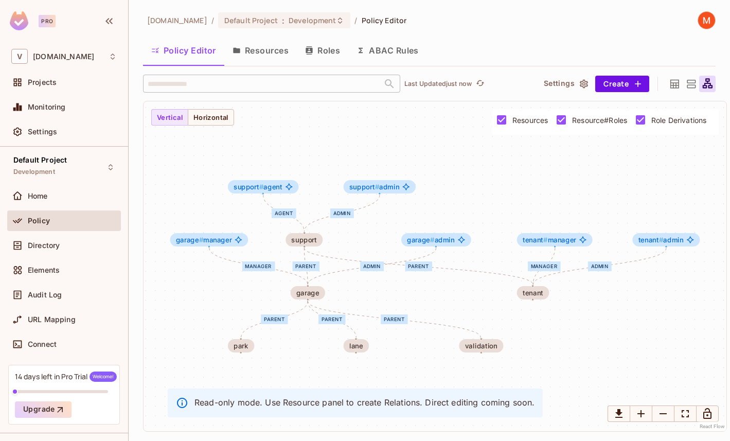
click at [250, 50] on button "Resources" at bounding box center [260, 51] width 73 height 26
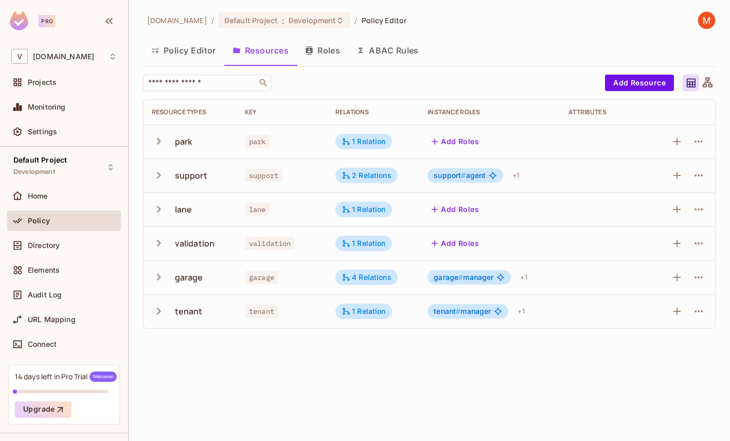
click at [590, 114] on div "Attributes" at bounding box center [605, 112] width 74 height 8
click at [673, 145] on icon "button" at bounding box center [677, 141] width 12 height 12
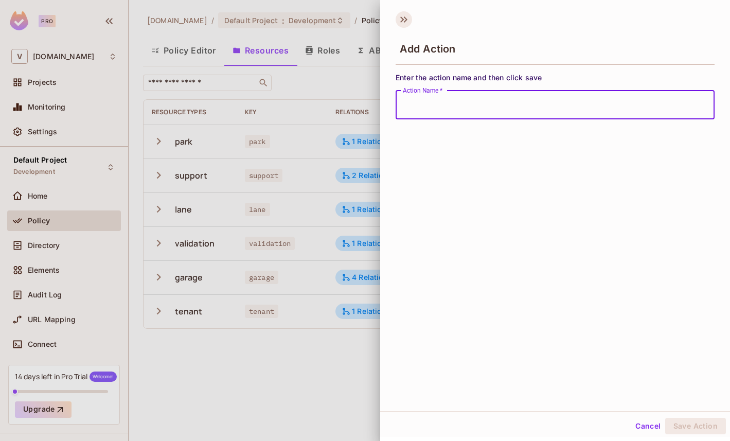
click at [402, 20] on icon at bounding box center [402, 19] width 4 height 6
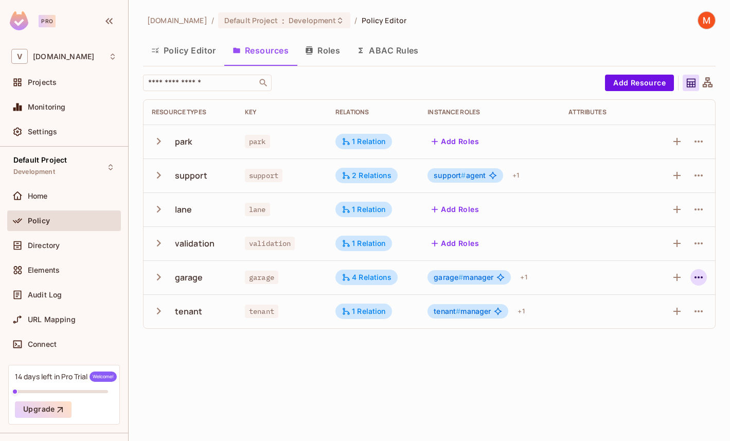
click at [698, 278] on icon "button" at bounding box center [698, 277] width 8 height 2
click at [698, 278] on div at bounding box center [365, 220] width 730 height 441
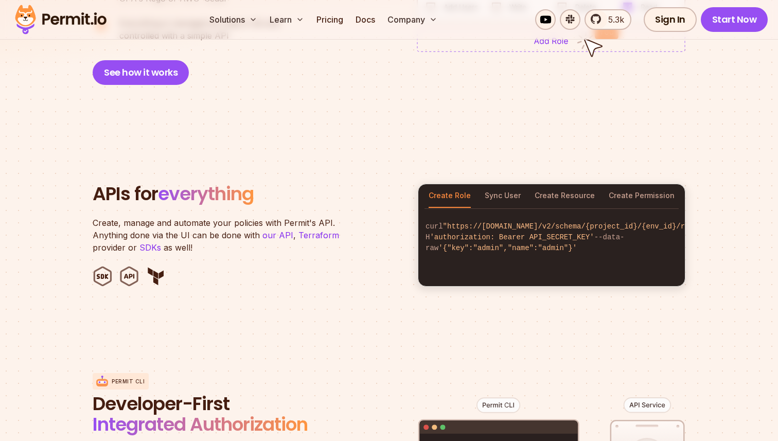
scroll to position [946, 0]
click at [277, 229] on link "our API" at bounding box center [277, 234] width 31 height 10
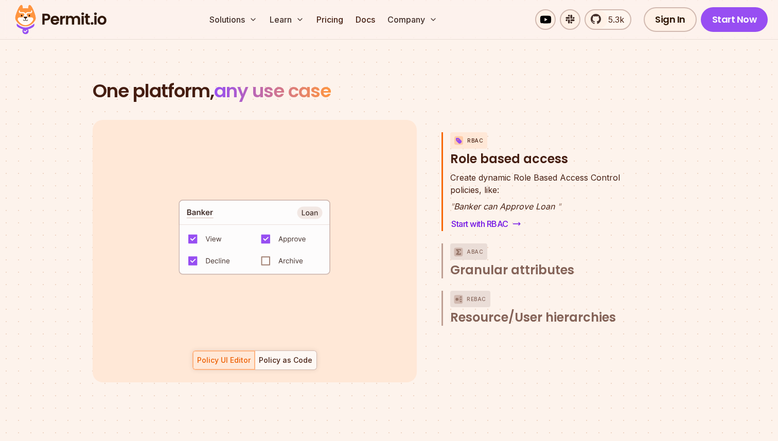
scroll to position [1453, 0]
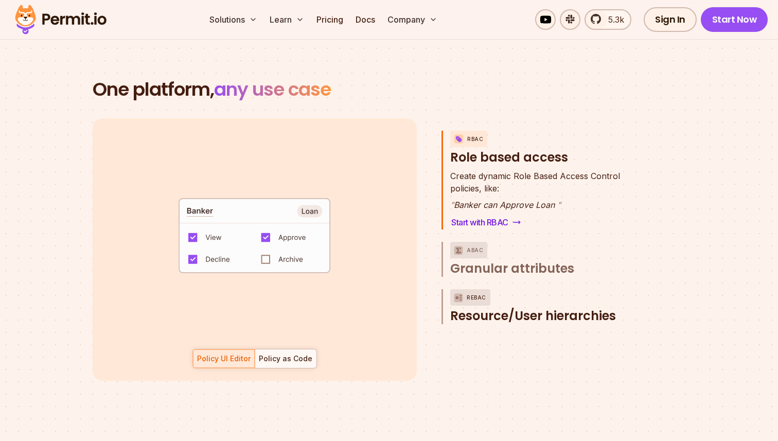
click at [516, 308] on span "Resource/User hierarchies" at bounding box center [533, 316] width 166 height 16
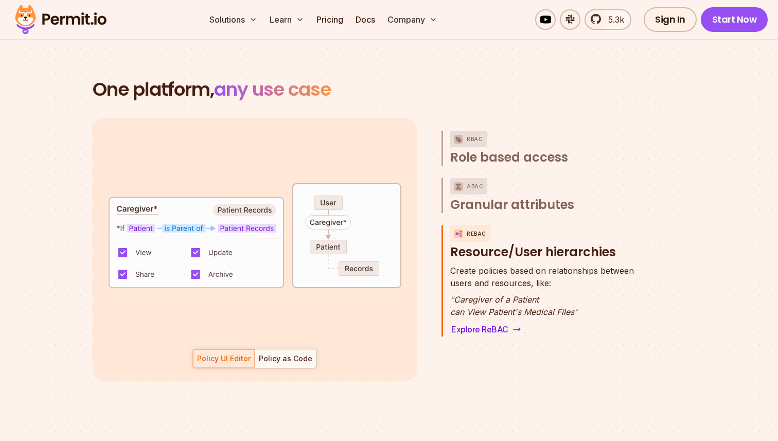
scroll to position [46, 0]
click at [289, 353] on div "Policy as Code" at bounding box center [285, 358] width 53 height 10
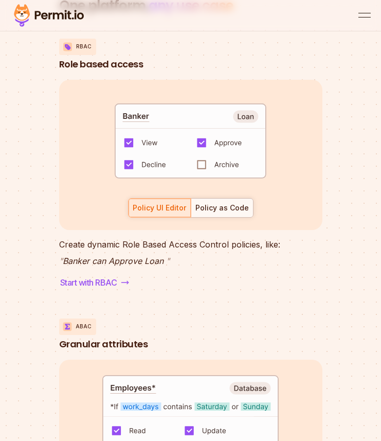
scroll to position [2391, 0]
